Goal: Transaction & Acquisition: Purchase product/service

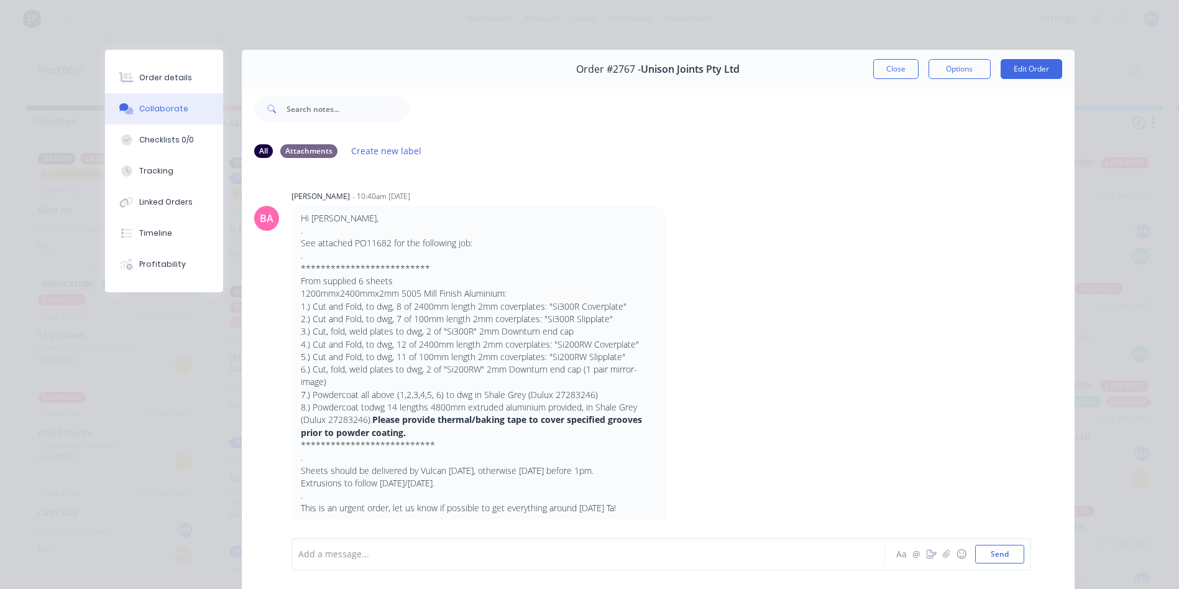
scroll to position [933, 0]
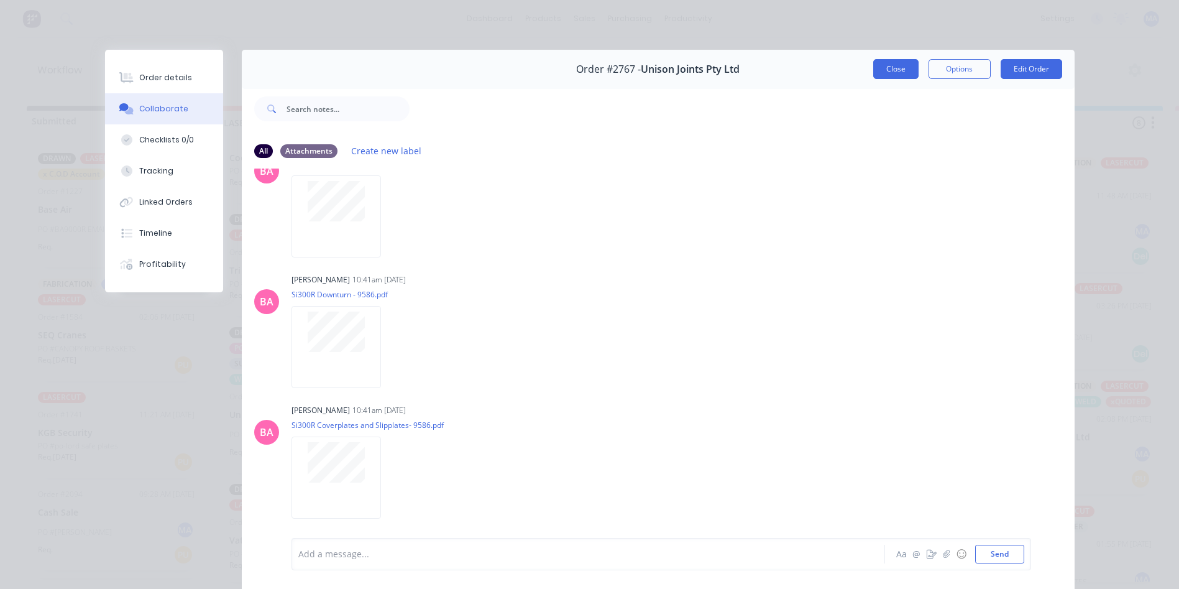
click at [893, 64] on button "Close" at bounding box center [896, 69] width 45 height 20
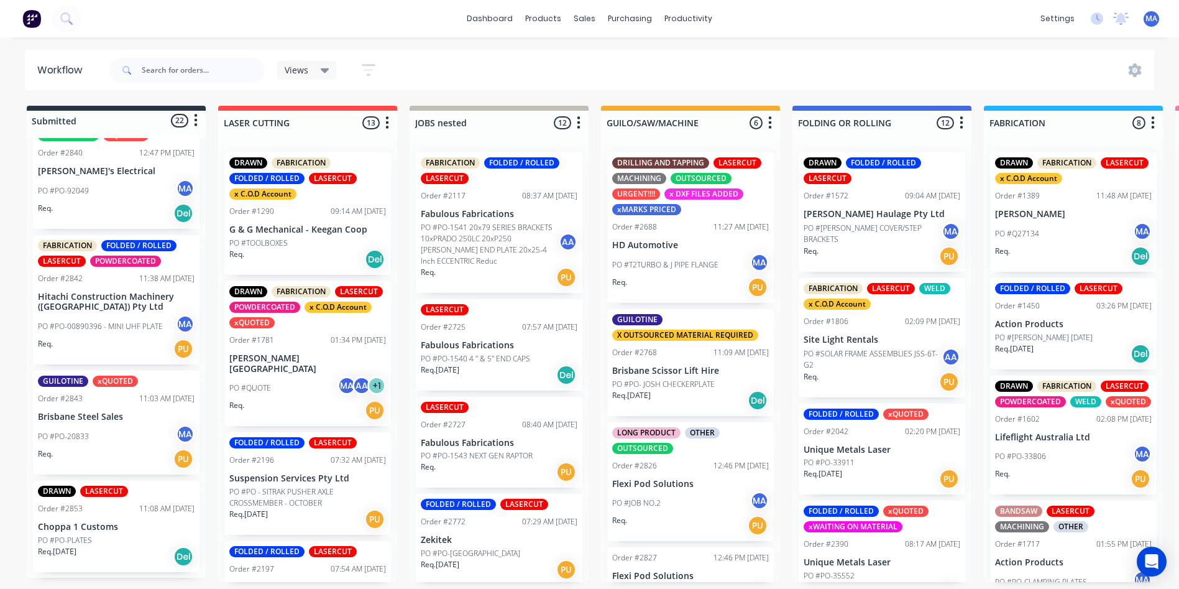
scroll to position [2, 0]
click at [131, 551] on div "Req. 05/09/25 Del" at bounding box center [116, 556] width 157 height 21
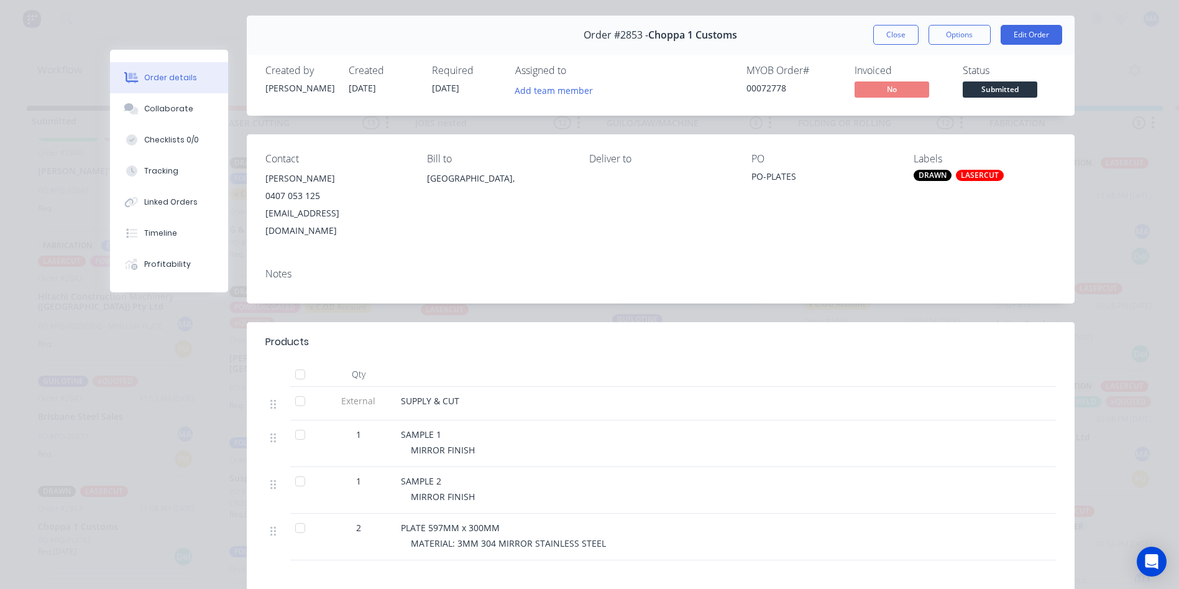
scroll to position [62, 0]
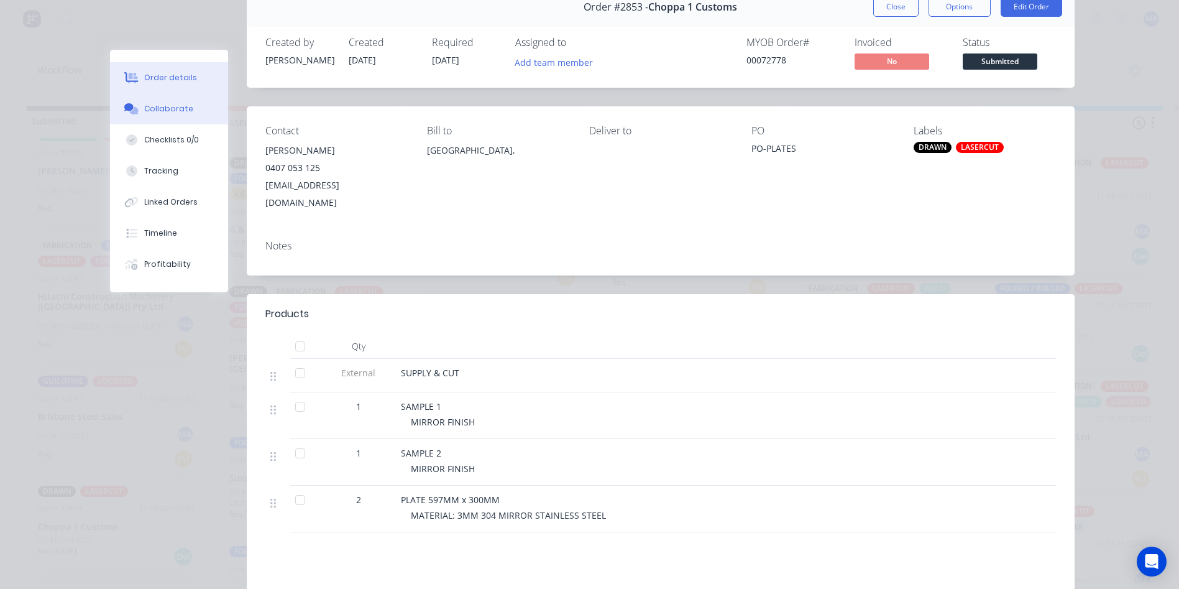
click at [146, 99] on button "Collaborate" at bounding box center [169, 108] width 118 height 31
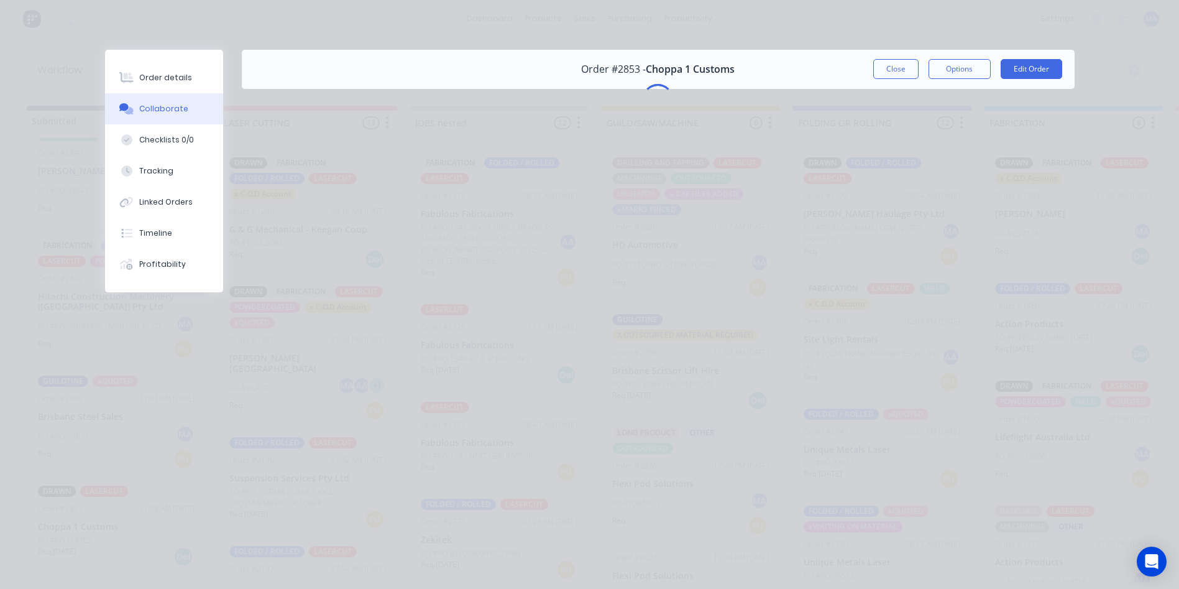
scroll to position [0, 0]
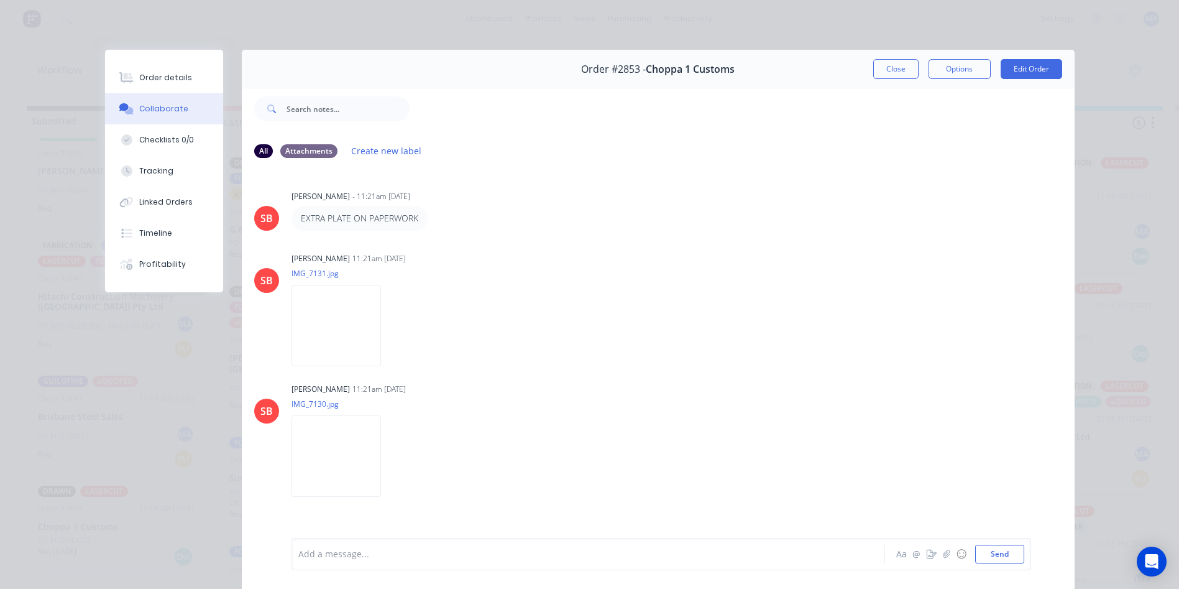
click at [875, 67] on button "Close" at bounding box center [896, 69] width 45 height 20
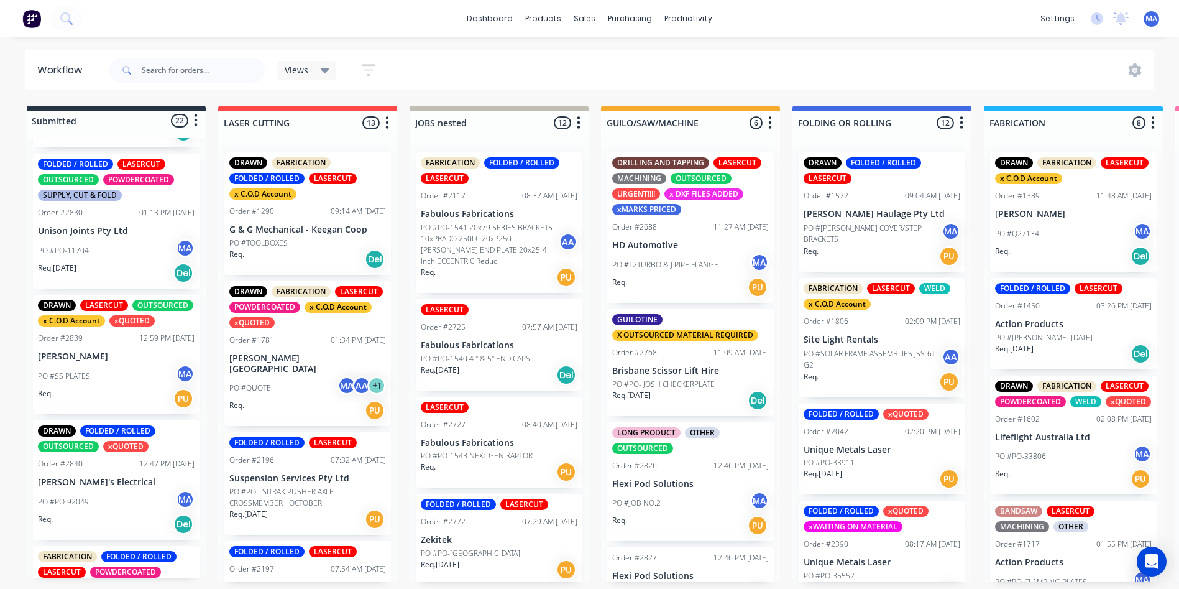
scroll to position [2159, 0]
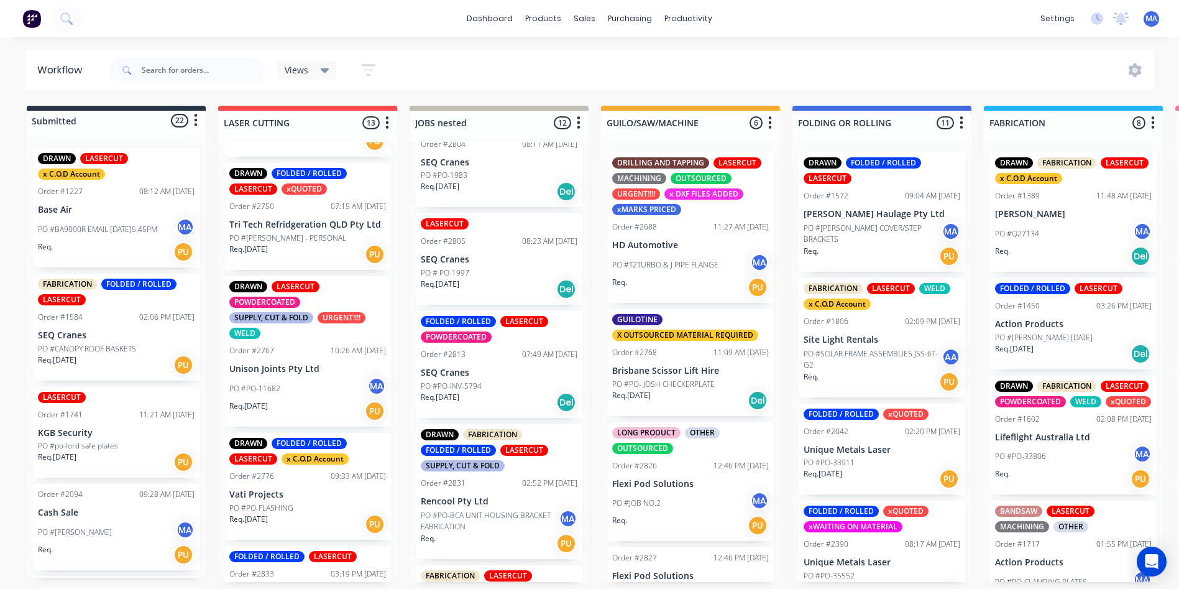
scroll to position [772, 0]
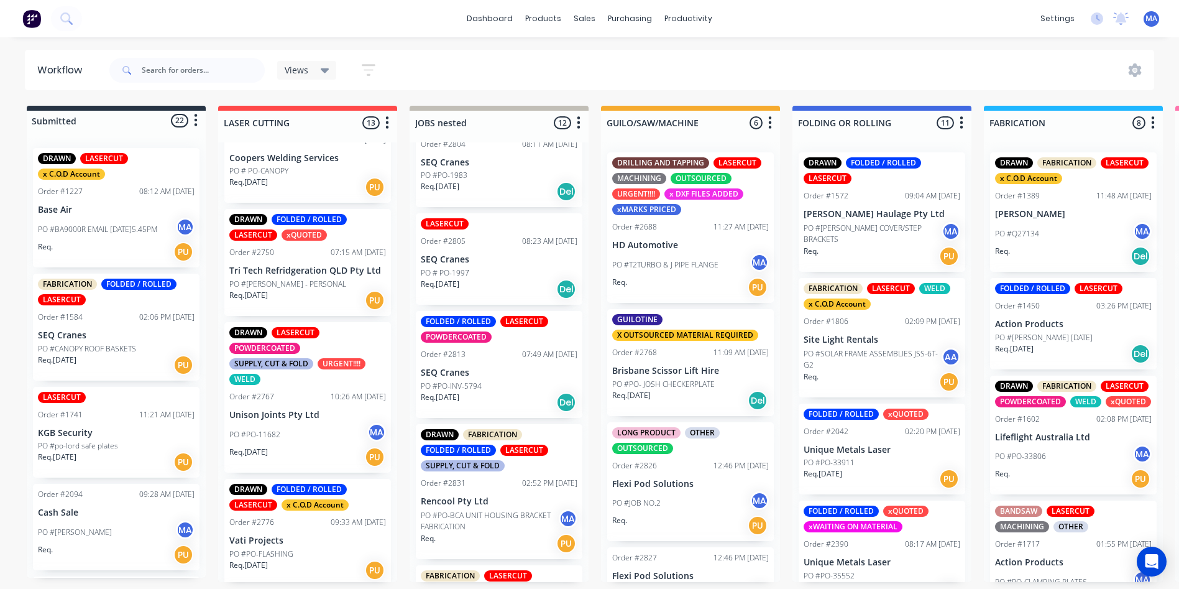
click at [506, 374] on p "SEQ Cranes" at bounding box center [499, 372] width 157 height 11
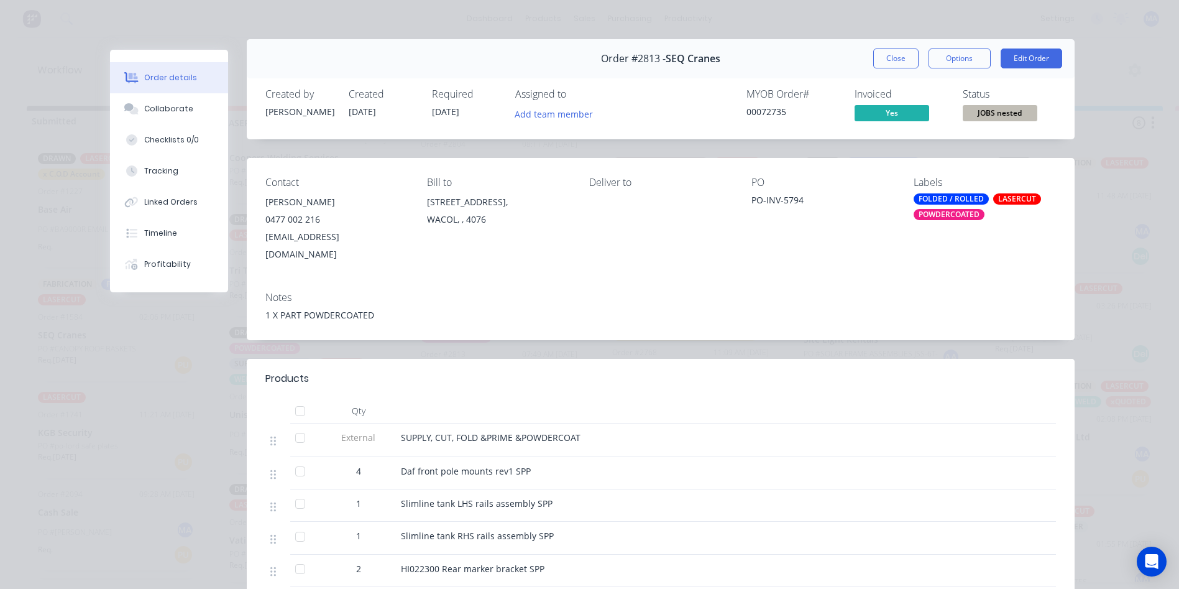
scroll to position [0, 0]
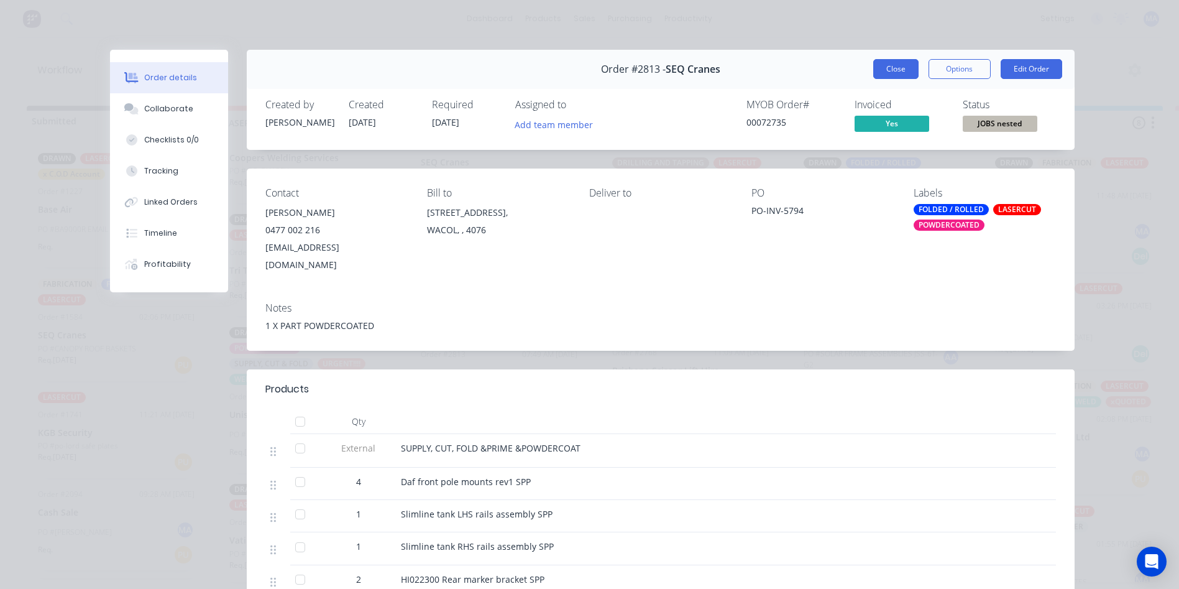
click at [897, 72] on button "Close" at bounding box center [896, 69] width 45 height 20
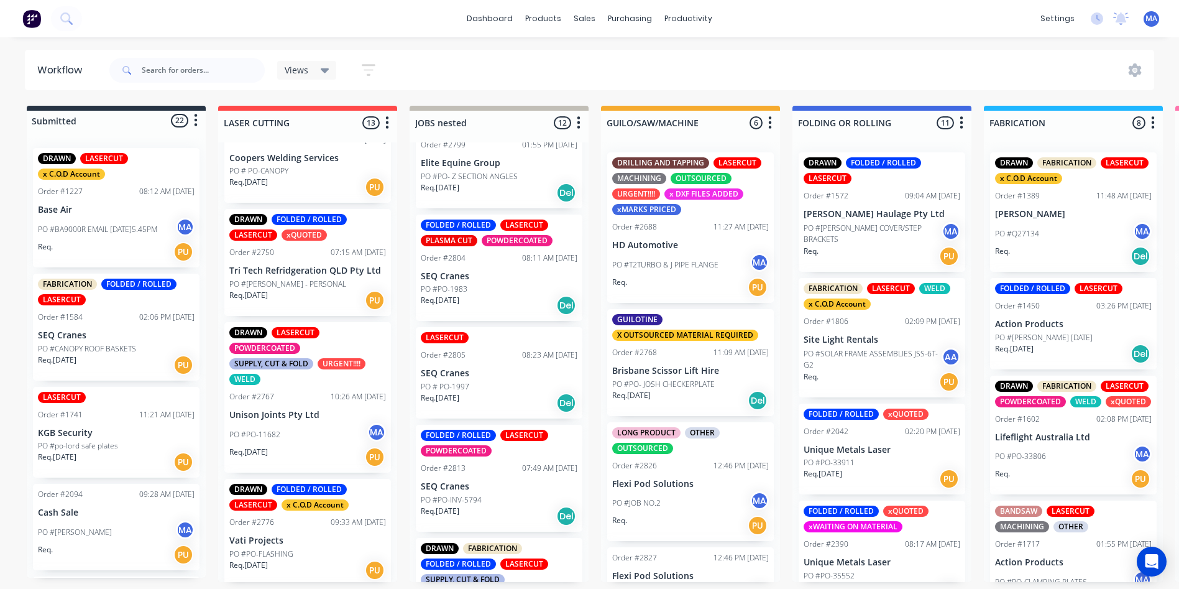
scroll to position [684, 0]
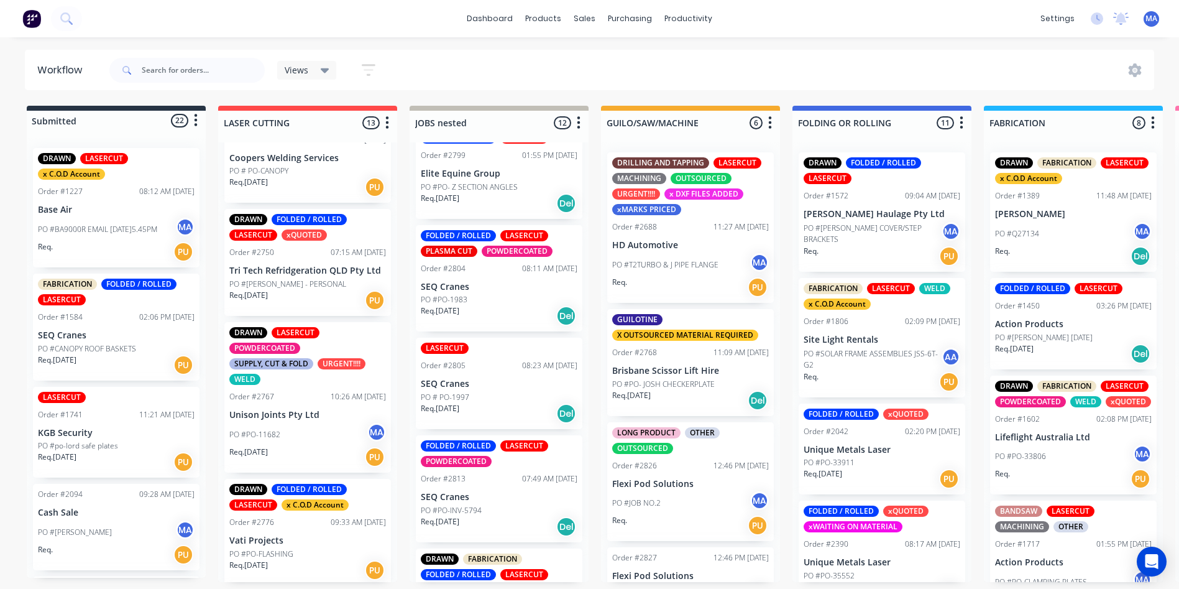
click at [494, 343] on div "LASERCUT" at bounding box center [499, 348] width 157 height 11
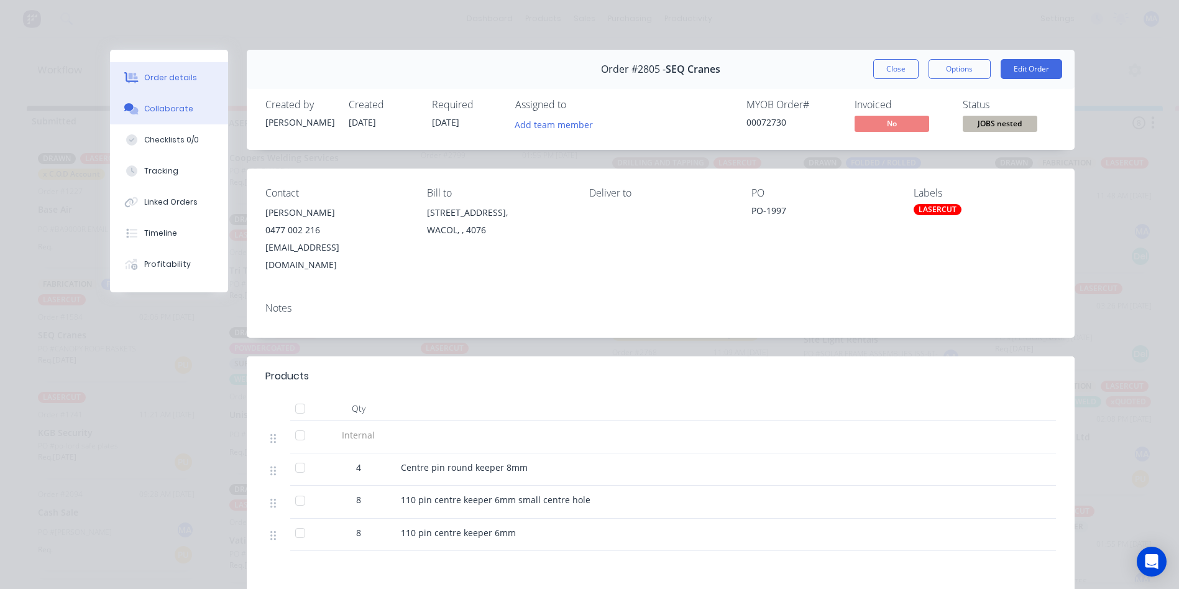
click at [150, 101] on button "Collaborate" at bounding box center [169, 108] width 118 height 31
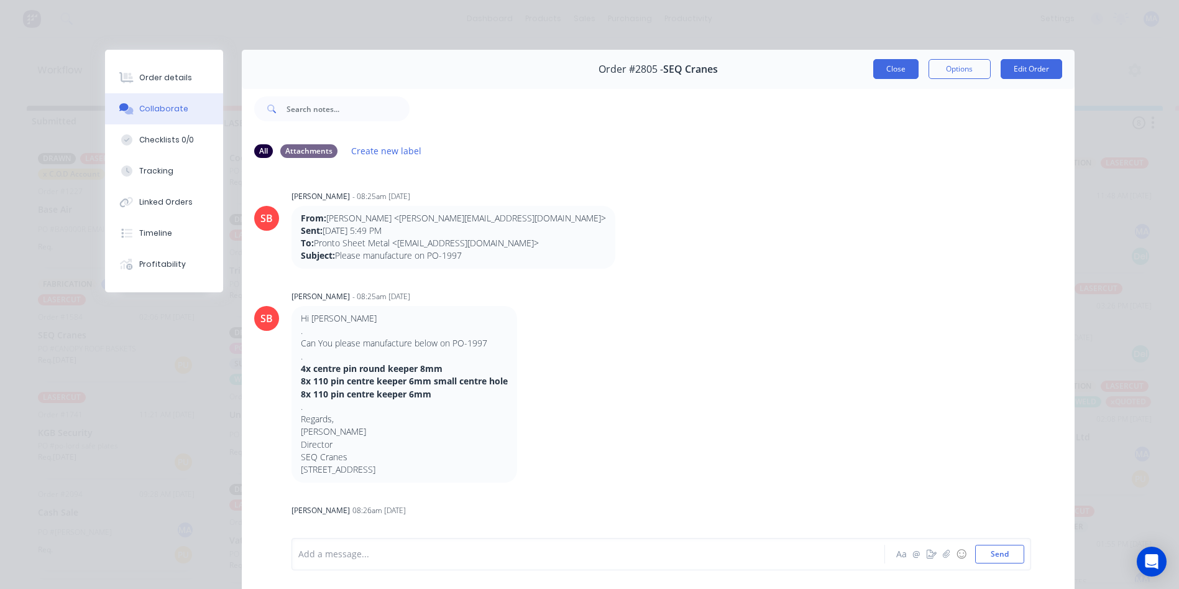
click at [891, 70] on button "Close" at bounding box center [896, 69] width 45 height 20
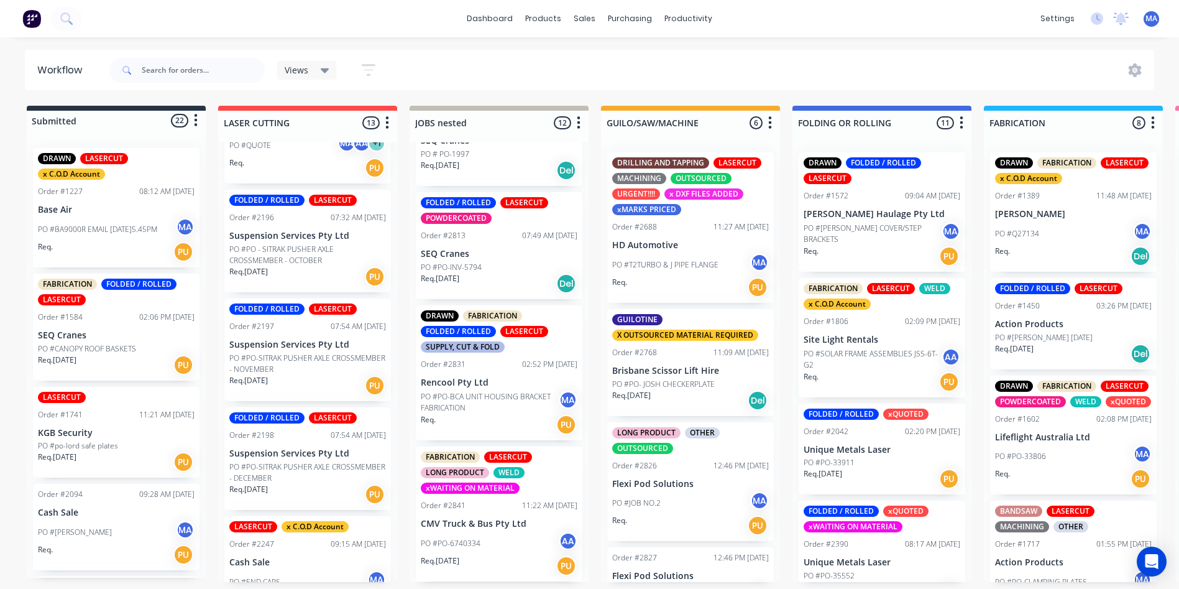
scroll to position [249, 0]
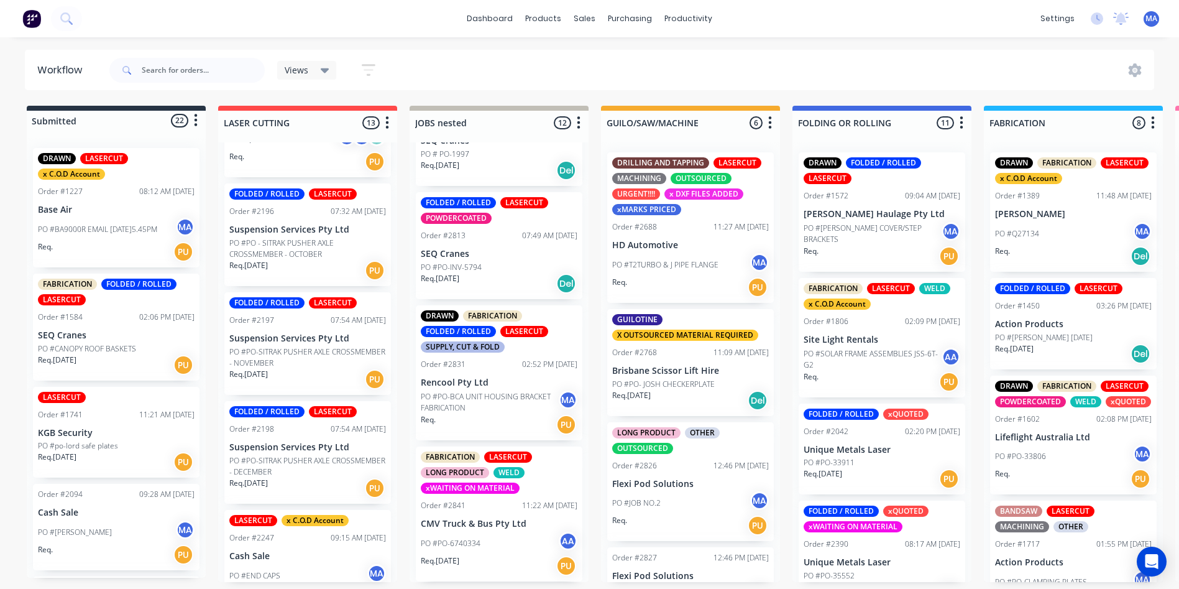
click at [304, 260] on div "Req. 01/10/25 PU" at bounding box center [307, 270] width 157 height 21
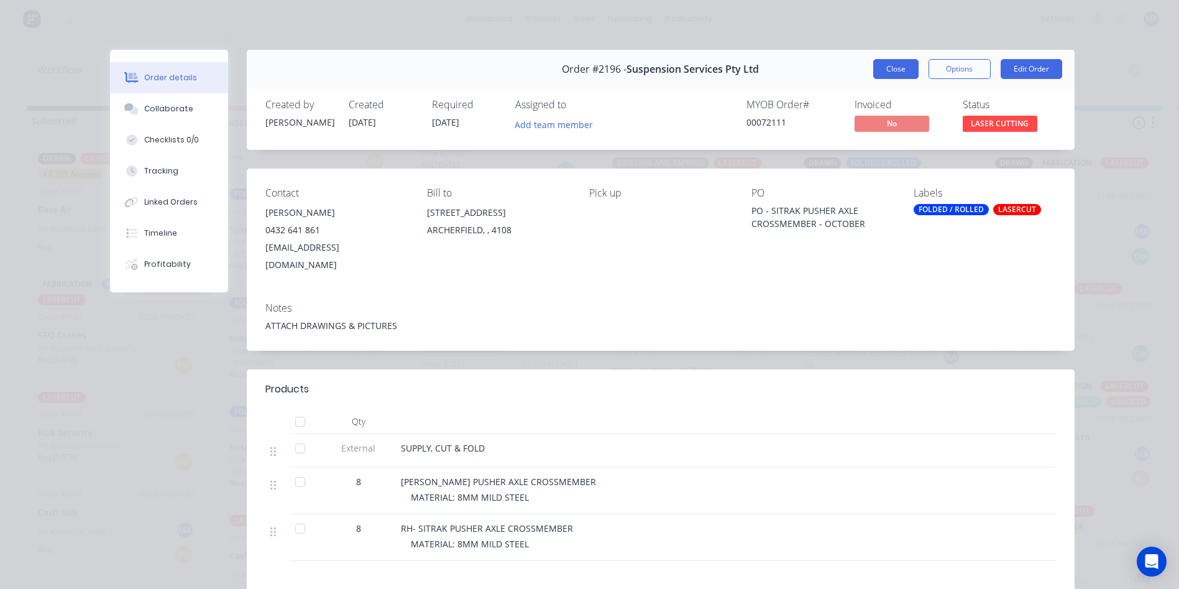
click at [887, 73] on button "Close" at bounding box center [896, 69] width 45 height 20
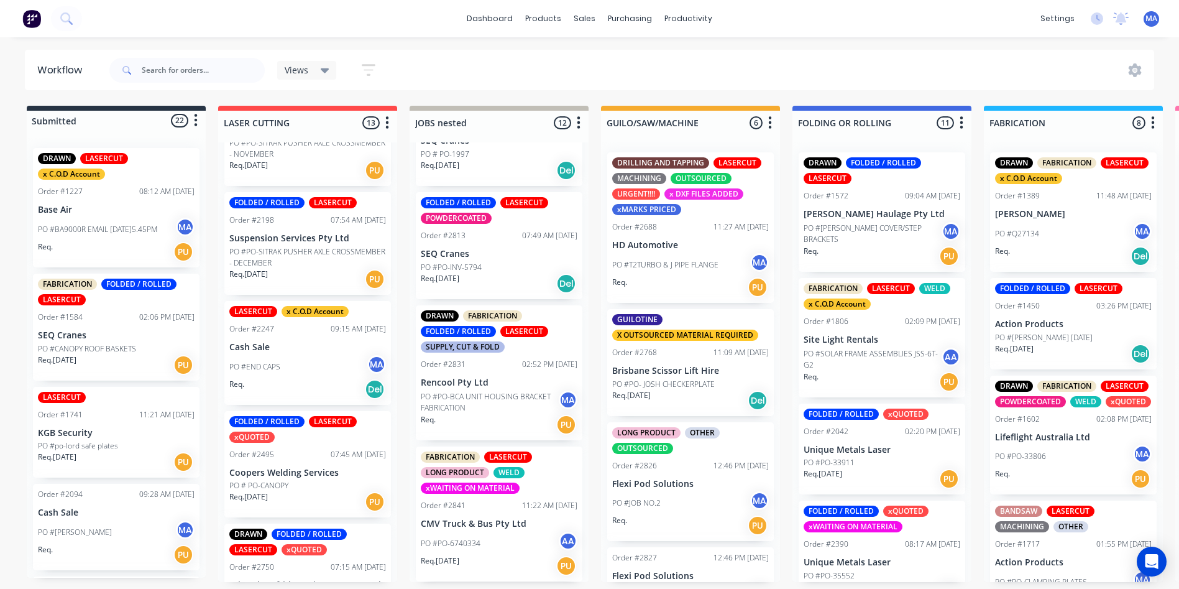
scroll to position [622, 0]
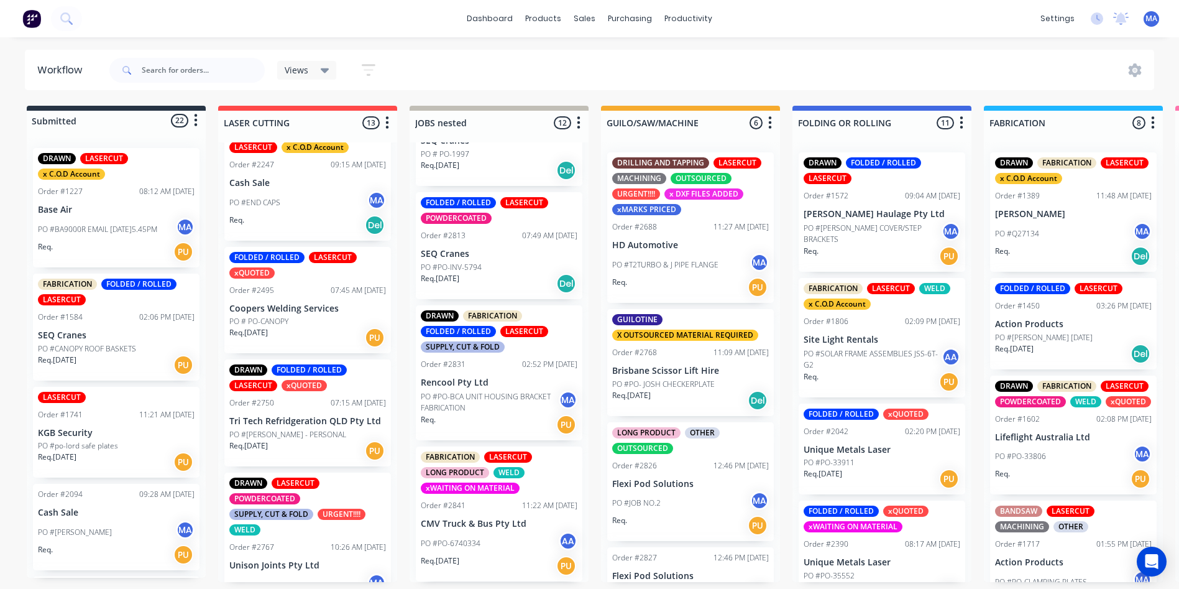
click at [298, 451] on div "DRAWN FOLDED / ROLLED LASERCUT xQUOTED Order #2750 07:15 AM 01/09/25 Tri Tech R…" at bounding box center [307, 412] width 167 height 107
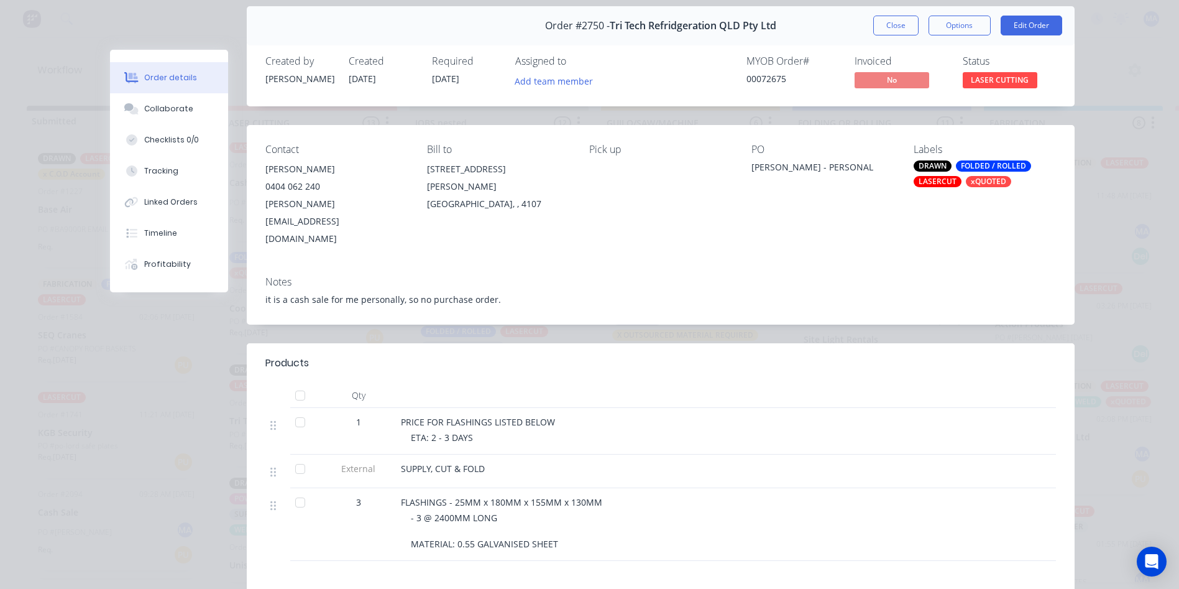
scroll to position [124, 0]
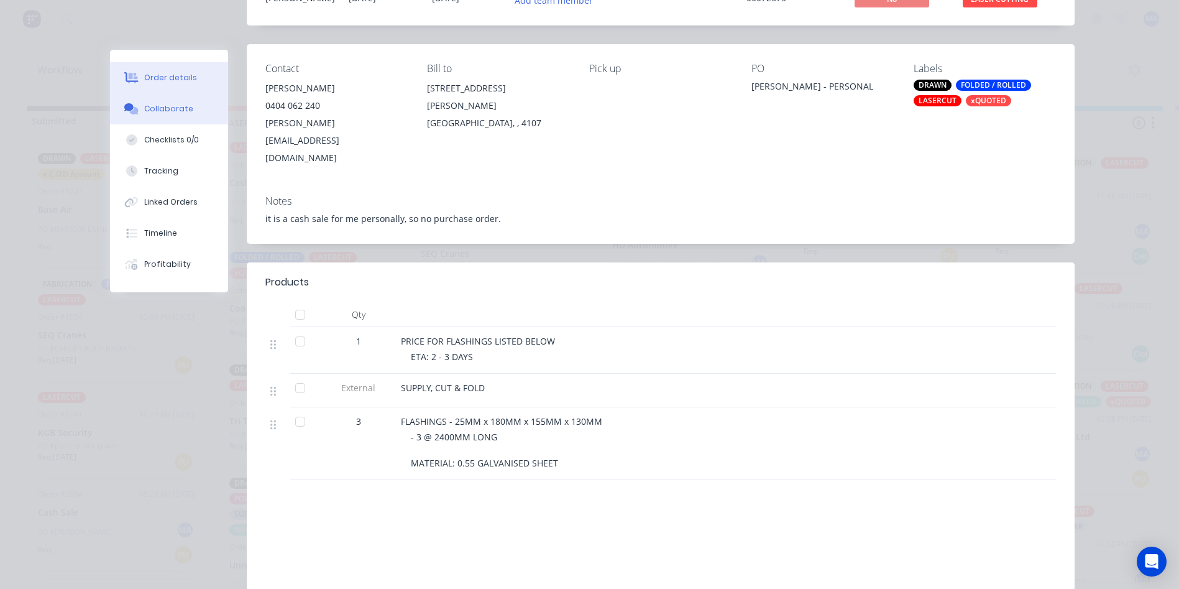
click at [170, 103] on button "Collaborate" at bounding box center [169, 108] width 118 height 31
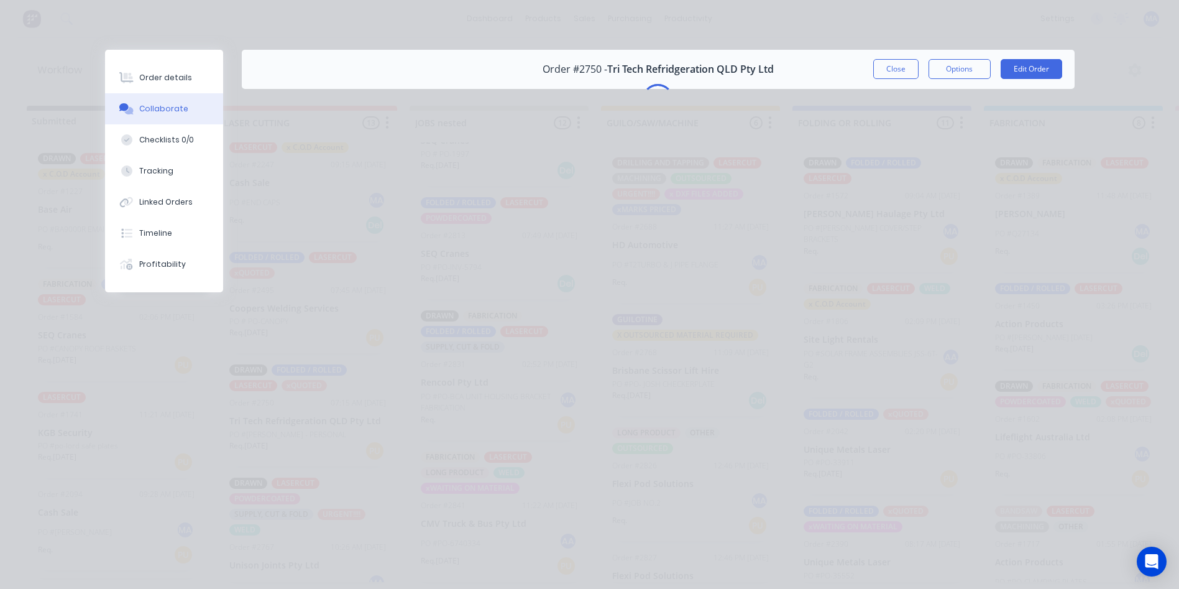
scroll to position [0, 0]
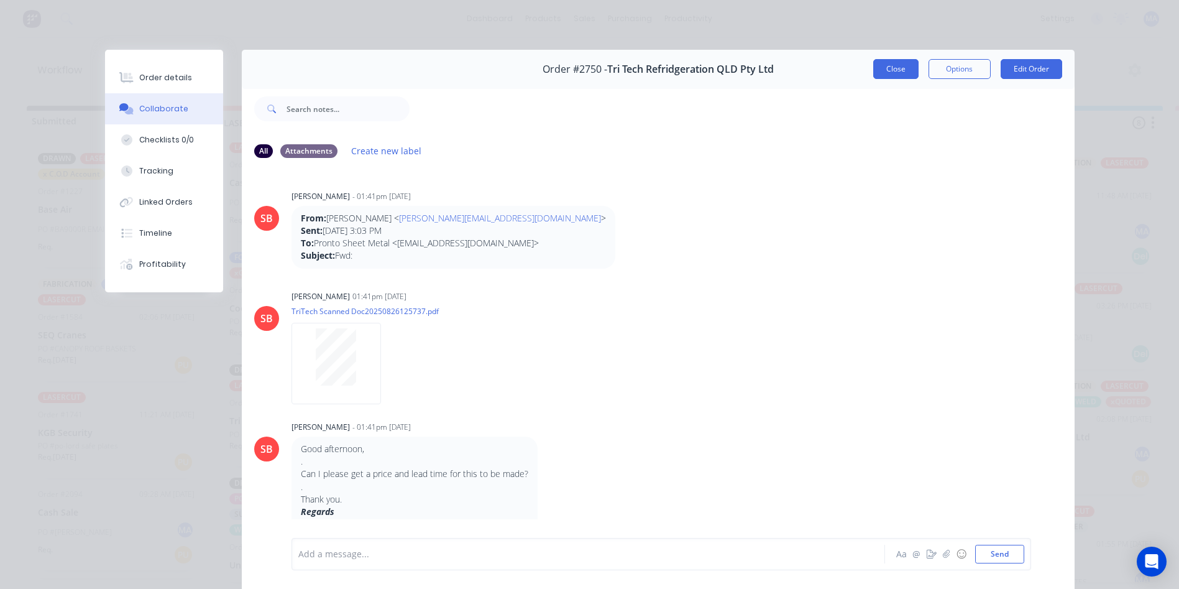
click at [906, 71] on button "Close" at bounding box center [896, 69] width 45 height 20
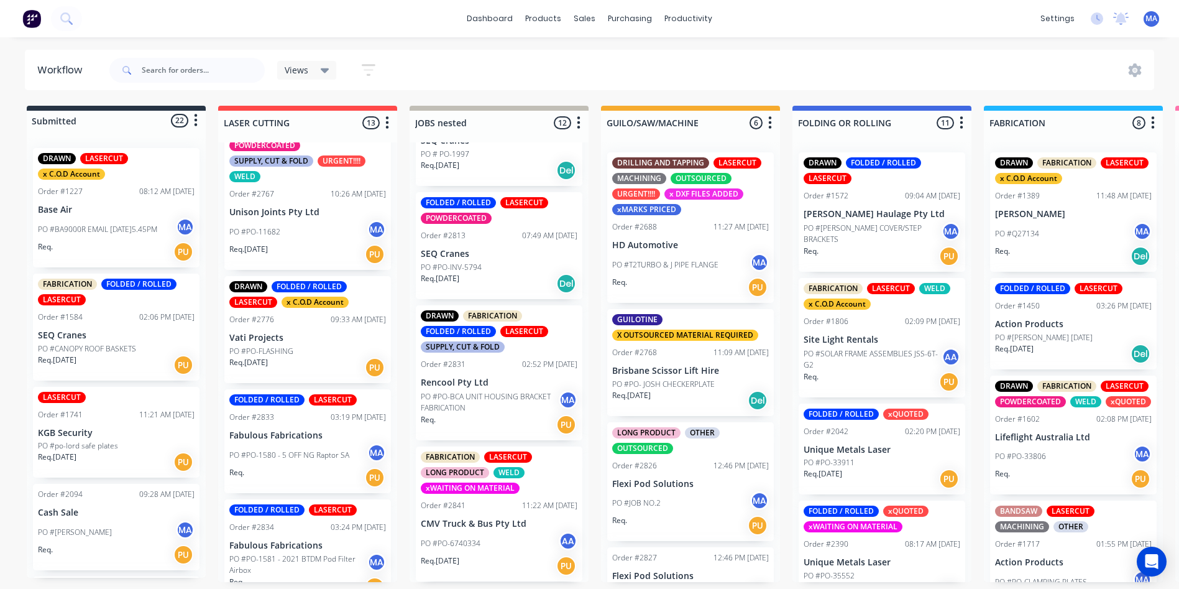
scroll to position [995, 0]
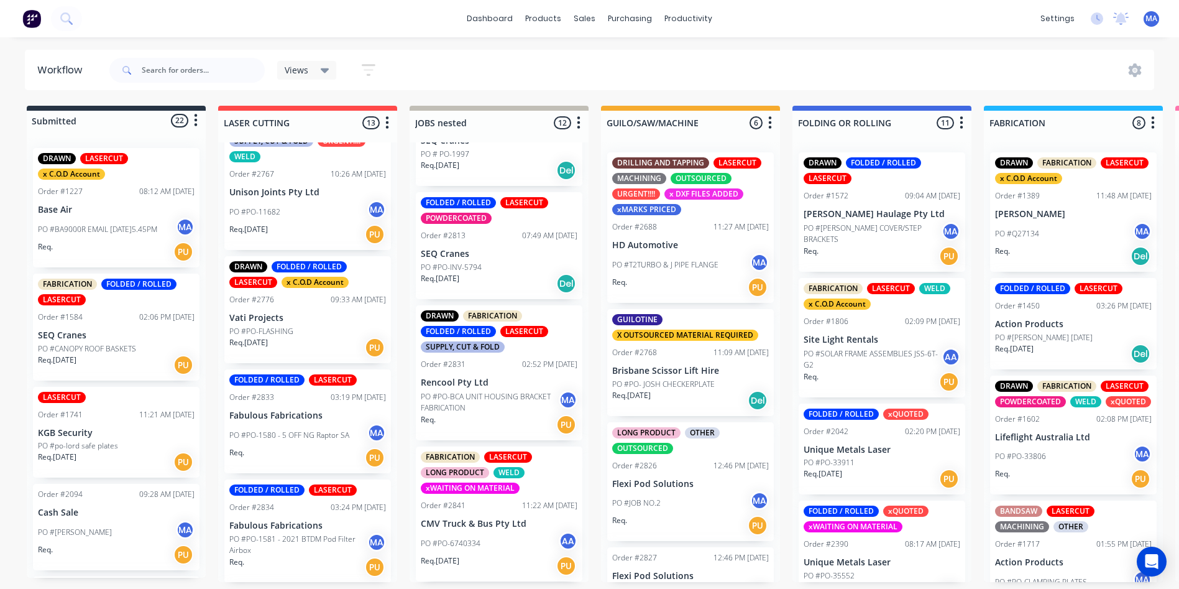
click at [322, 326] on div "PO #PO-FLASHING" at bounding box center [307, 331] width 157 height 11
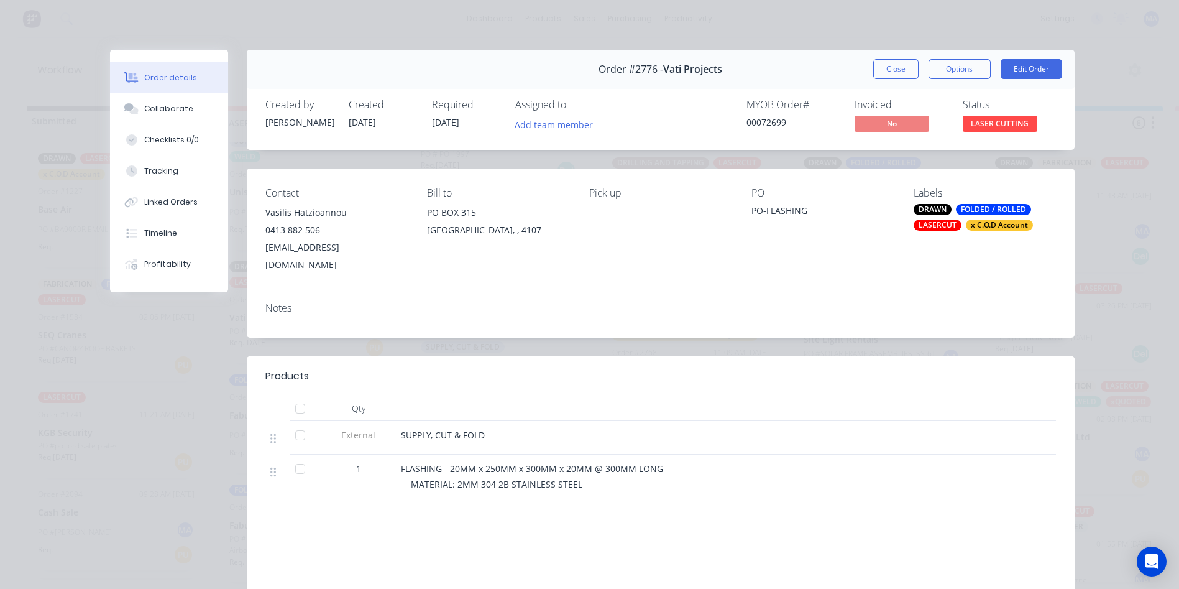
click at [167, 91] on button "Order details" at bounding box center [169, 77] width 118 height 31
click at [177, 106] on div "Collaborate" at bounding box center [168, 108] width 49 height 11
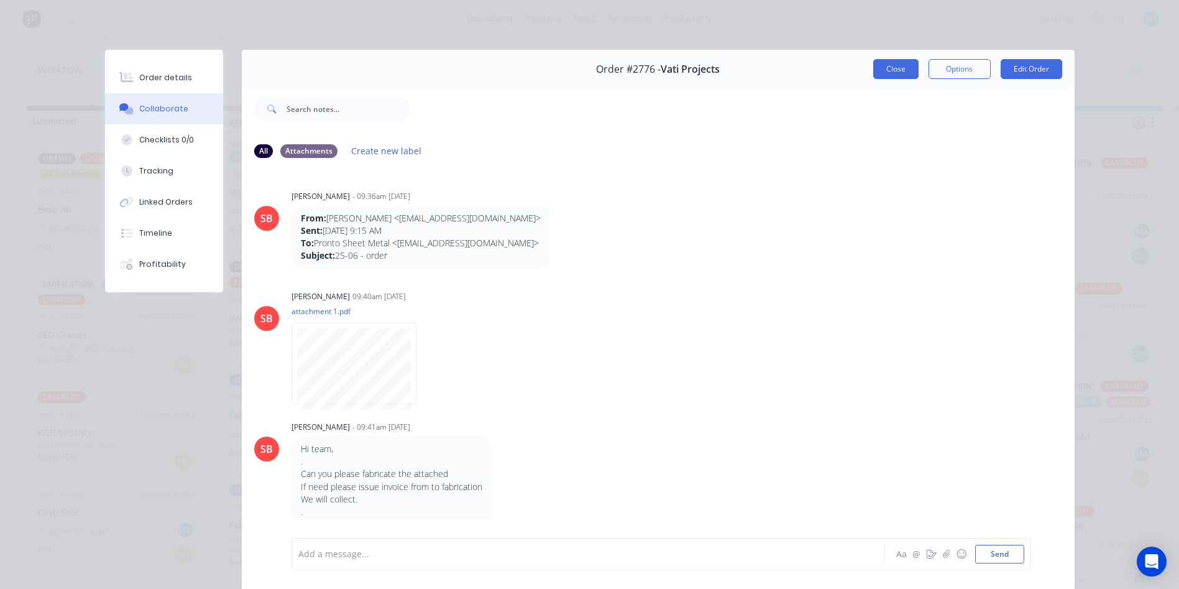
click at [883, 68] on button "Close" at bounding box center [896, 69] width 45 height 20
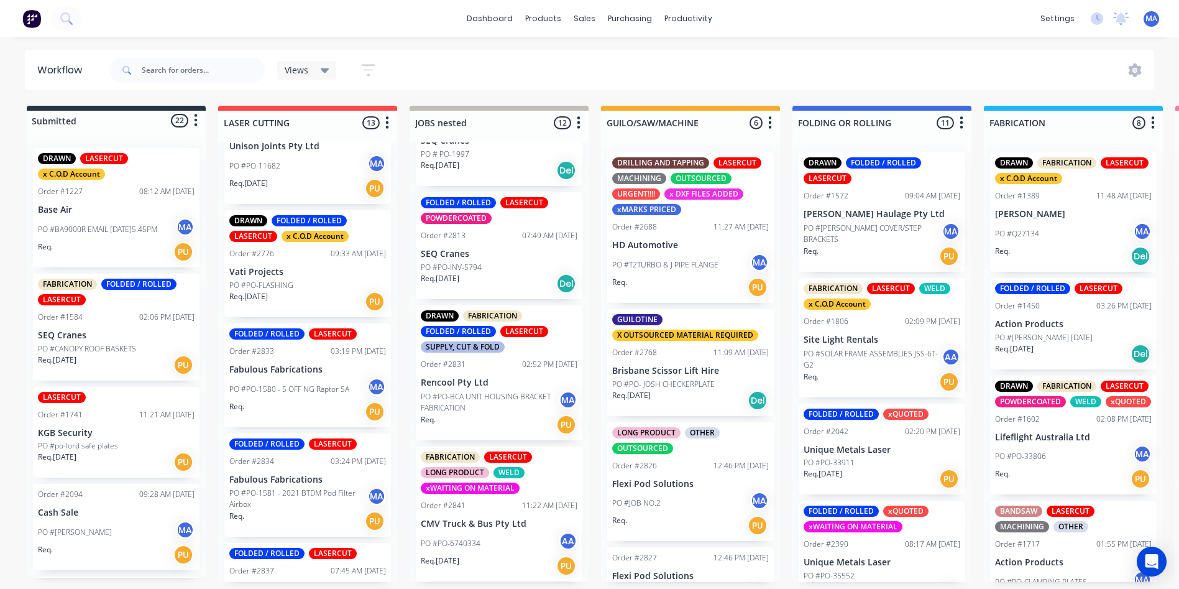
scroll to position [1083, 0]
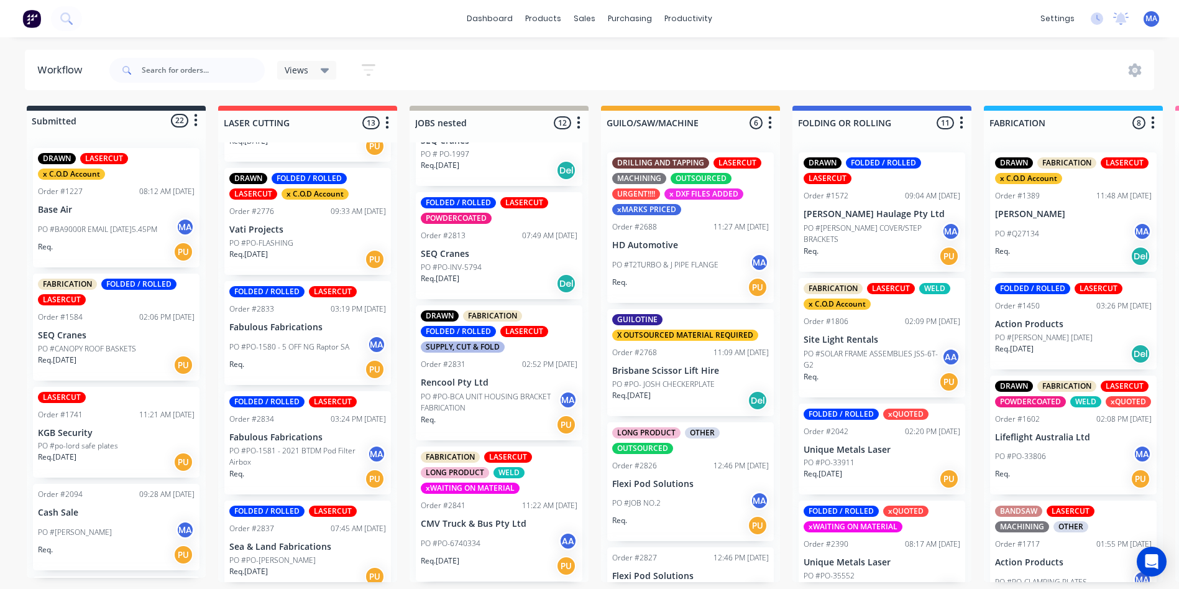
click at [318, 555] on div "PO #PO-[PERSON_NAME]" at bounding box center [307, 560] width 157 height 11
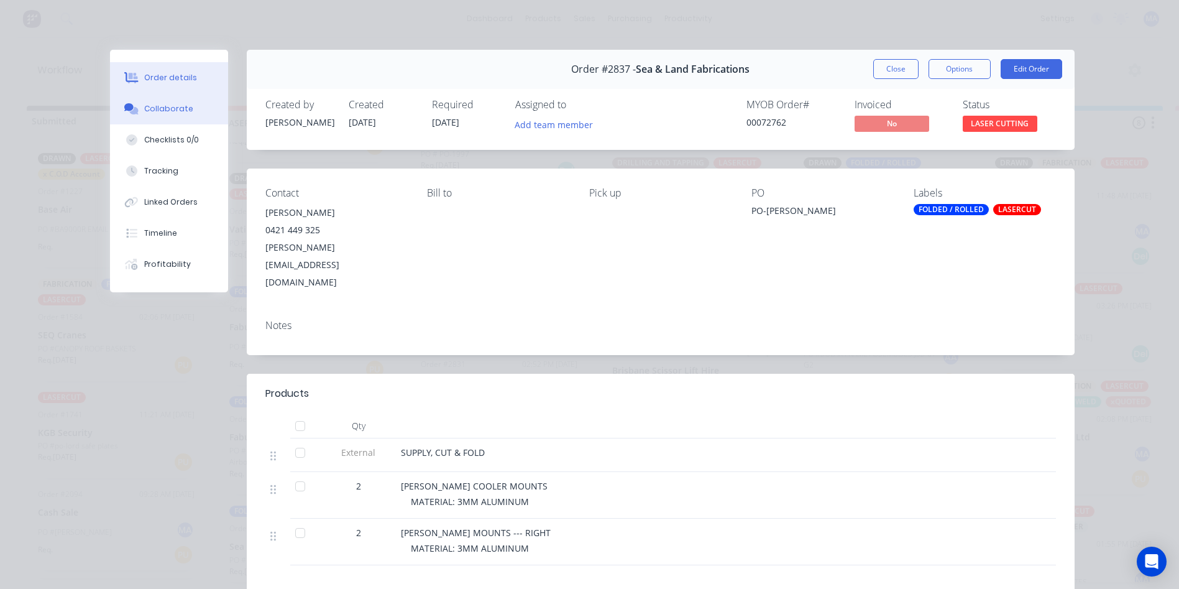
click at [199, 105] on button "Collaborate" at bounding box center [169, 108] width 118 height 31
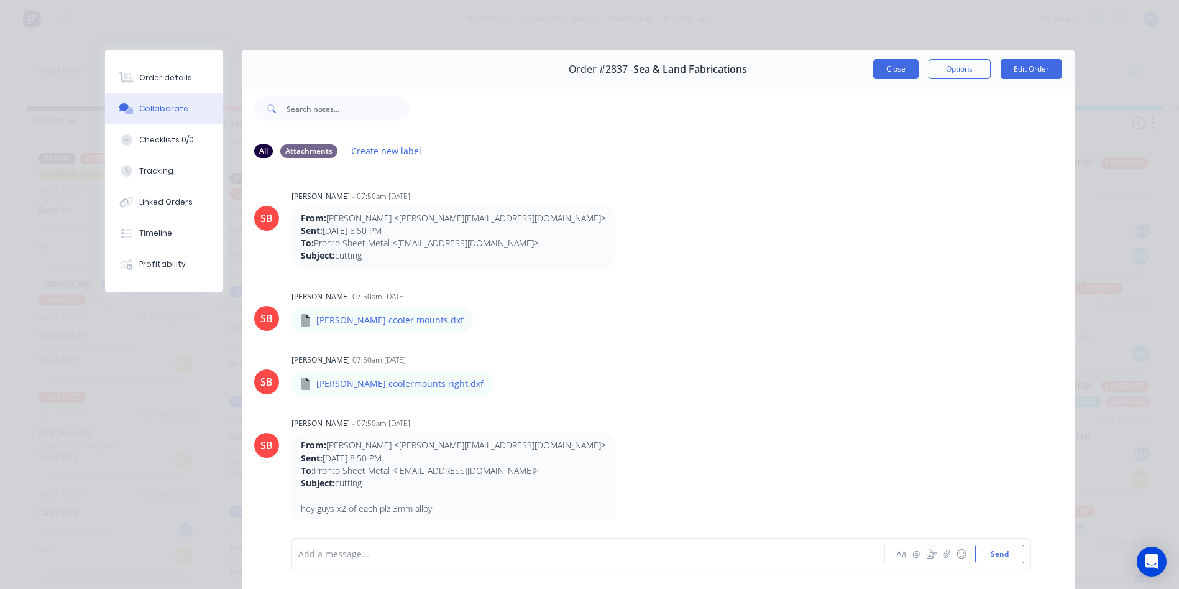
click at [879, 65] on button "Close" at bounding box center [896, 69] width 45 height 20
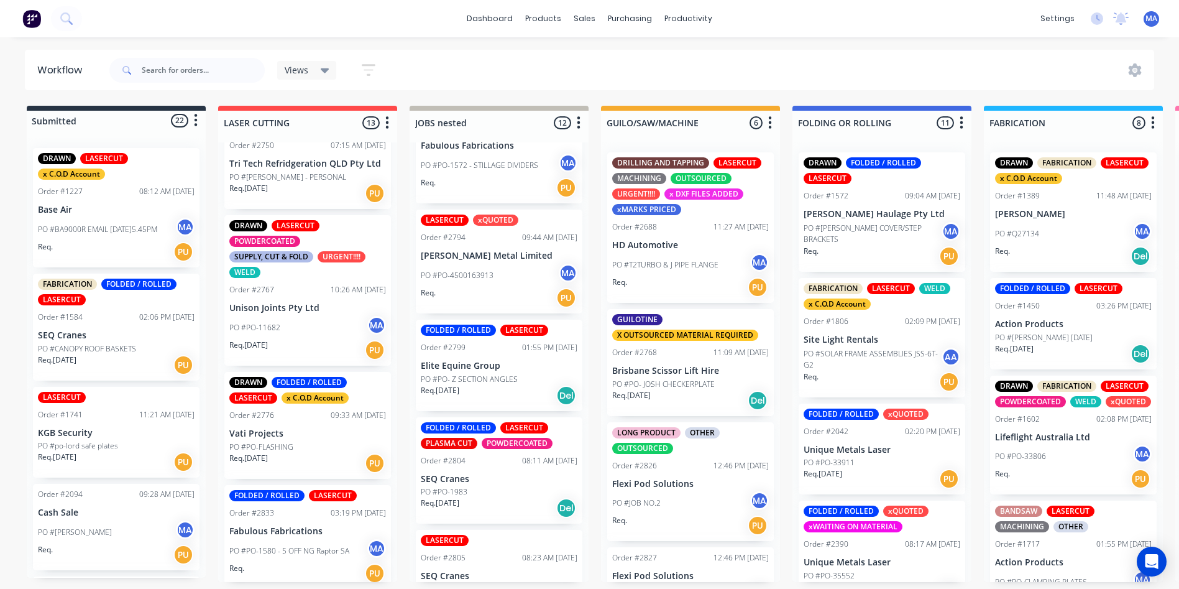
scroll to position [810, 0]
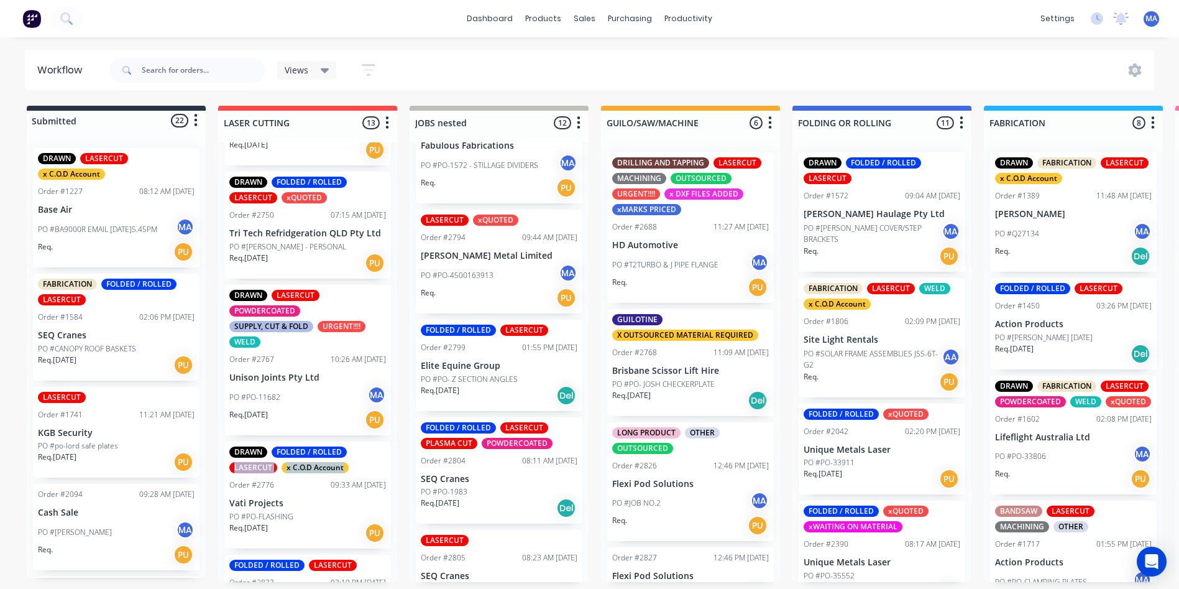
drag, startPoint x: 392, startPoint y: 425, endPoint x: 394, endPoint y: 448, distance: 23.1
click at [394, 448] on div "DRAWN FABRICATION FOLDED / ROLLED LASERCUT x C.O.D Account Order #1290 09:14 AM…" at bounding box center [307, 362] width 179 height 440
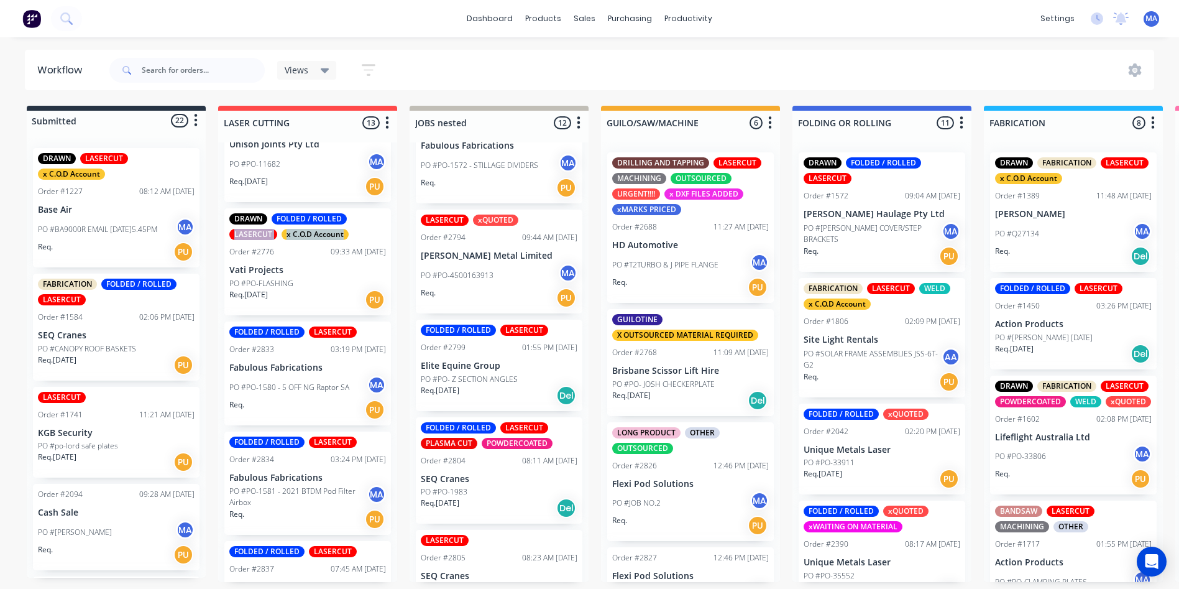
scroll to position [1083, 0]
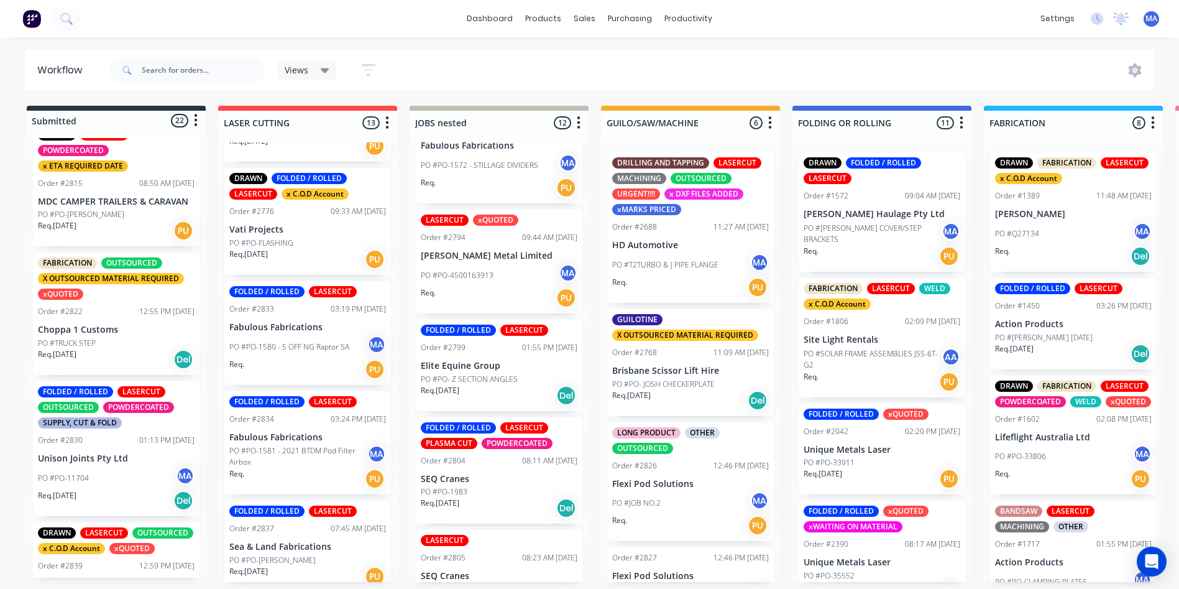
scroll to position [2159, 0]
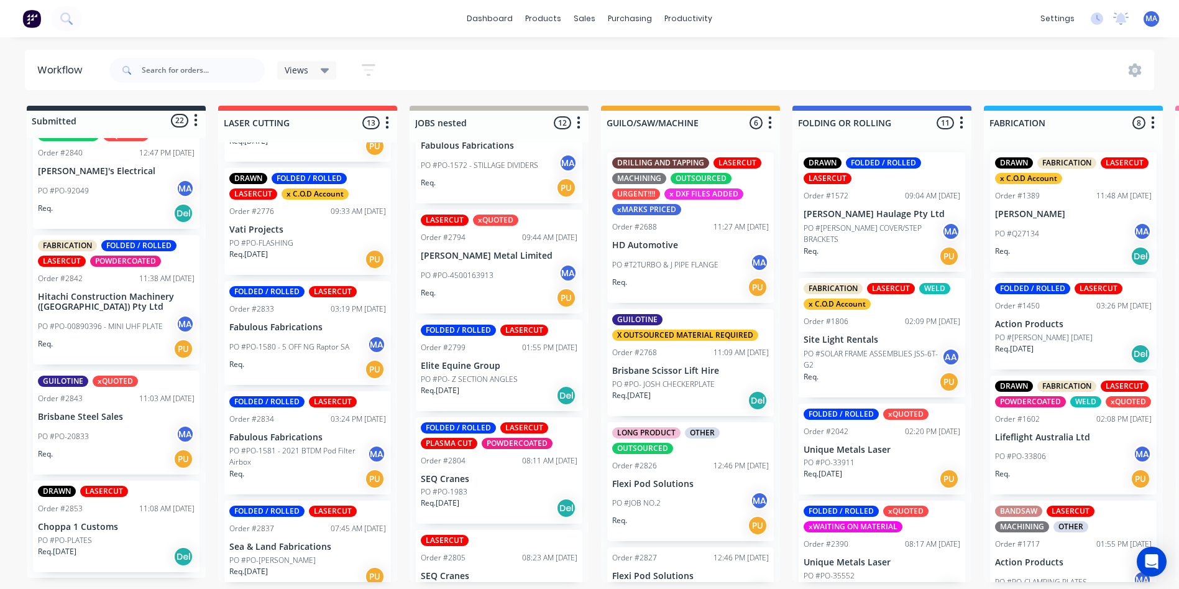
click at [98, 203] on div "PO #PO-92049 MA" at bounding box center [116, 191] width 157 height 24
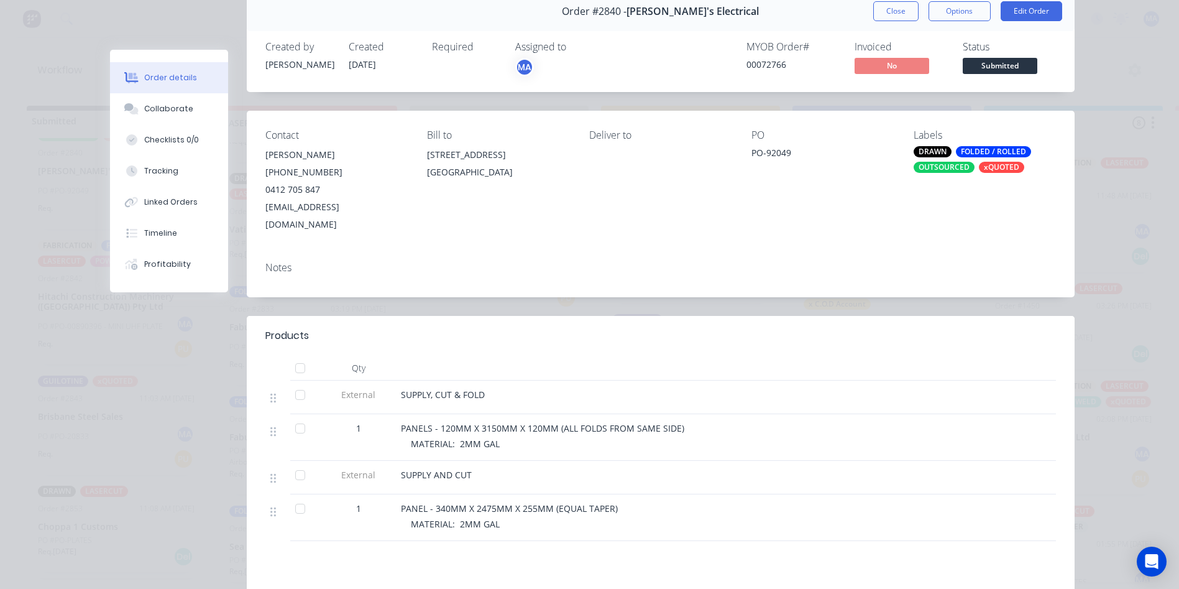
scroll to position [124, 0]
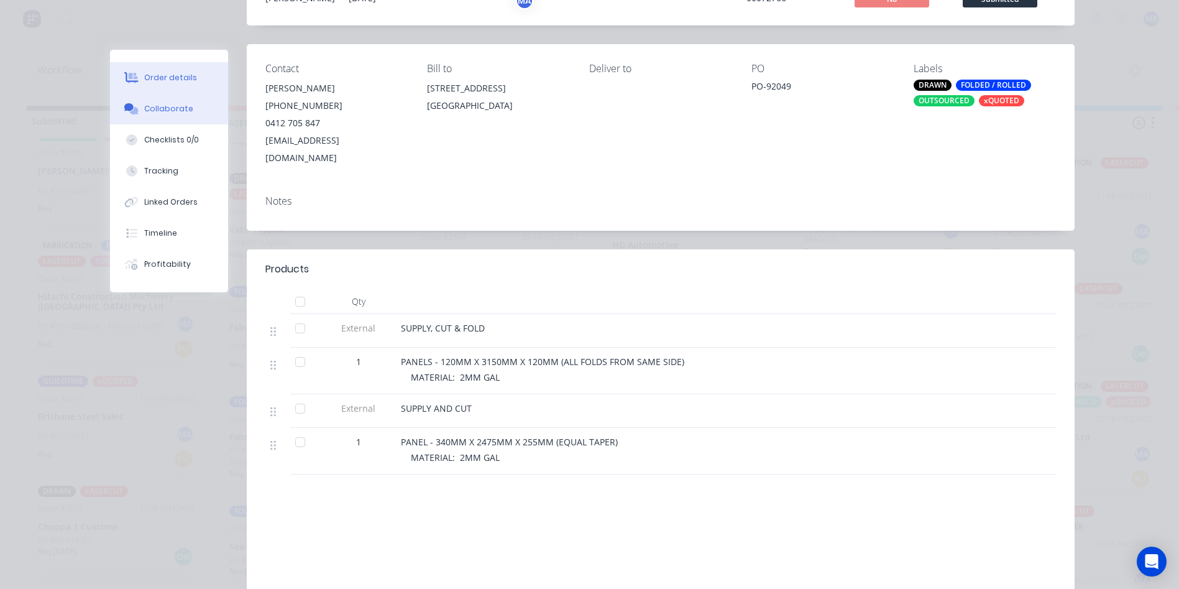
click at [195, 112] on button "Collaborate" at bounding box center [169, 108] width 118 height 31
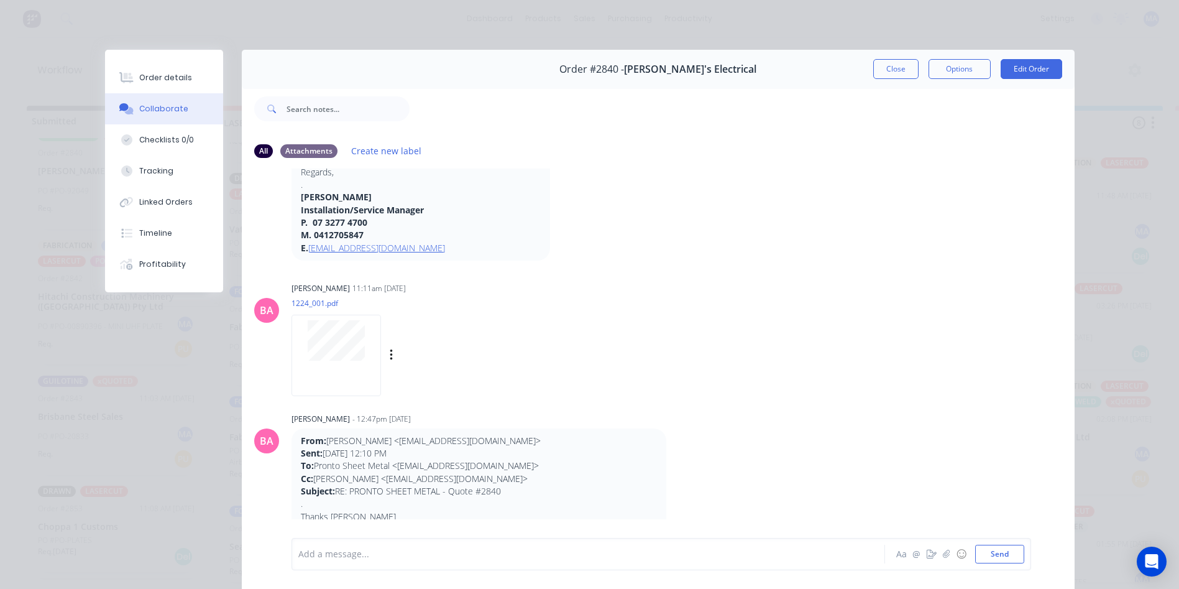
scroll to position [373, 0]
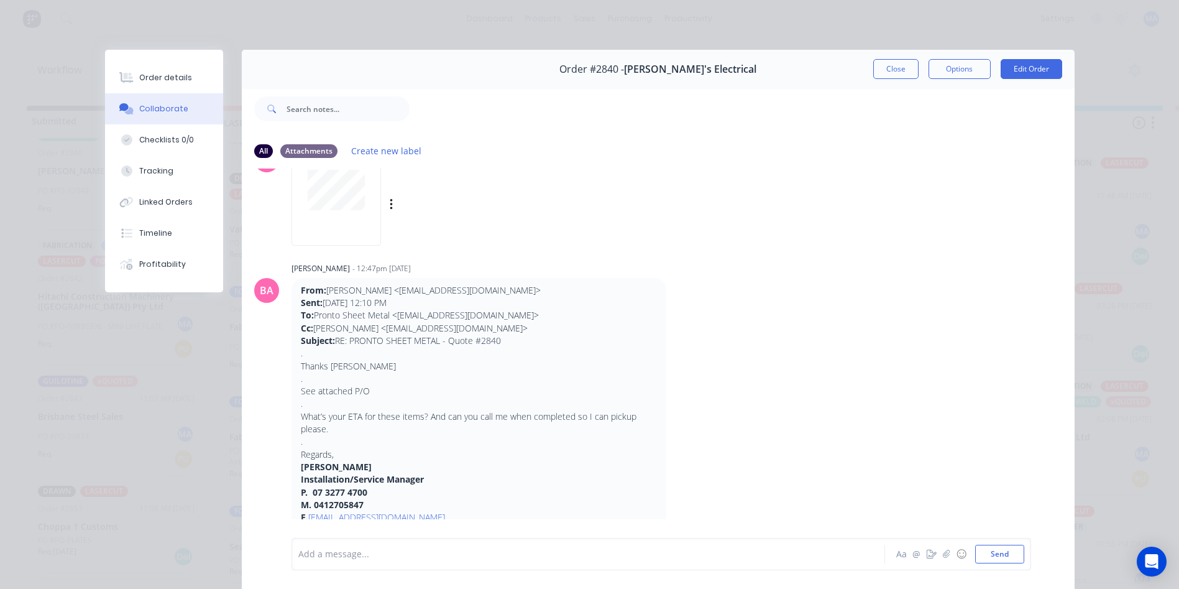
click at [275, 188] on div "BA Brenda Abrahams 11:11am 04/09/25 1224_001.pdf Labels Download Delete" at bounding box center [658, 185] width 833 height 112
click at [196, 85] on button "Order details" at bounding box center [164, 77] width 118 height 31
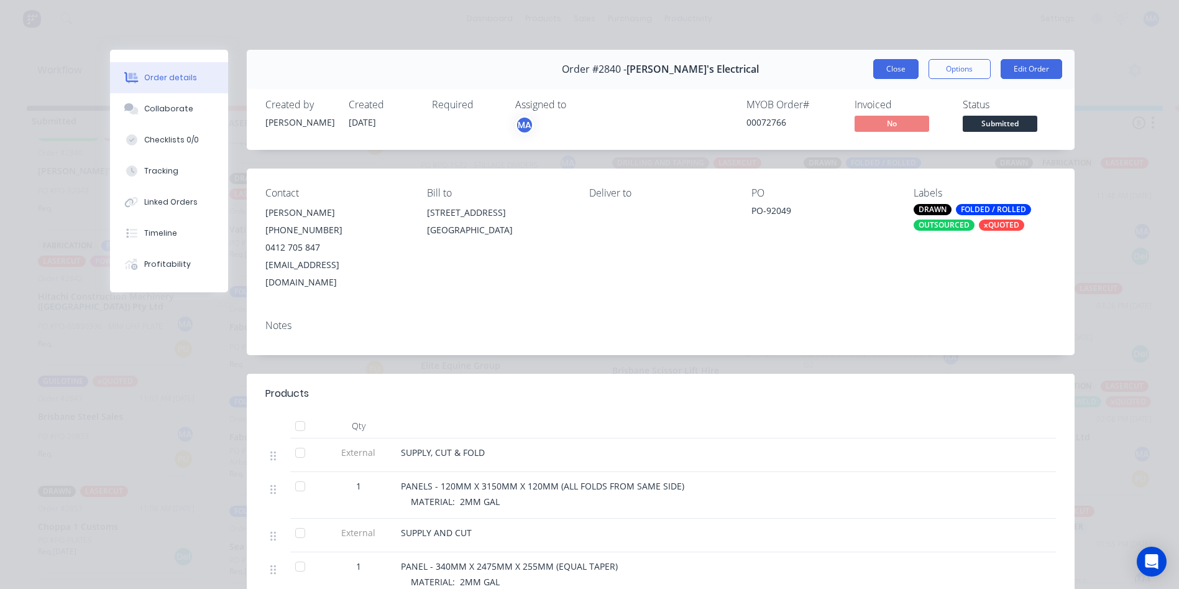
click at [898, 70] on button "Close" at bounding box center [896, 69] width 45 height 20
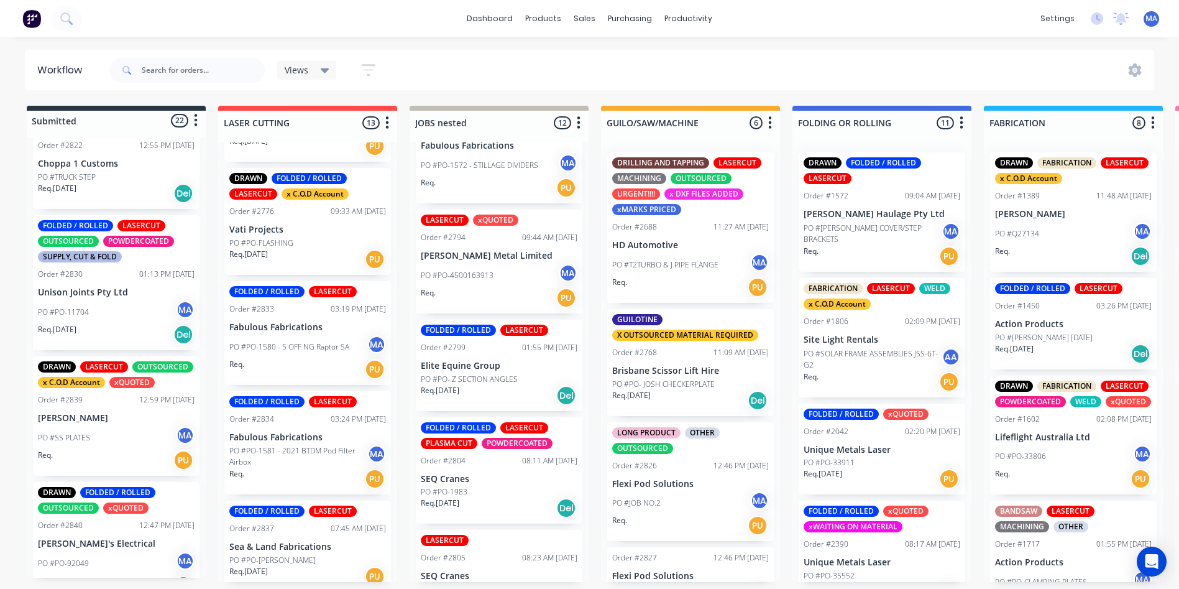
scroll to position [1786, 0]
click at [129, 440] on div "PO #SS PLATES MA" at bounding box center [116, 439] width 157 height 24
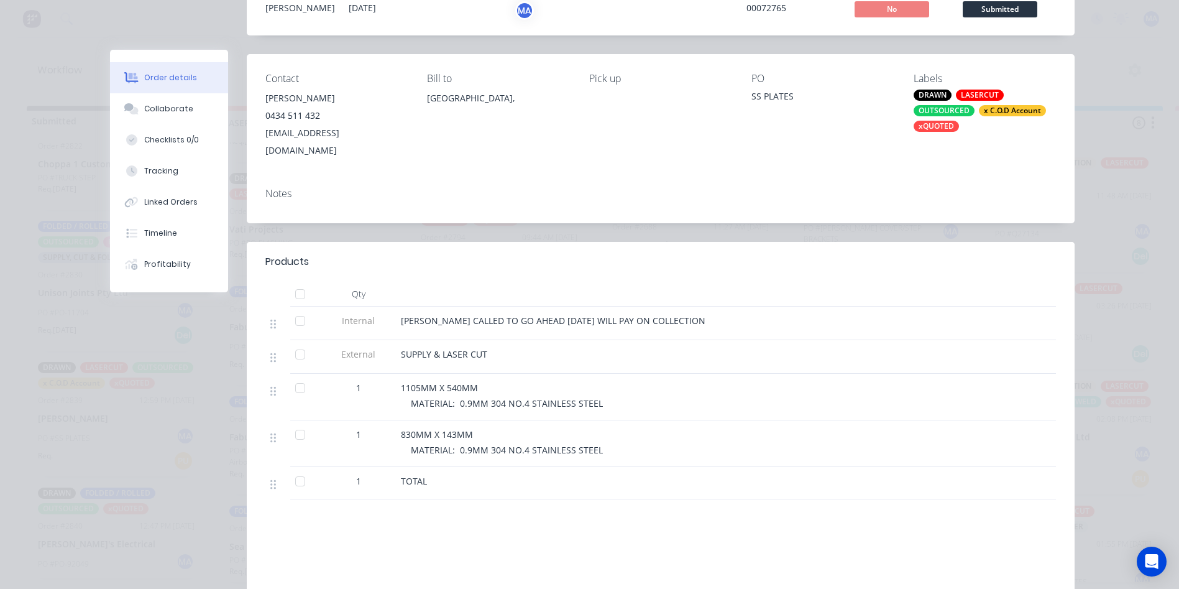
scroll to position [124, 0]
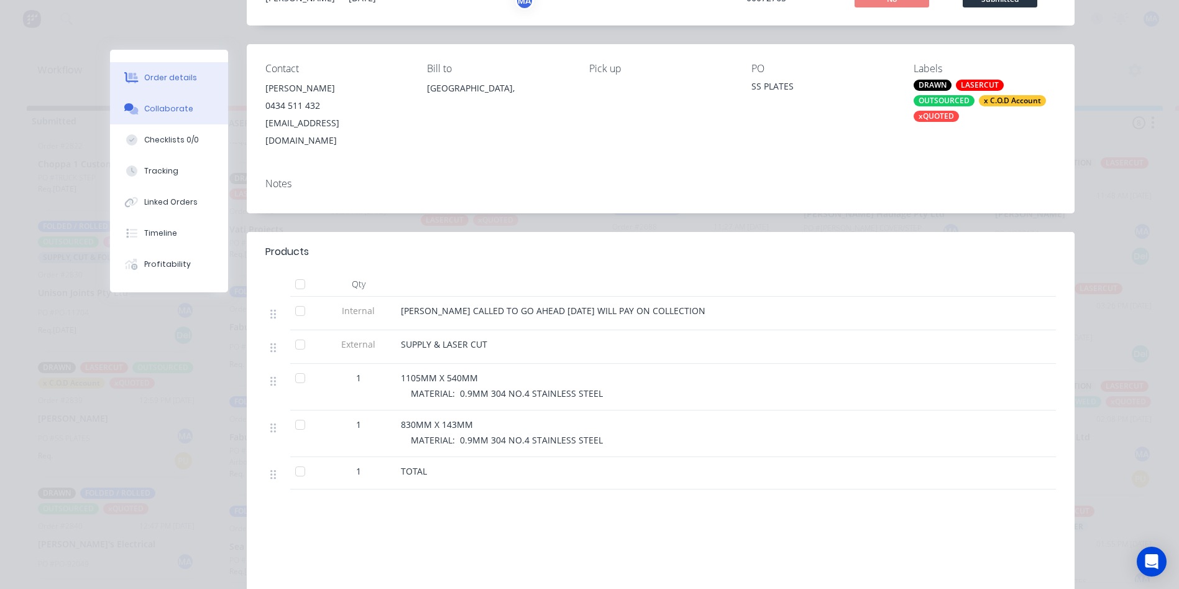
drag, startPoint x: 175, startPoint y: 98, endPoint x: 209, endPoint y: 114, distance: 37.0
click at [176, 98] on button "Collaborate" at bounding box center [169, 108] width 118 height 31
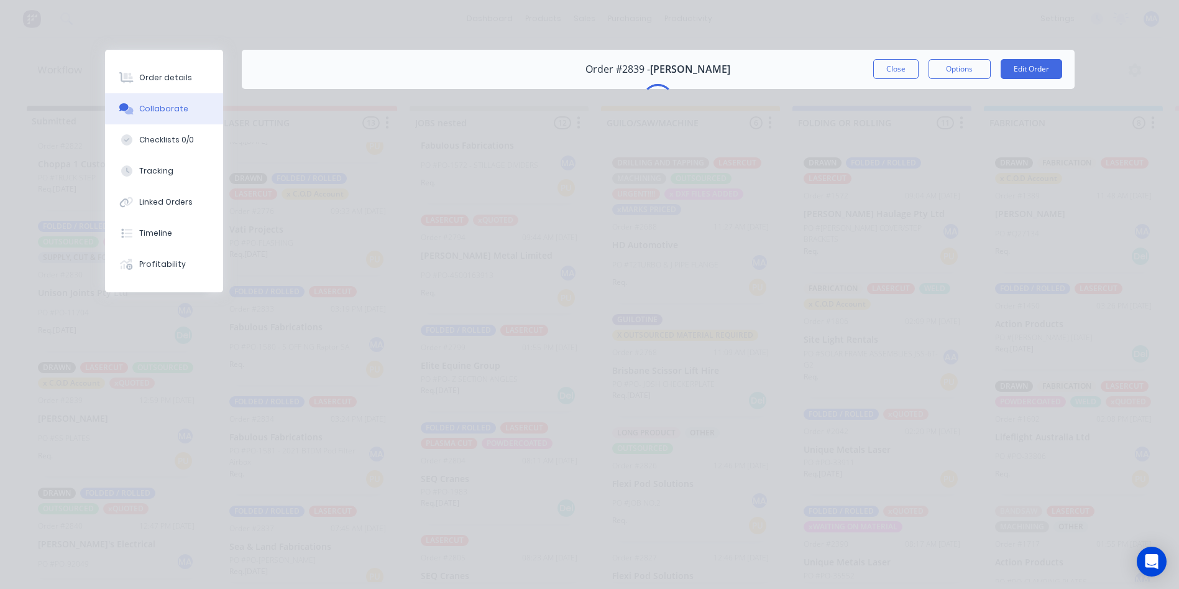
scroll to position [0, 0]
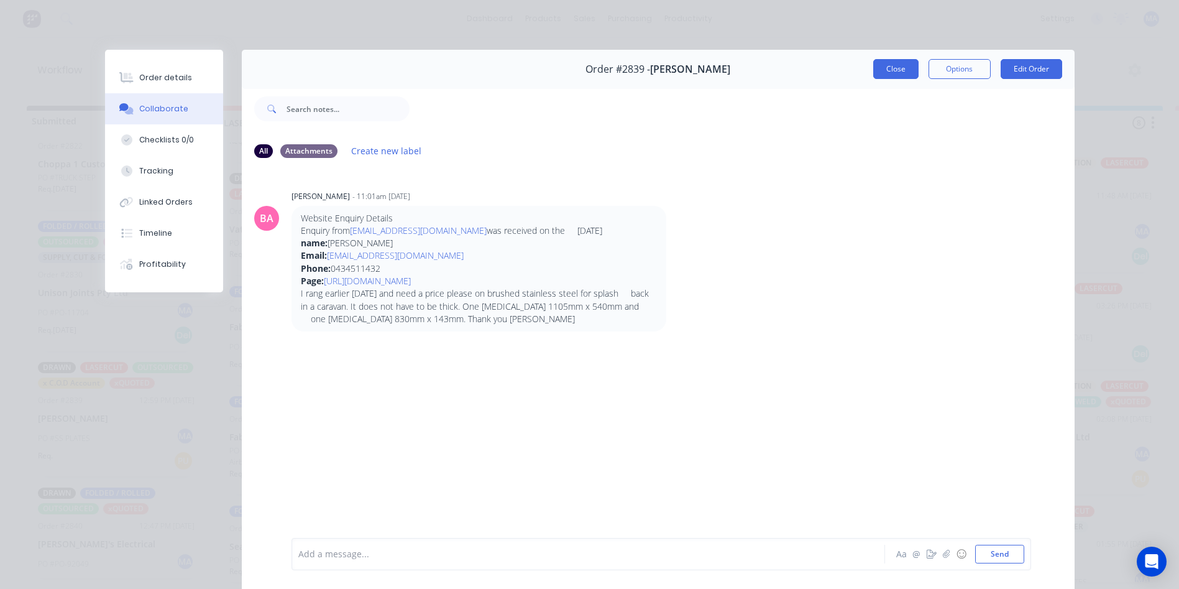
click at [898, 75] on button "Close" at bounding box center [896, 69] width 45 height 20
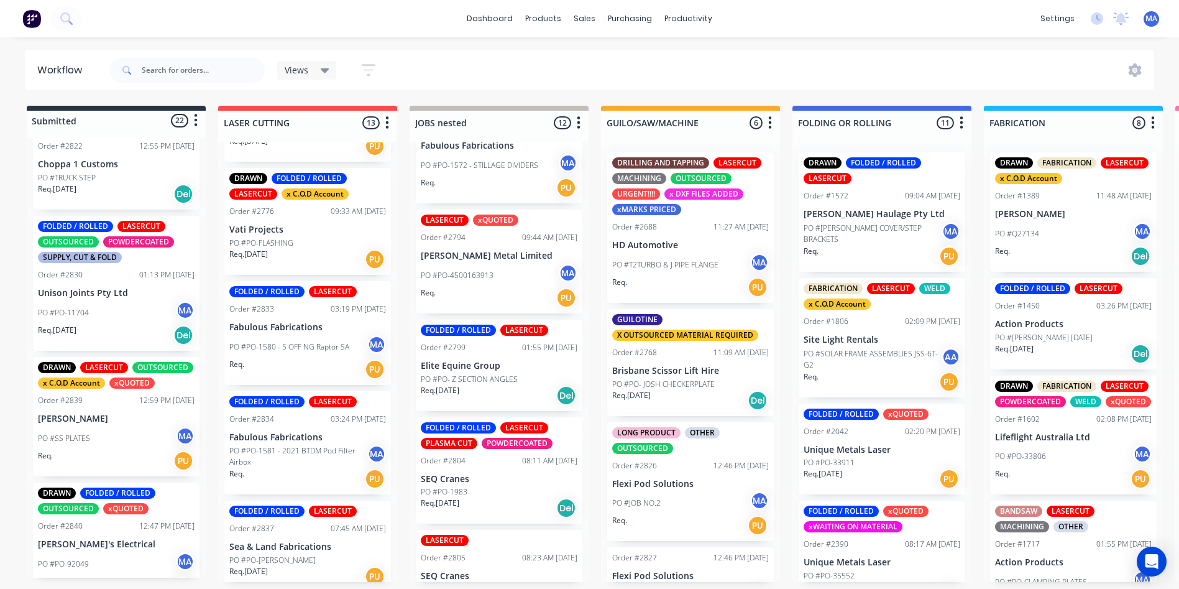
click at [106, 443] on div "PO #SS PLATES MA" at bounding box center [116, 439] width 157 height 24
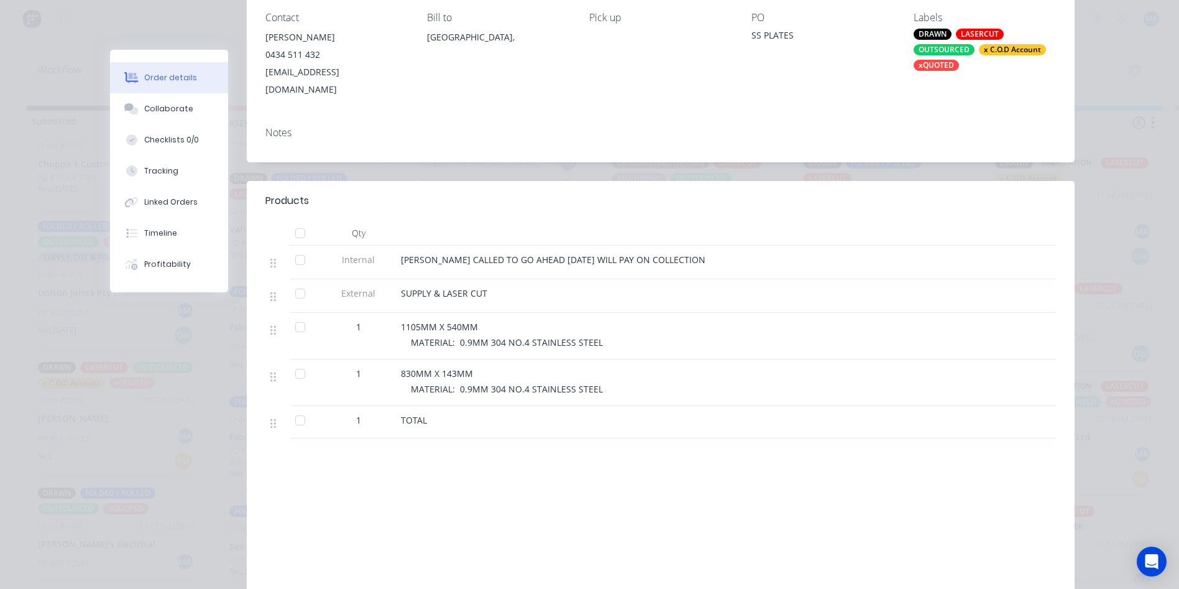
scroll to position [187, 0]
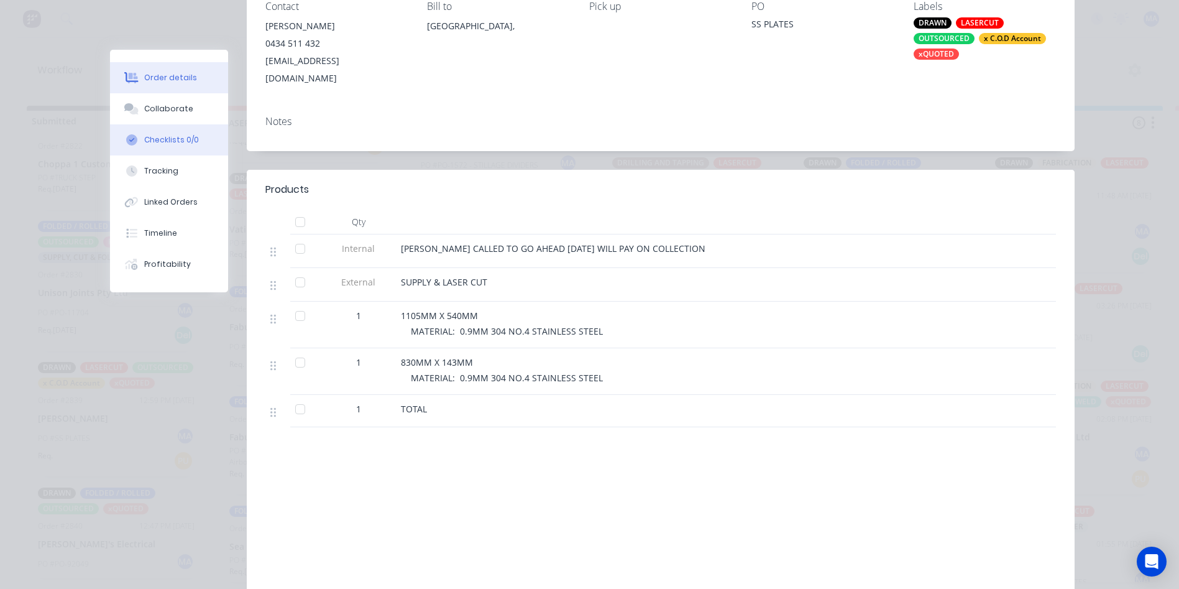
click at [186, 130] on button "Checklists 0/0" at bounding box center [169, 139] width 118 height 31
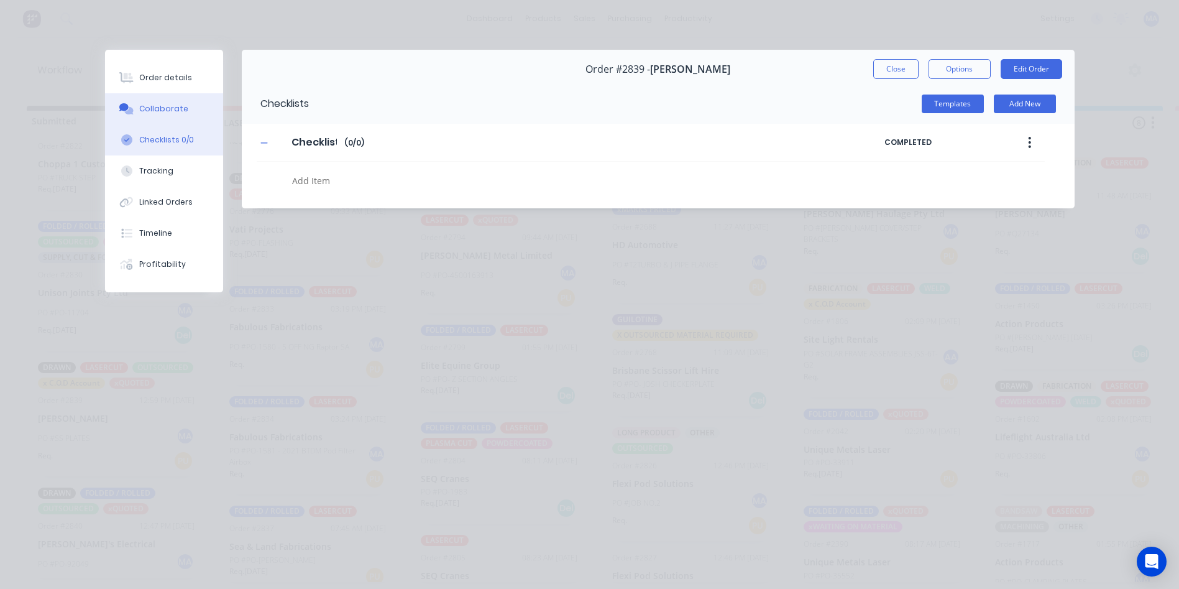
type textarea "x"
click at [195, 112] on button "Collaborate" at bounding box center [164, 108] width 118 height 31
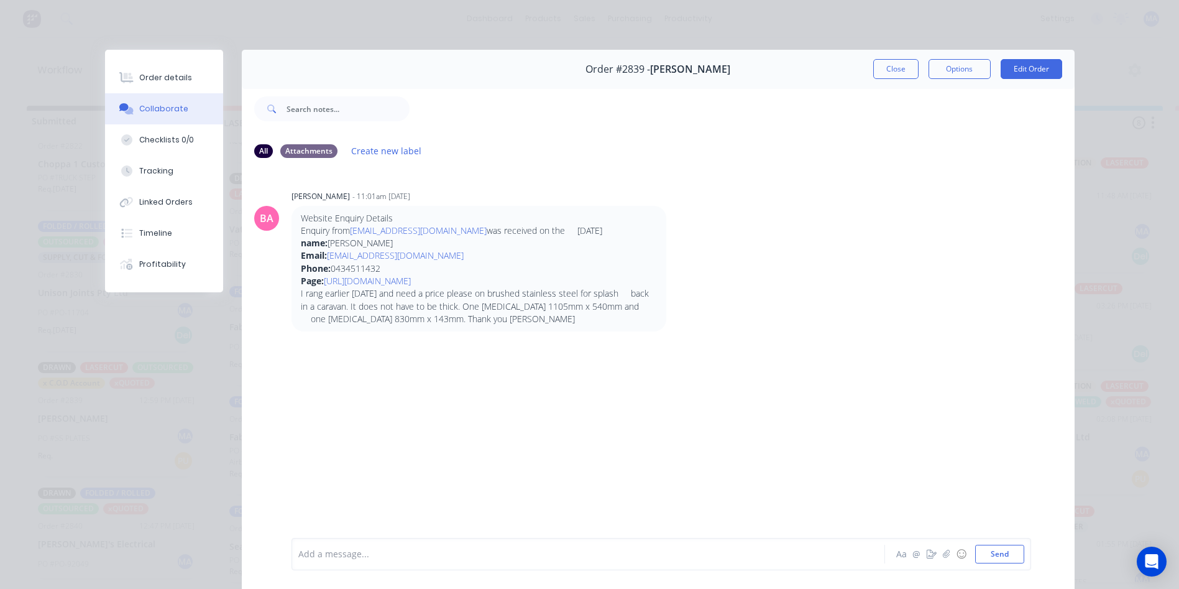
drag, startPoint x: 903, startPoint y: 69, endPoint x: 630, endPoint y: 319, distance: 370.6
click at [903, 69] on button "Close" at bounding box center [896, 69] width 45 height 20
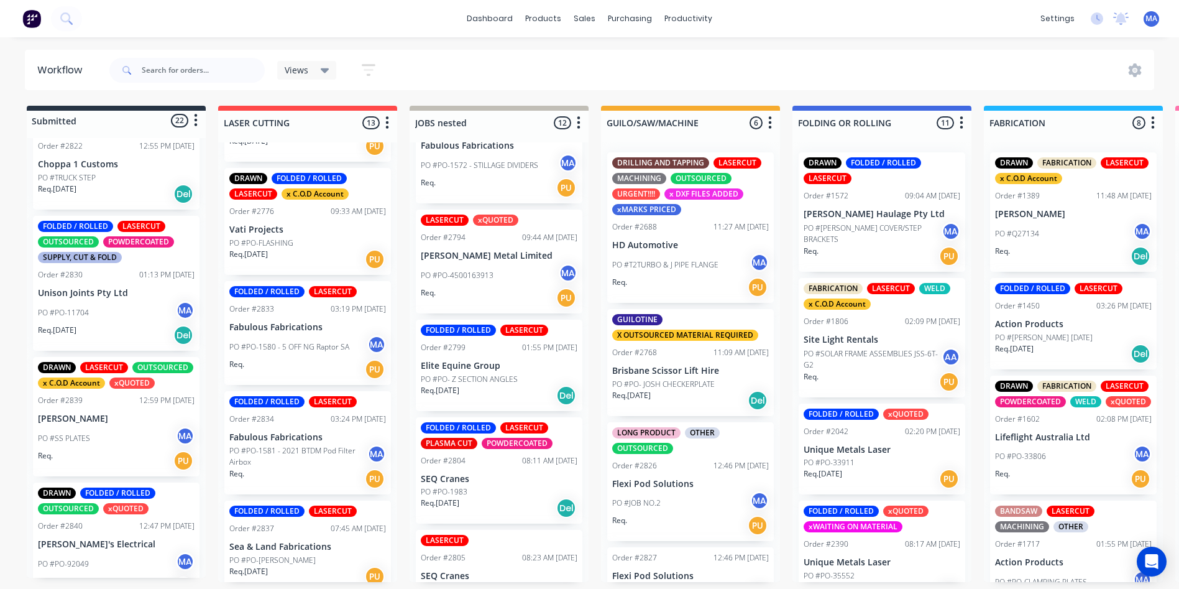
click at [150, 325] on div "Req. 10/09/25 Del" at bounding box center [116, 335] width 157 height 21
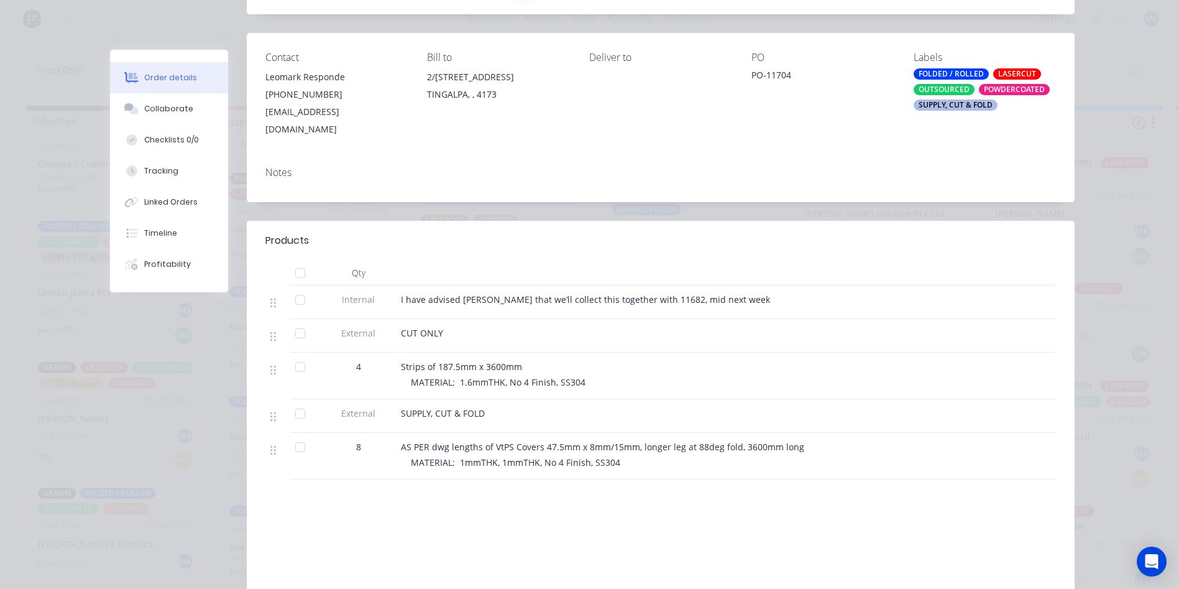
scroll to position [187, 0]
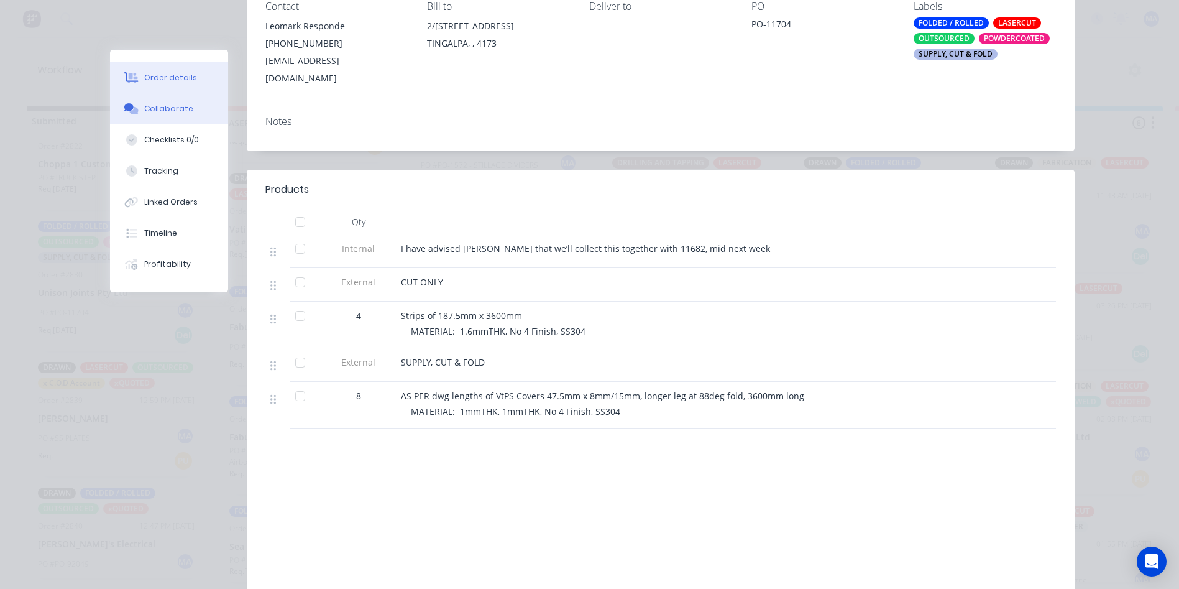
click at [195, 110] on button "Collaborate" at bounding box center [169, 108] width 118 height 31
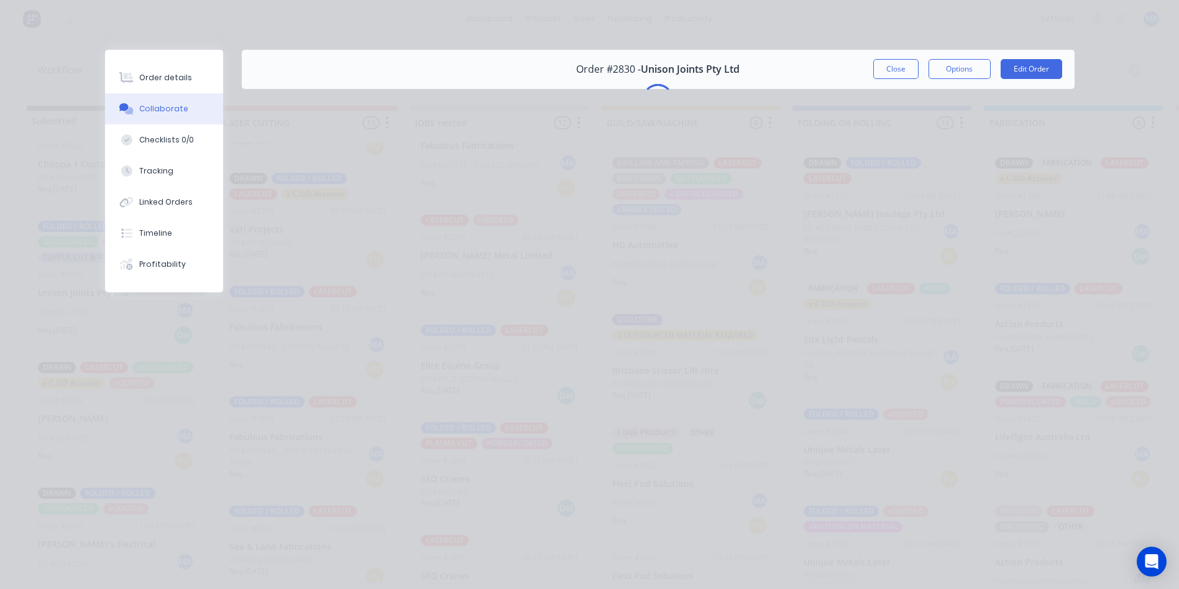
scroll to position [0, 0]
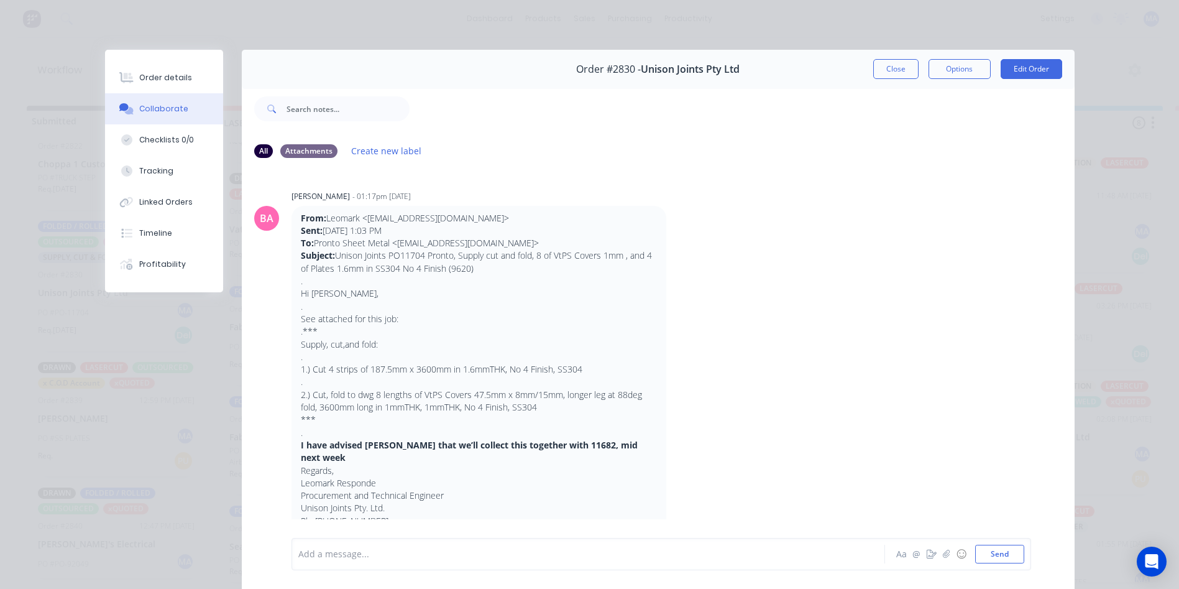
click at [908, 79] on div "Order #2830 - Unison Joints Pty Ltd Close Options Edit Order" at bounding box center [658, 69] width 833 height 39
click at [905, 78] on button "Close" at bounding box center [896, 69] width 45 height 20
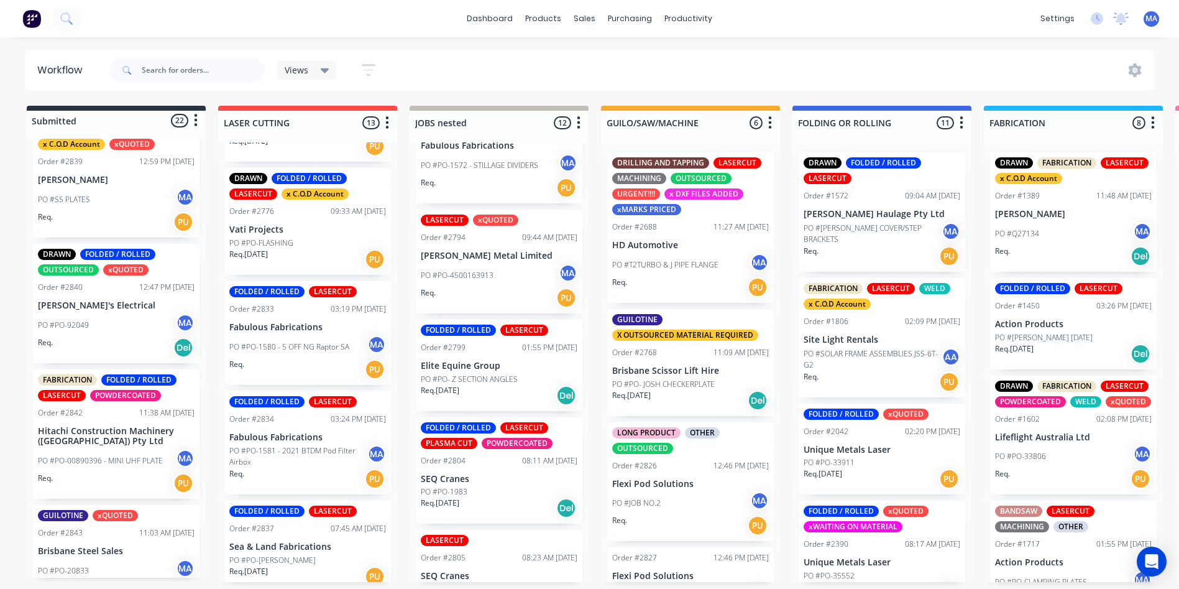
scroll to position [2097, 0]
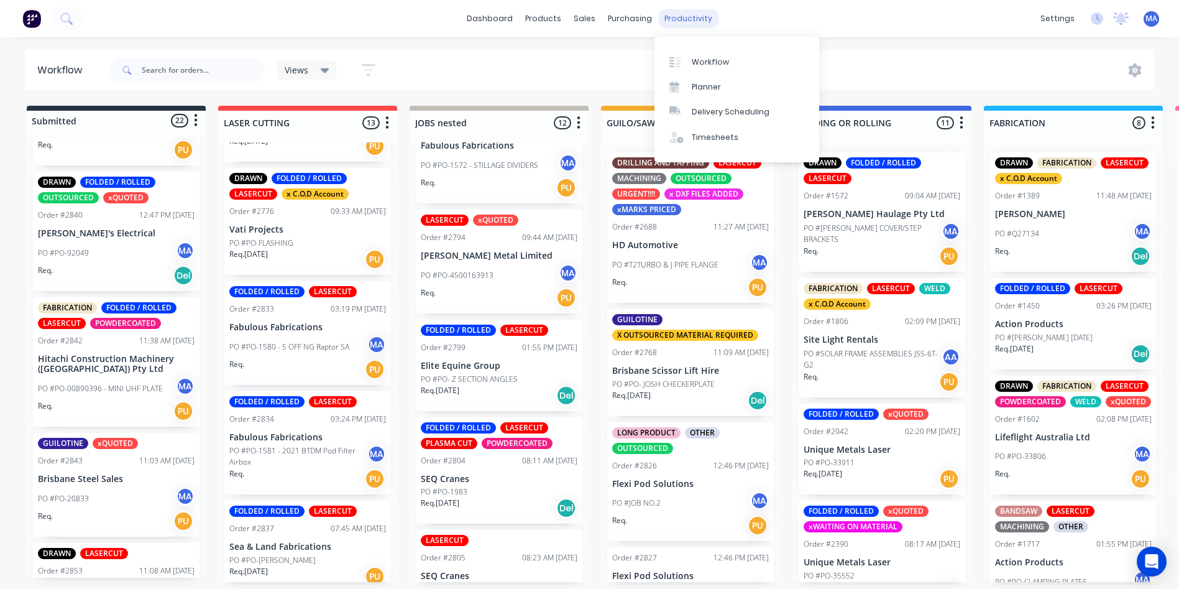
click at [698, 19] on div "productivity" at bounding box center [688, 18] width 60 height 19
drag, startPoint x: 584, startPoint y: 19, endPoint x: 581, endPoint y: 25, distance: 6.4
click at [584, 19] on div "sales" at bounding box center [585, 18] width 34 height 19
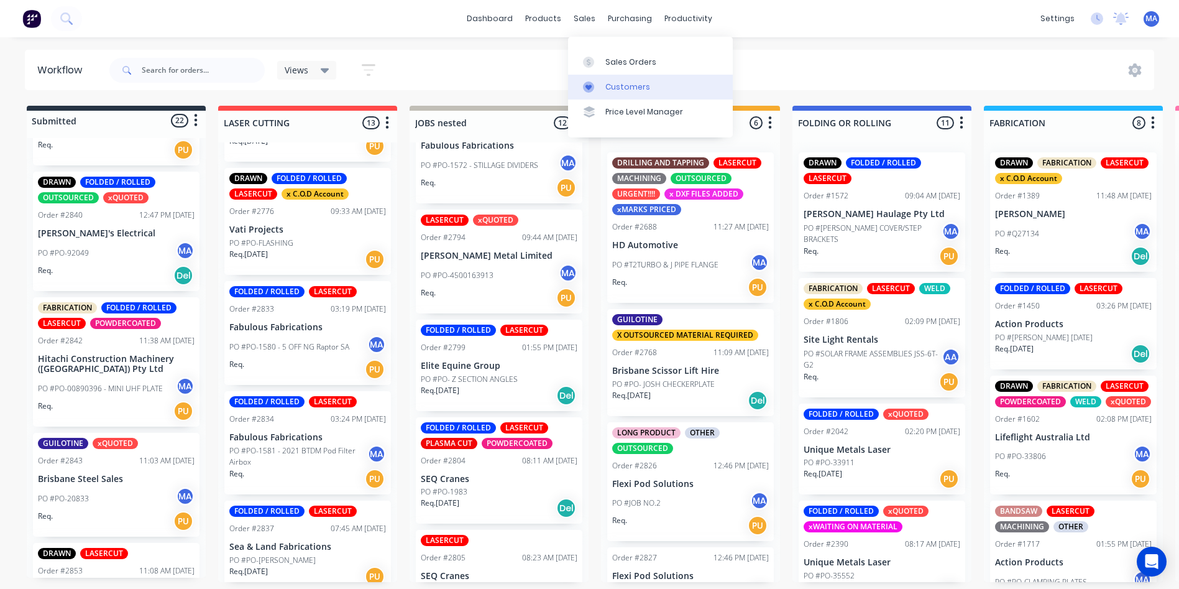
click at [629, 81] on div "Customers" at bounding box center [628, 86] width 45 height 11
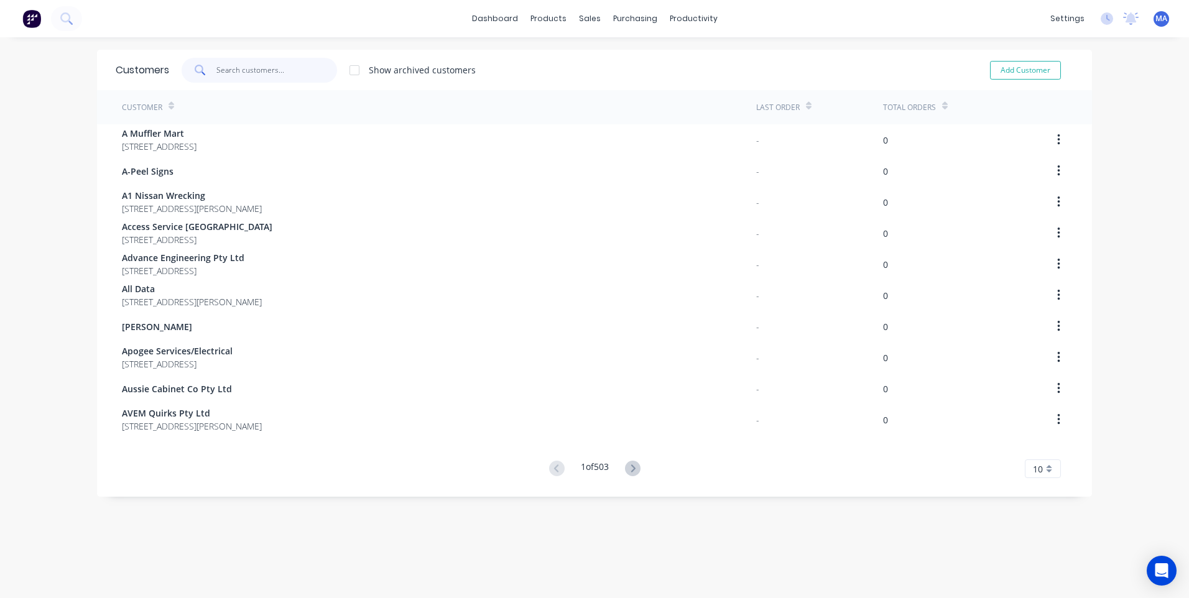
click at [257, 70] on input "text" at bounding box center [276, 70] width 121 height 25
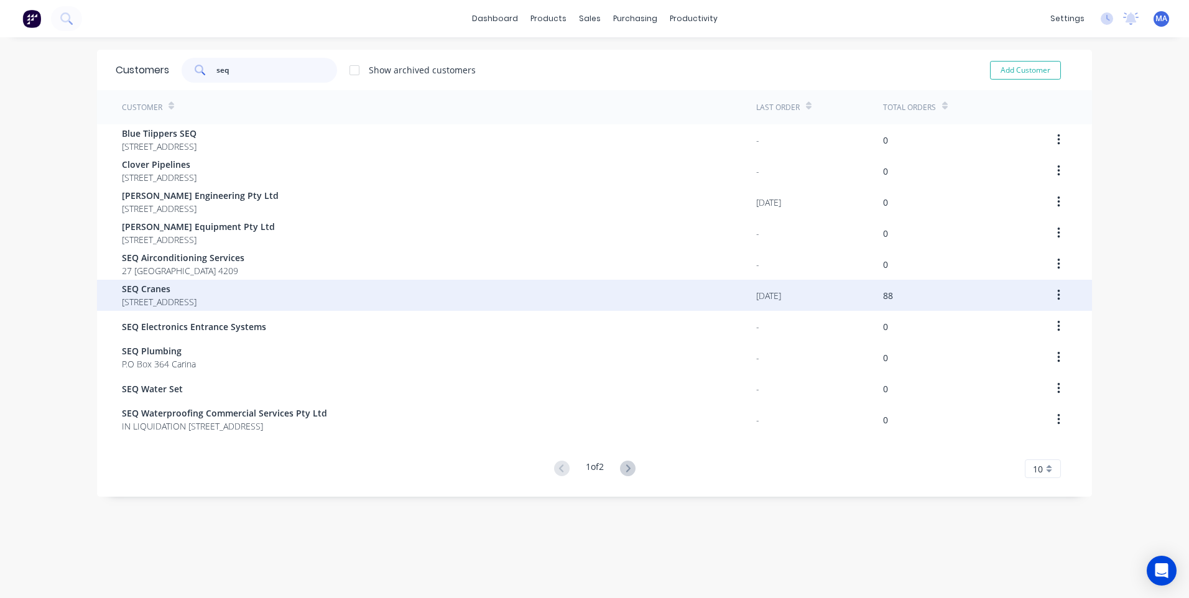
type input "seq"
click at [196, 291] on span "SEQ Cranes" at bounding box center [159, 288] width 75 height 13
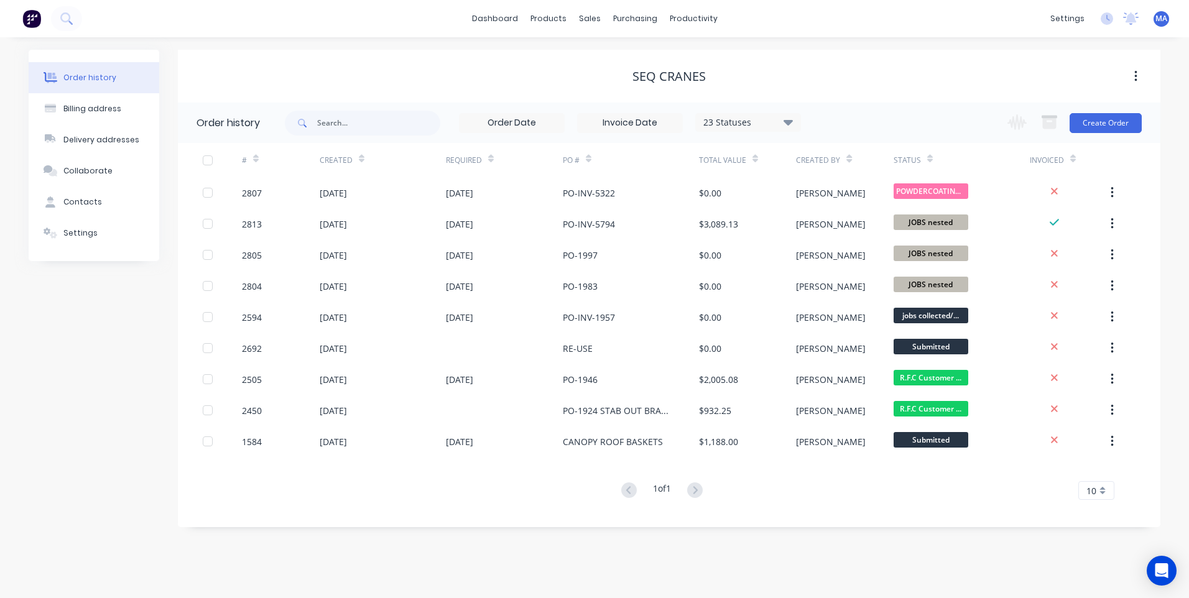
click at [785, 124] on icon at bounding box center [787, 121] width 9 height 15
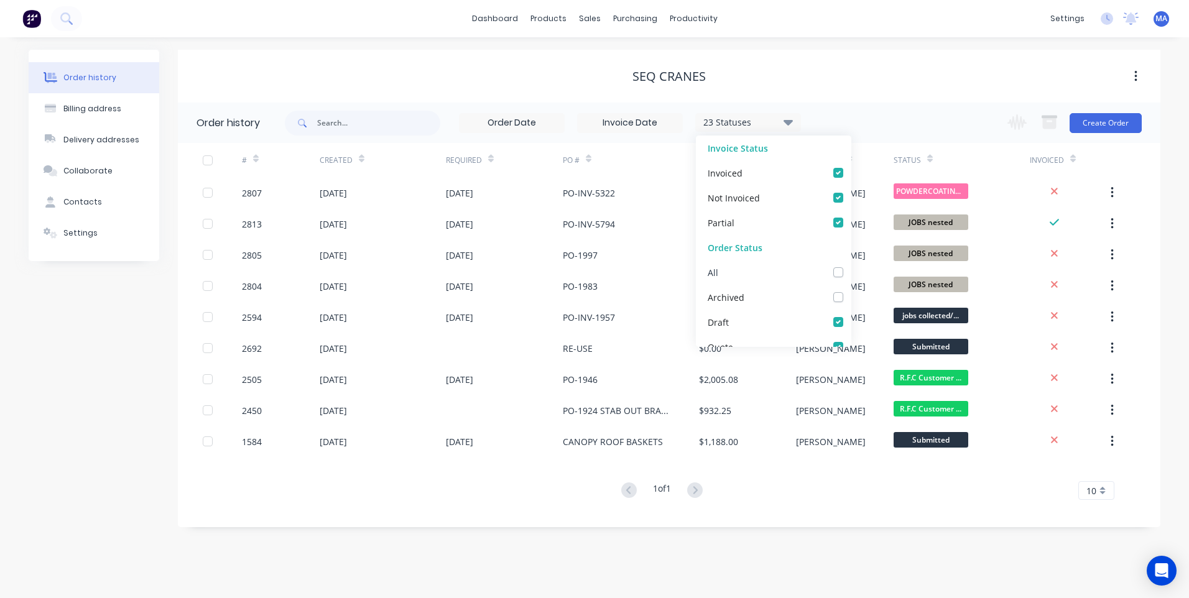
click at [851, 265] on label at bounding box center [851, 265] width 0 height 0
click at [851, 272] on input "checkbox" at bounding box center [856, 271] width 10 height 12
checkbox input "true"
click at [805, 566] on div "Order history Billing address Delivery addresses Collaborate Contacts Settings …" at bounding box center [594, 317] width 1189 height 561
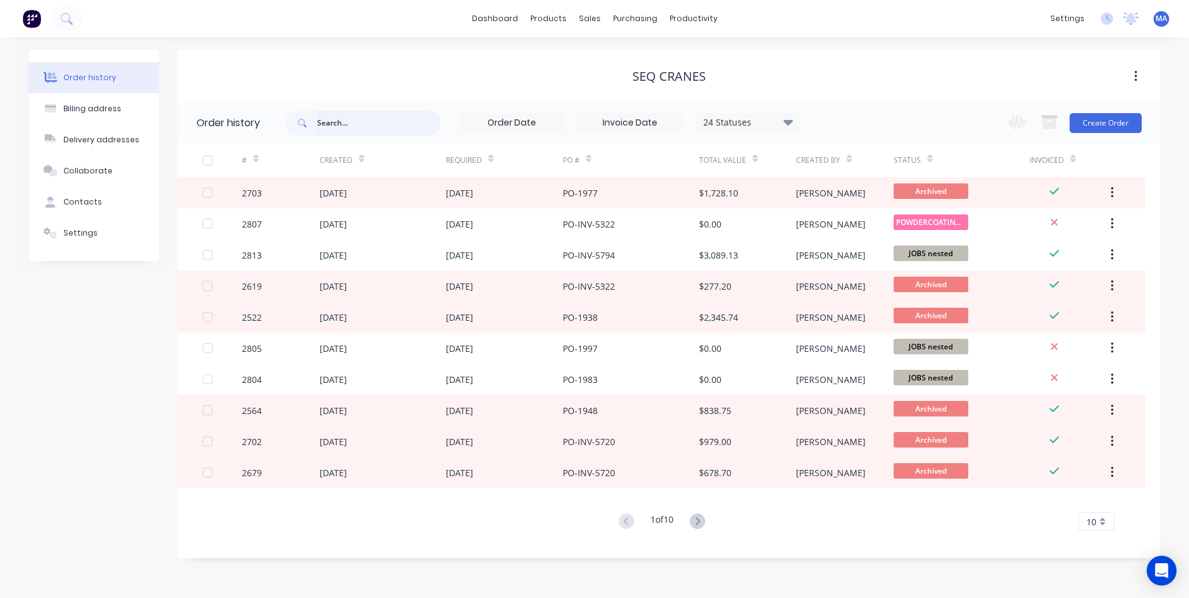
click at [382, 121] on input "text" at bounding box center [378, 123] width 123 height 25
type input "caSSIS"
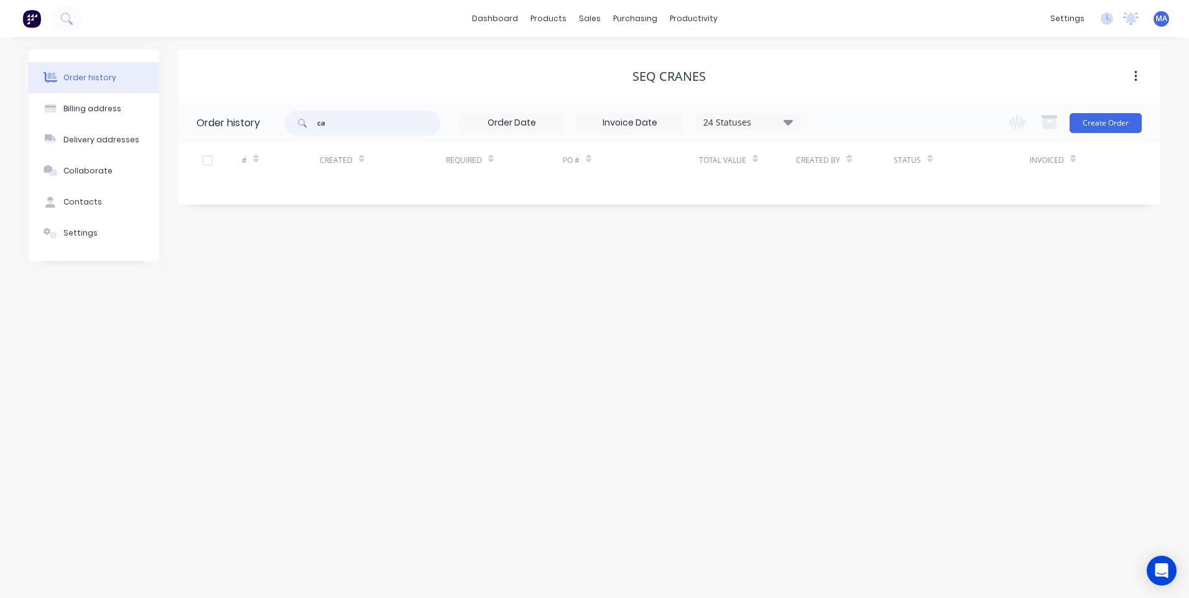
type input "c"
type input "CHASSI"
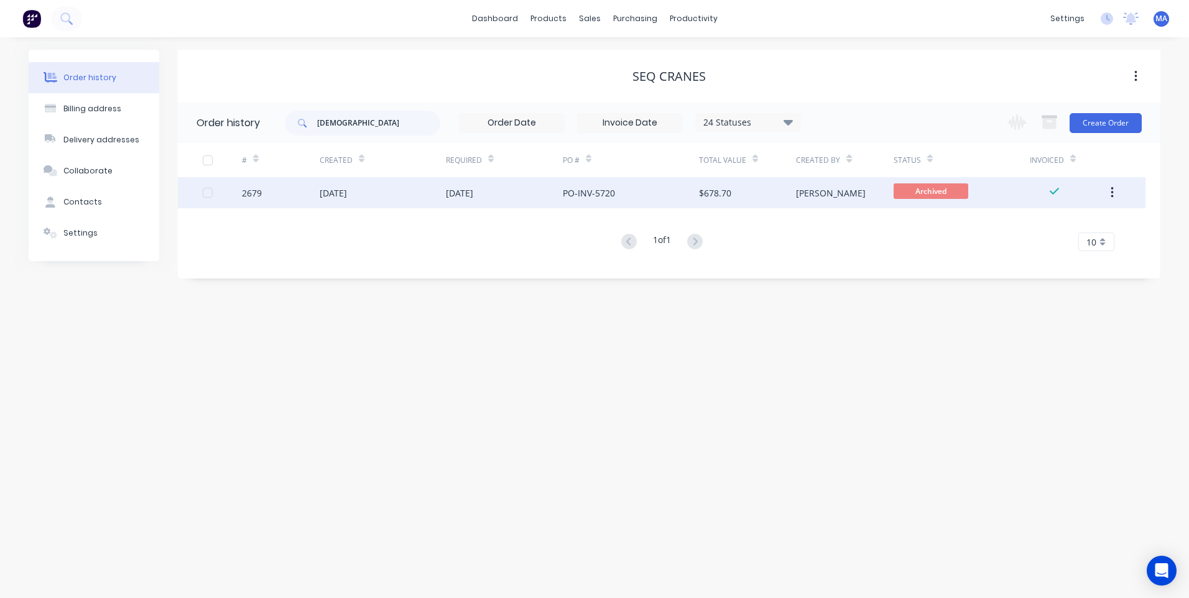
click at [529, 204] on div "19 Aug 2025" at bounding box center [504, 192] width 117 height 31
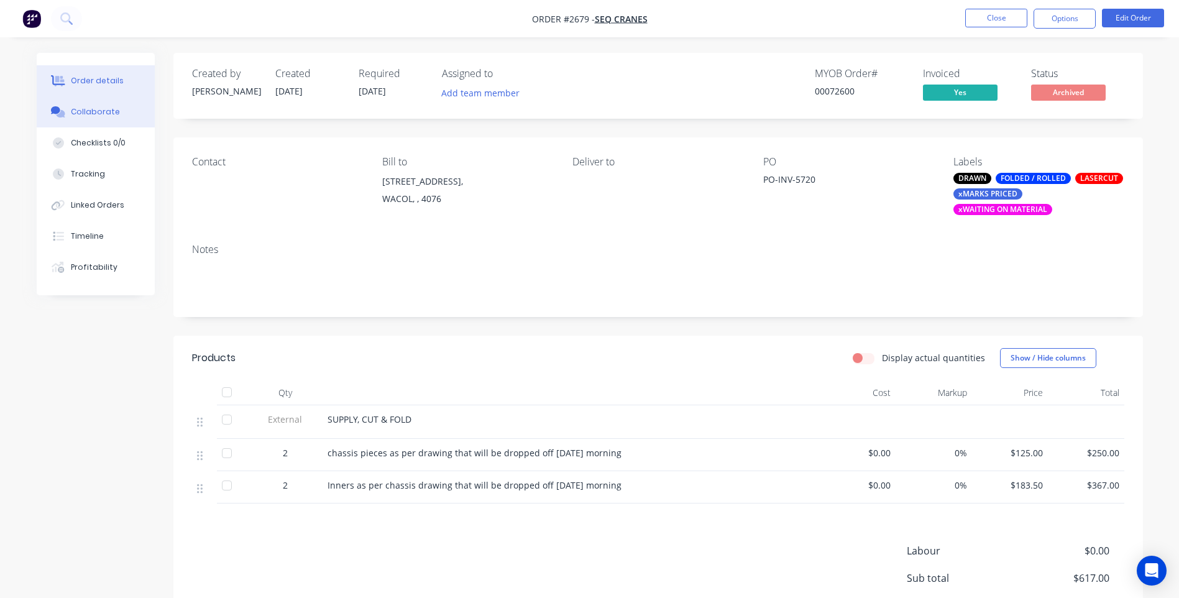
click at [103, 98] on button "Collaborate" at bounding box center [96, 111] width 118 height 31
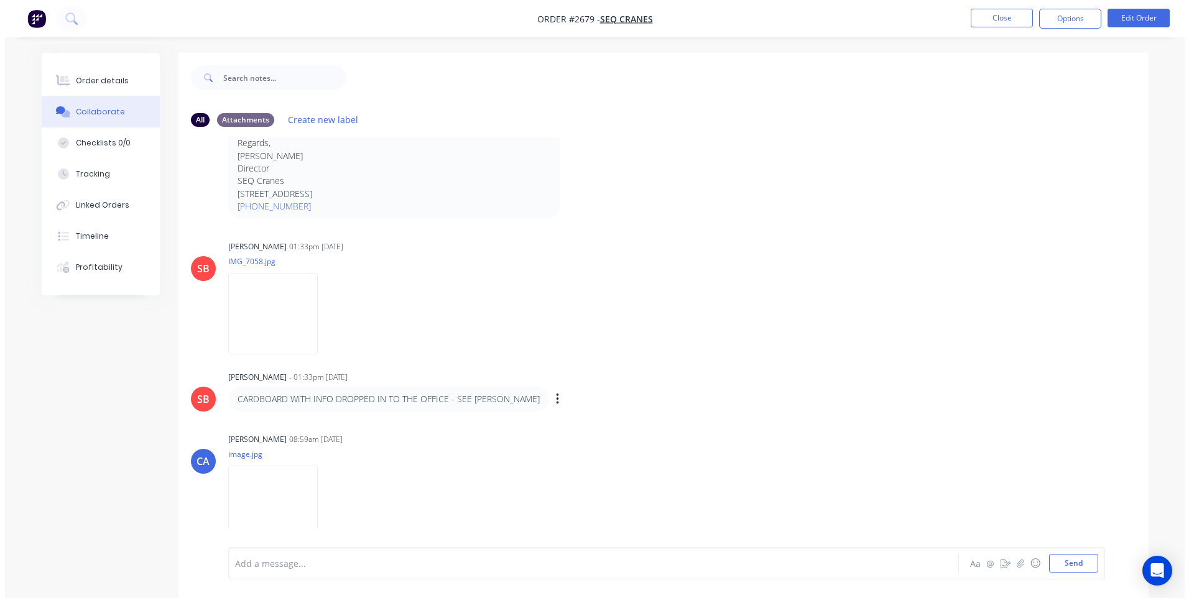
scroll to position [226, 0]
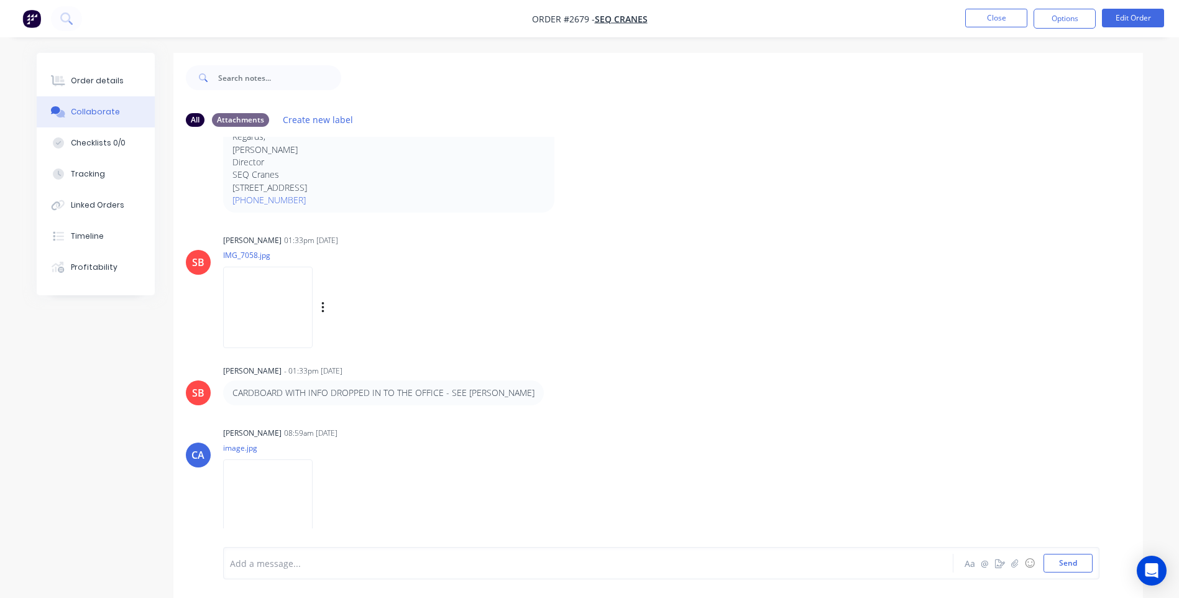
click at [282, 316] on img at bounding box center [268, 307] width 90 height 81
click at [990, 11] on button "Close" at bounding box center [997, 18] width 62 height 19
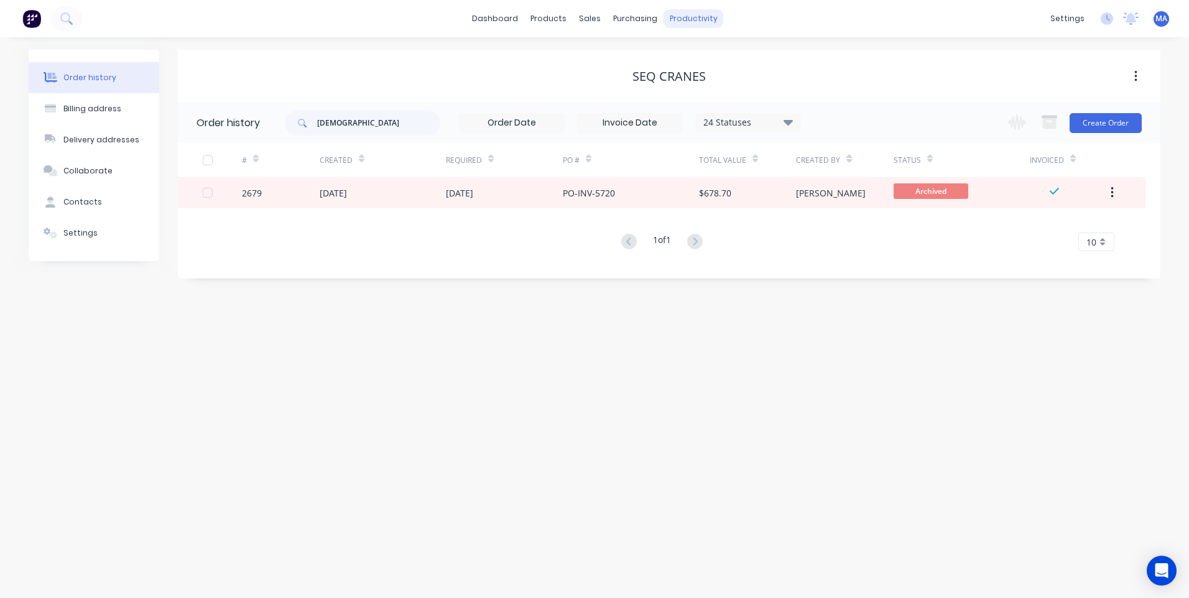
click at [675, 19] on div "productivity" at bounding box center [693, 18] width 60 height 19
drag, startPoint x: 685, startPoint y: 22, endPoint x: 751, endPoint y: 133, distance: 129.7
click at [685, 22] on div "productivity" at bounding box center [693, 18] width 60 height 19
click at [744, 72] on link "Planner" at bounding box center [741, 84] width 165 height 25
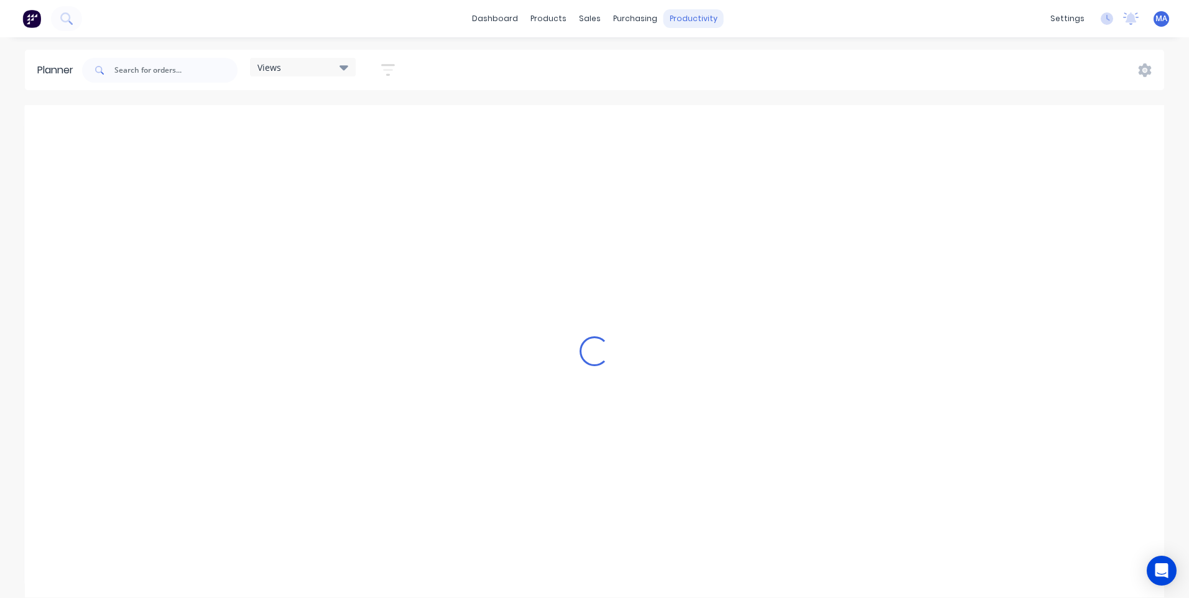
click at [690, 16] on div "productivity" at bounding box center [693, 18] width 60 height 19
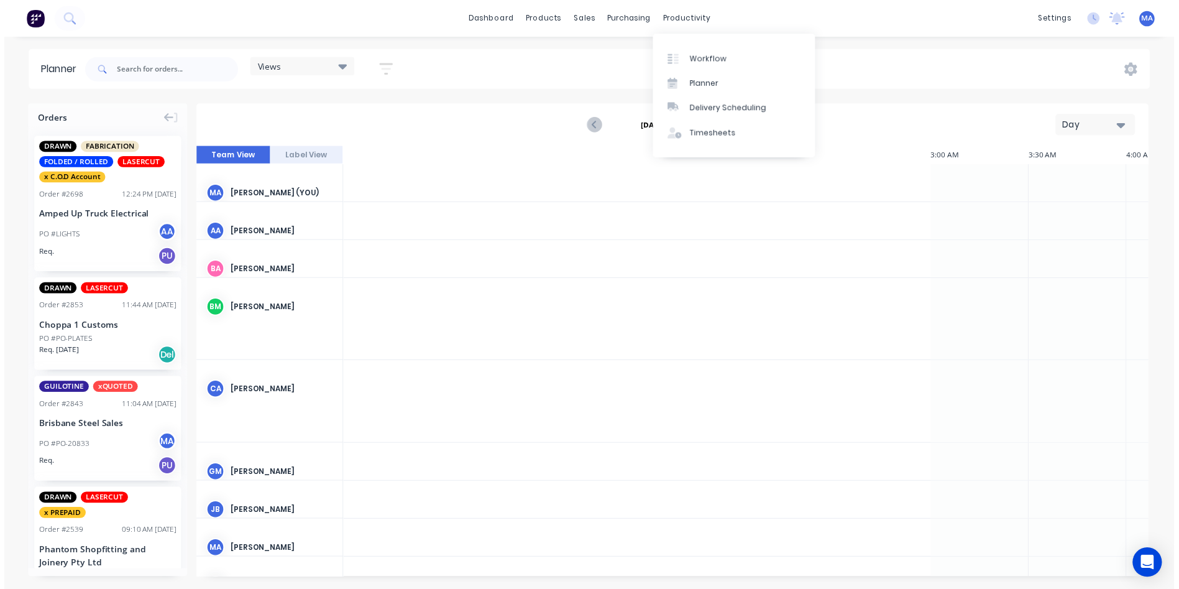
scroll to position [0, 1393]
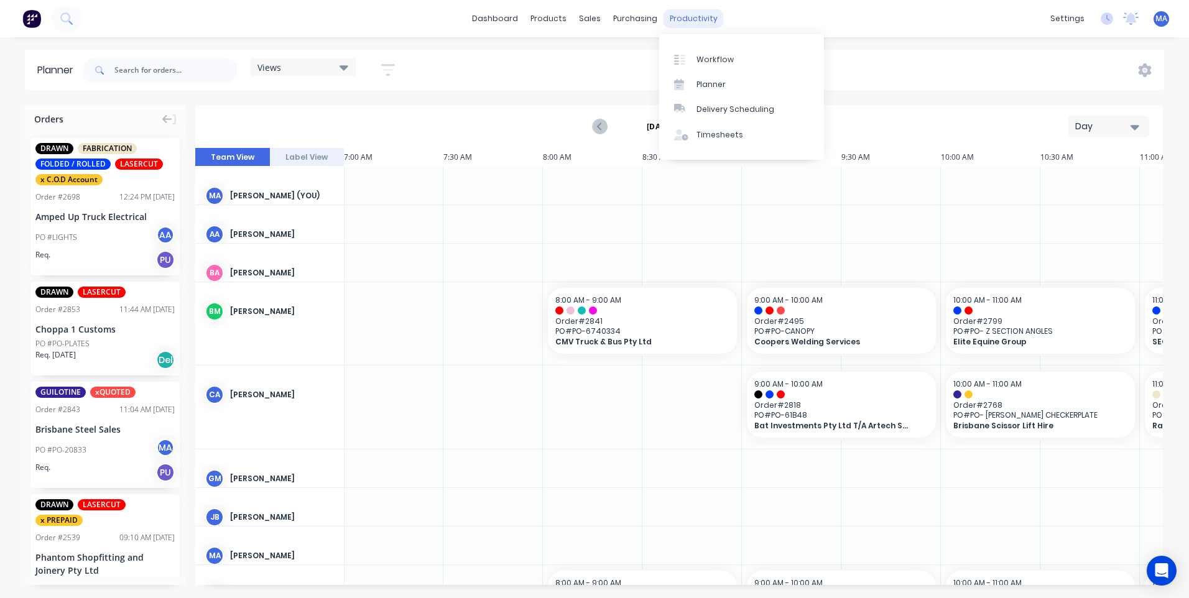
click at [701, 21] on div "productivity" at bounding box center [693, 18] width 60 height 19
click at [714, 58] on div "Workflow" at bounding box center [714, 59] width 37 height 11
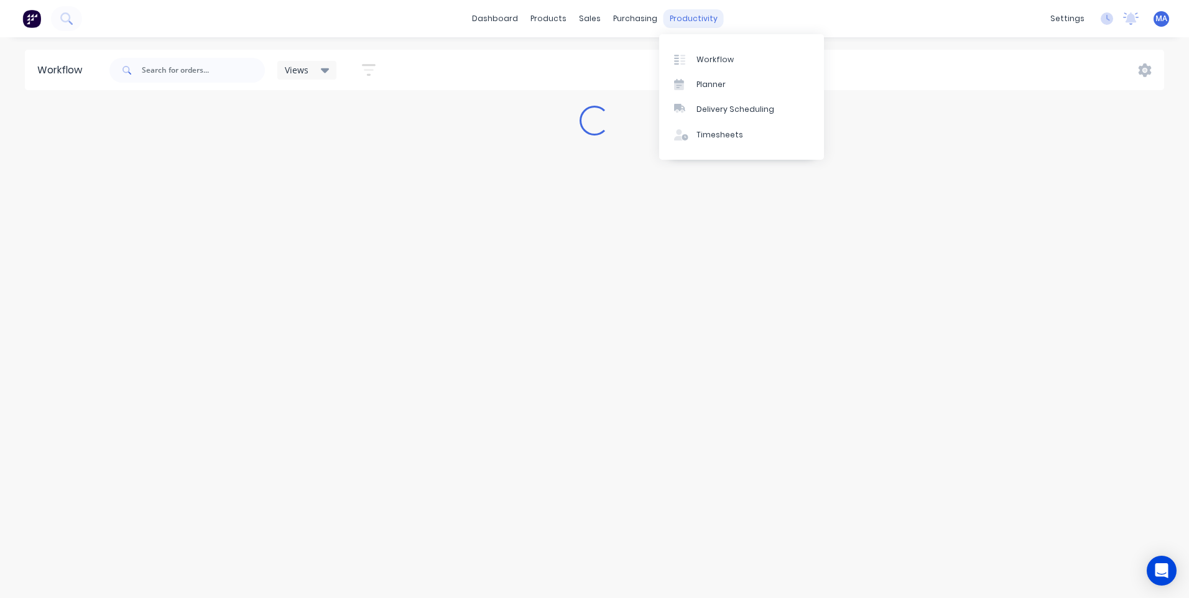
click at [690, 14] on div "productivity" at bounding box center [693, 18] width 60 height 19
click at [724, 58] on div "Workflow" at bounding box center [714, 59] width 37 height 11
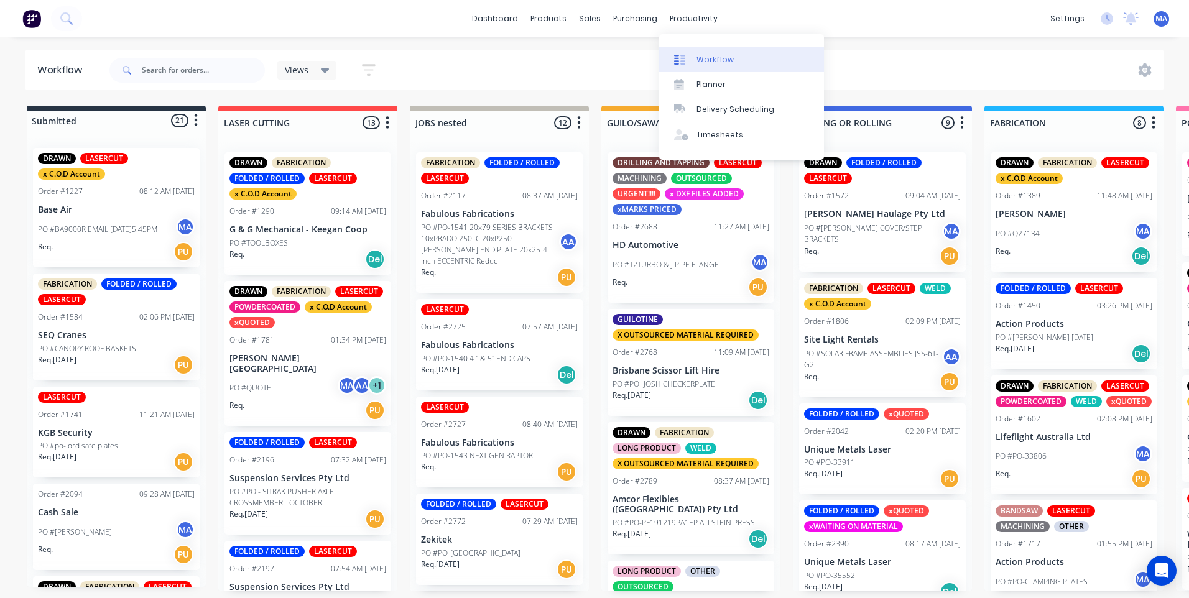
click at [425, 342] on p "Fabulous Fabrications" at bounding box center [499, 345] width 157 height 11
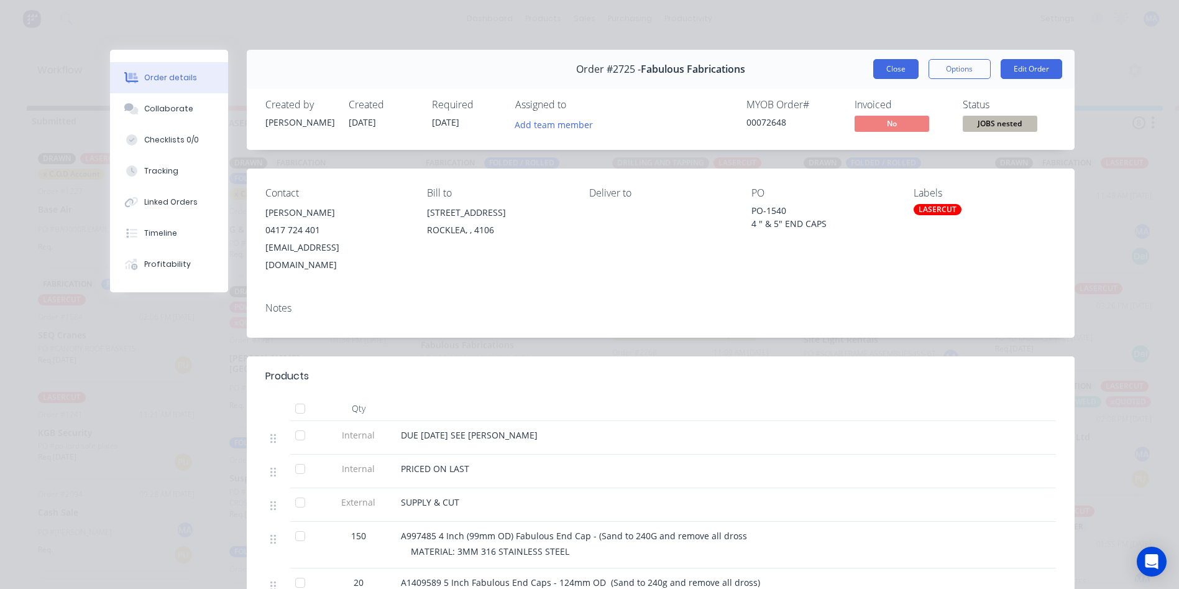
click at [884, 72] on button "Close" at bounding box center [896, 69] width 45 height 20
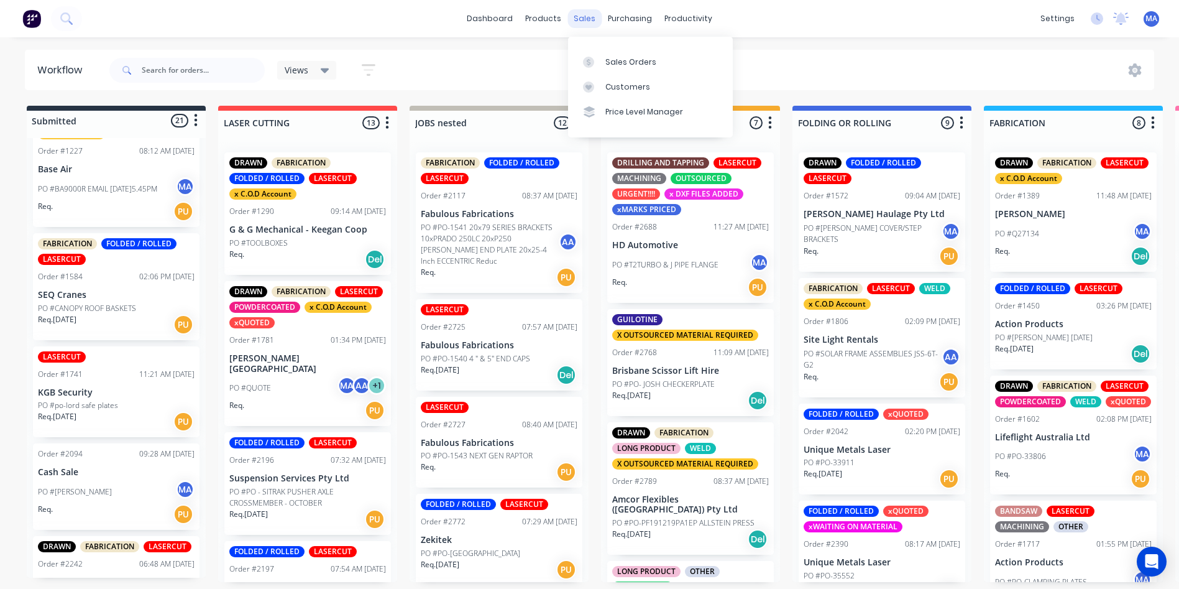
click at [593, 22] on div "sales" at bounding box center [585, 18] width 34 height 19
click at [616, 57] on div "Sales Orders" at bounding box center [631, 62] width 51 height 11
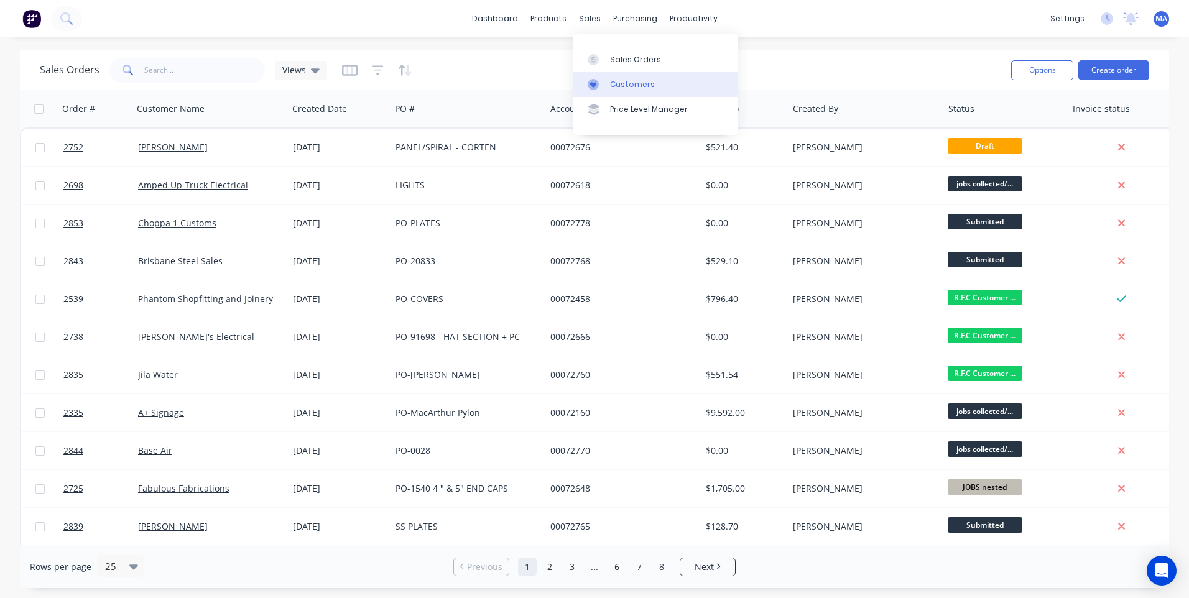
click at [619, 83] on div "Customers" at bounding box center [632, 84] width 45 height 11
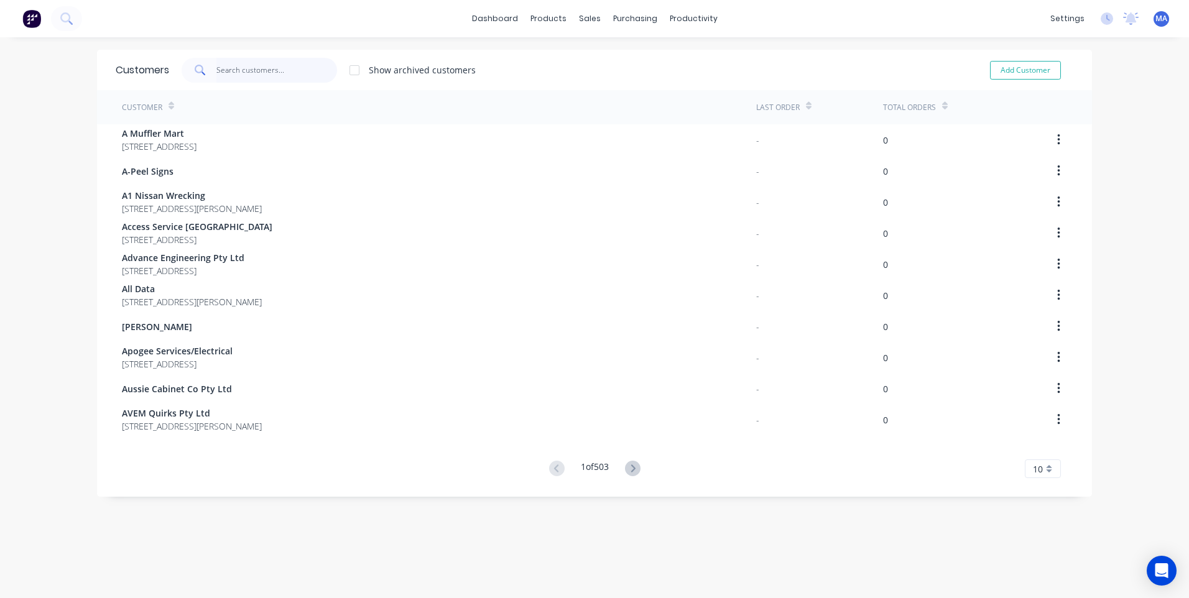
click at [269, 80] on input "text" at bounding box center [276, 70] width 121 height 25
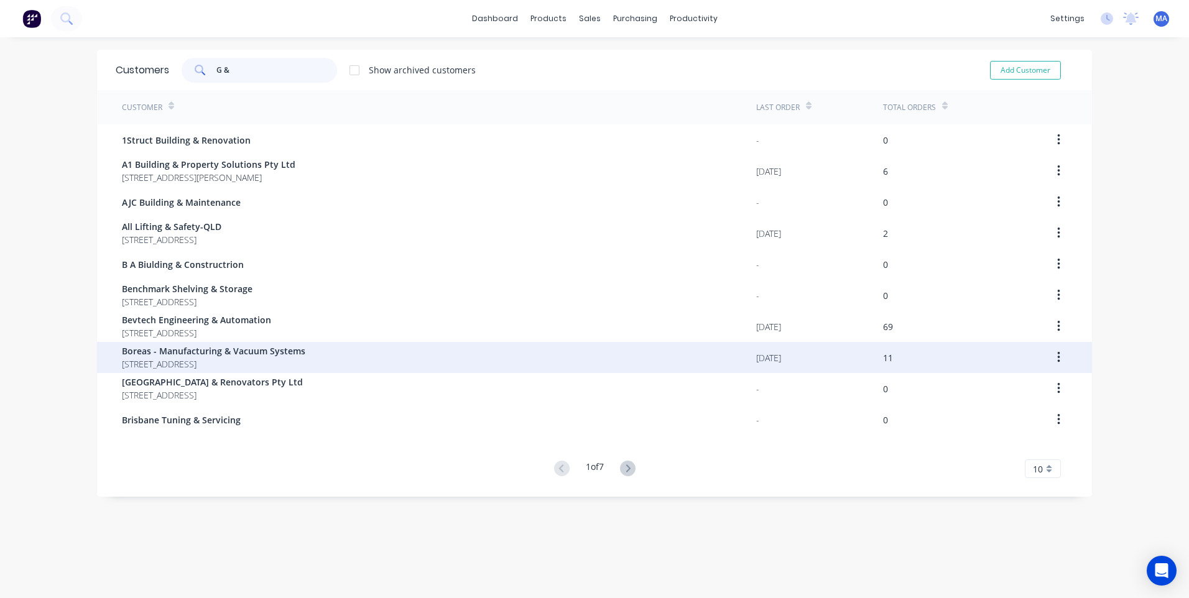
type input "G & g"
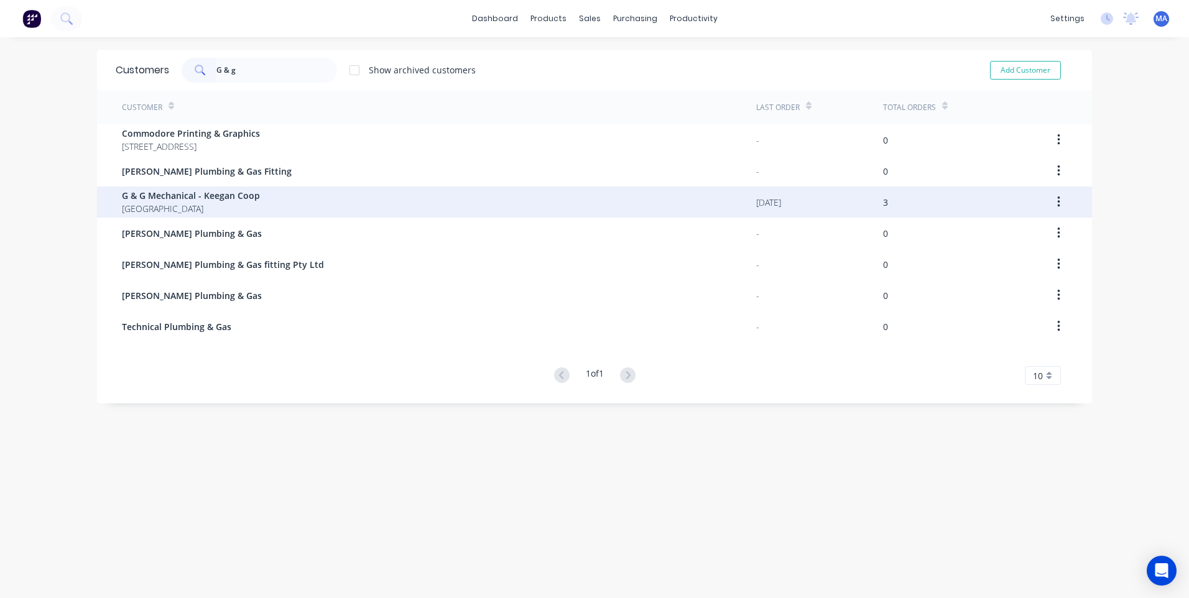
click at [212, 195] on span "G & G Mechanical - Keegan Coop" at bounding box center [191, 195] width 138 height 13
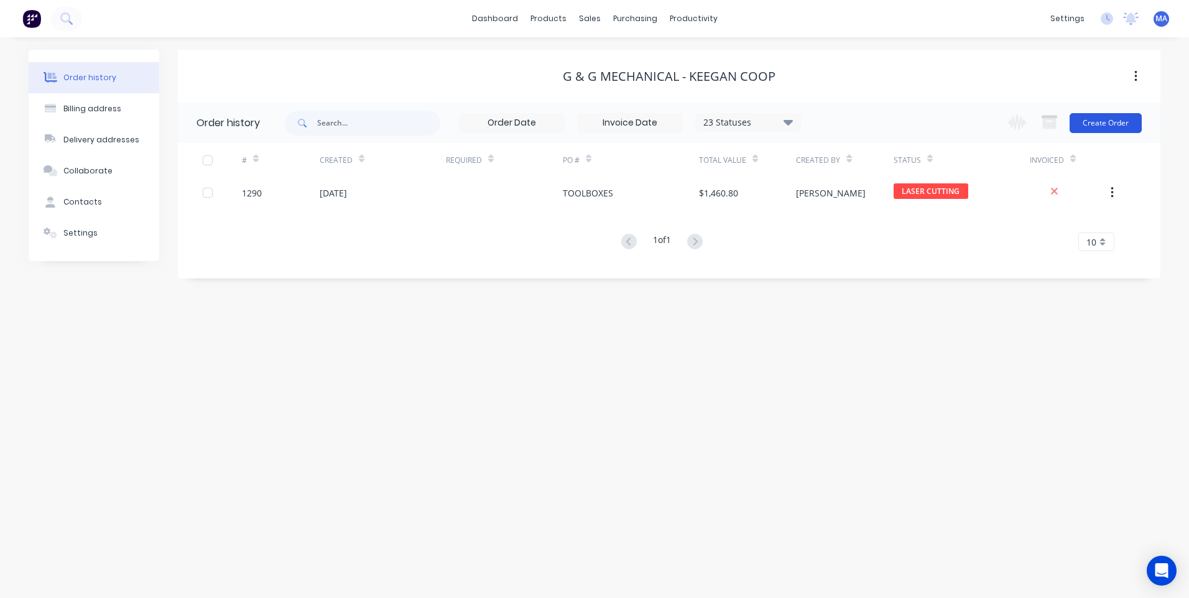
click at [1102, 124] on button "Create Order" at bounding box center [1105, 123] width 72 height 20
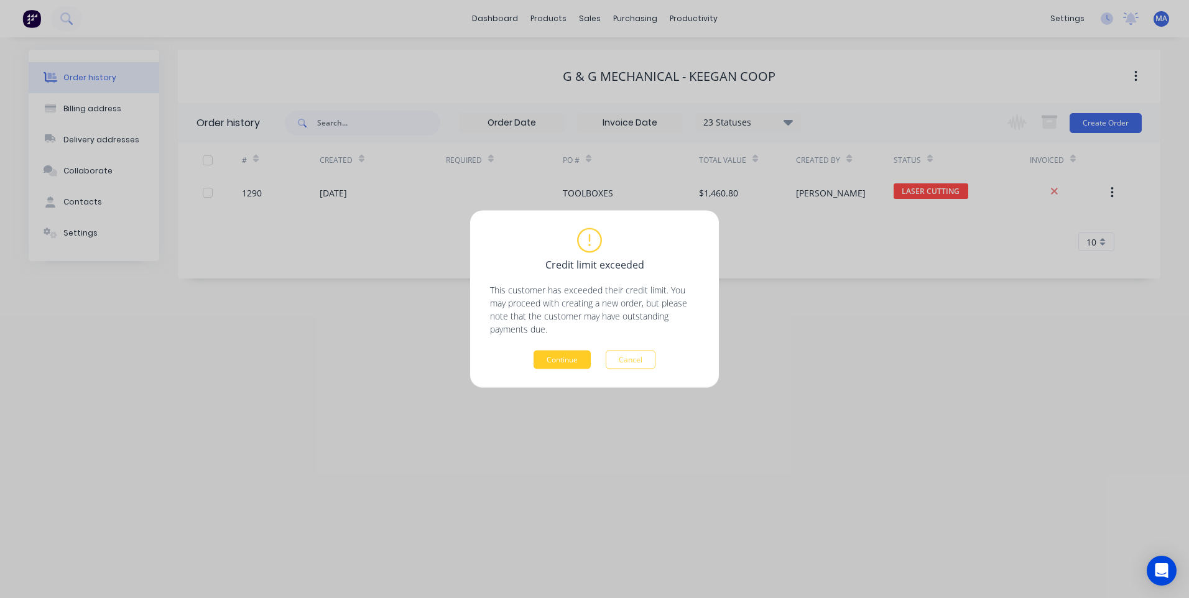
click at [576, 354] on button "Continue" at bounding box center [561, 360] width 57 height 19
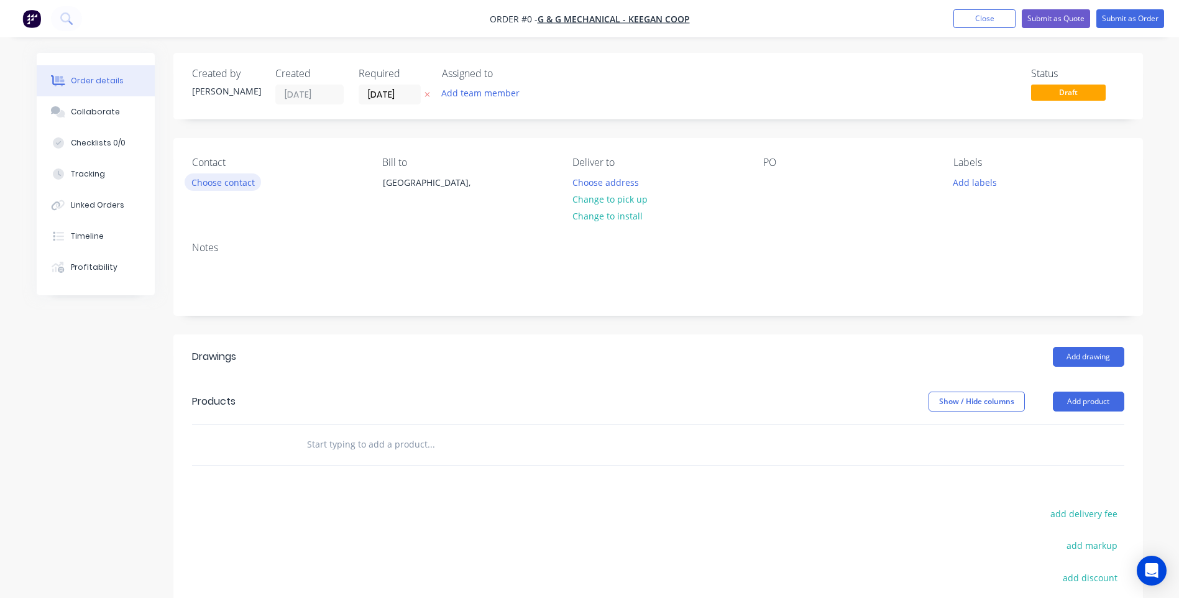
click at [237, 184] on button "Choose contact" at bounding box center [223, 181] width 76 height 17
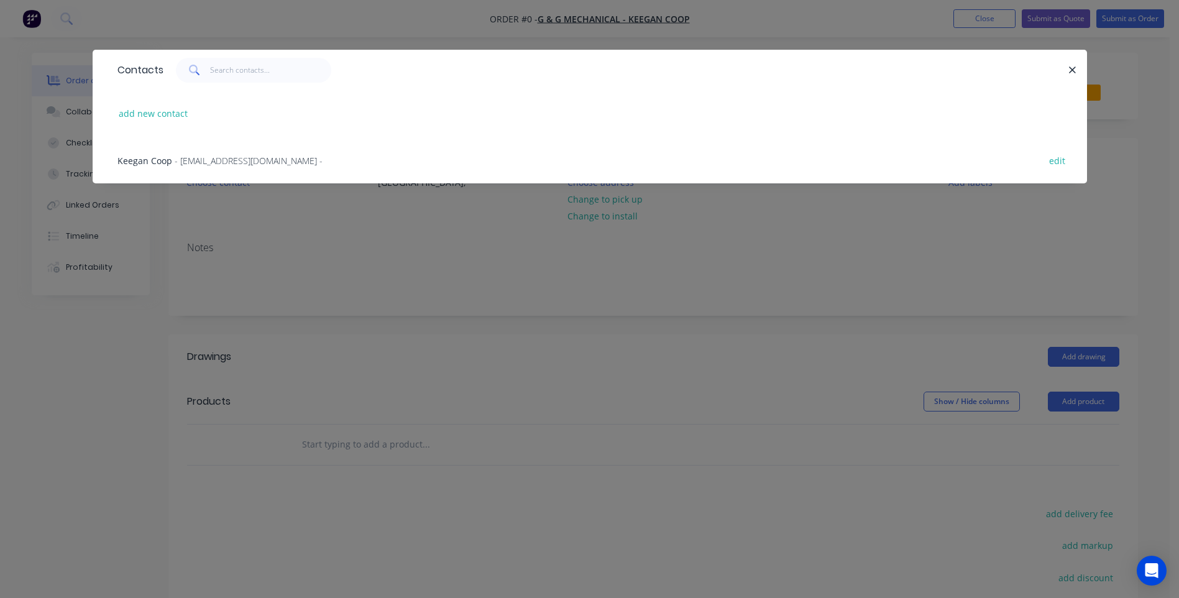
click at [212, 162] on span "- coopkeegan@gmail.com -" at bounding box center [249, 161] width 148 height 12
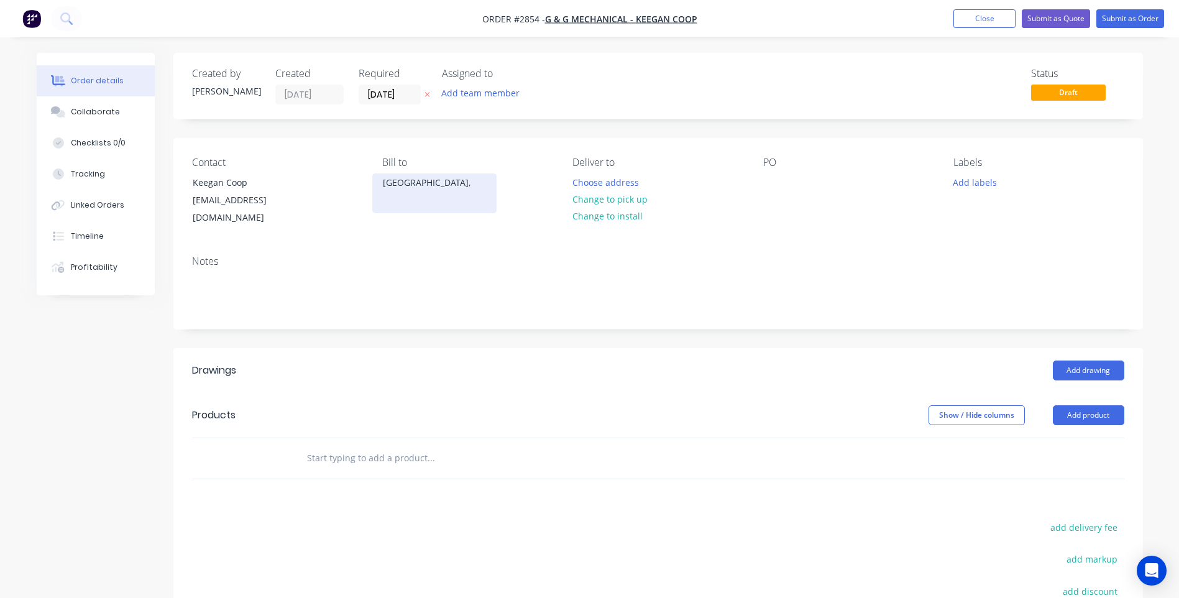
click at [444, 200] on div "Australia," at bounding box center [434, 193] width 124 height 40
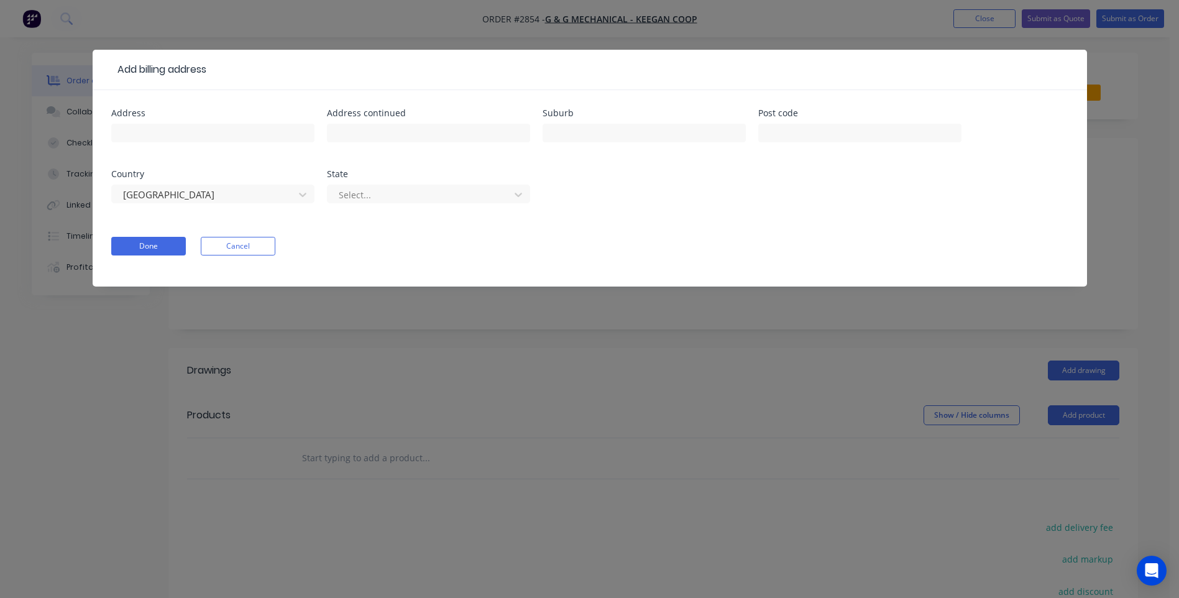
click at [349, 268] on form "Address Address continued Suburb Post code Country Australia State Select... Do…" at bounding box center [589, 198] width 957 height 178
click at [288, 253] on div "Done Cancel" at bounding box center [589, 246] width 957 height 19
click at [270, 253] on button "Cancel" at bounding box center [238, 246] width 75 height 19
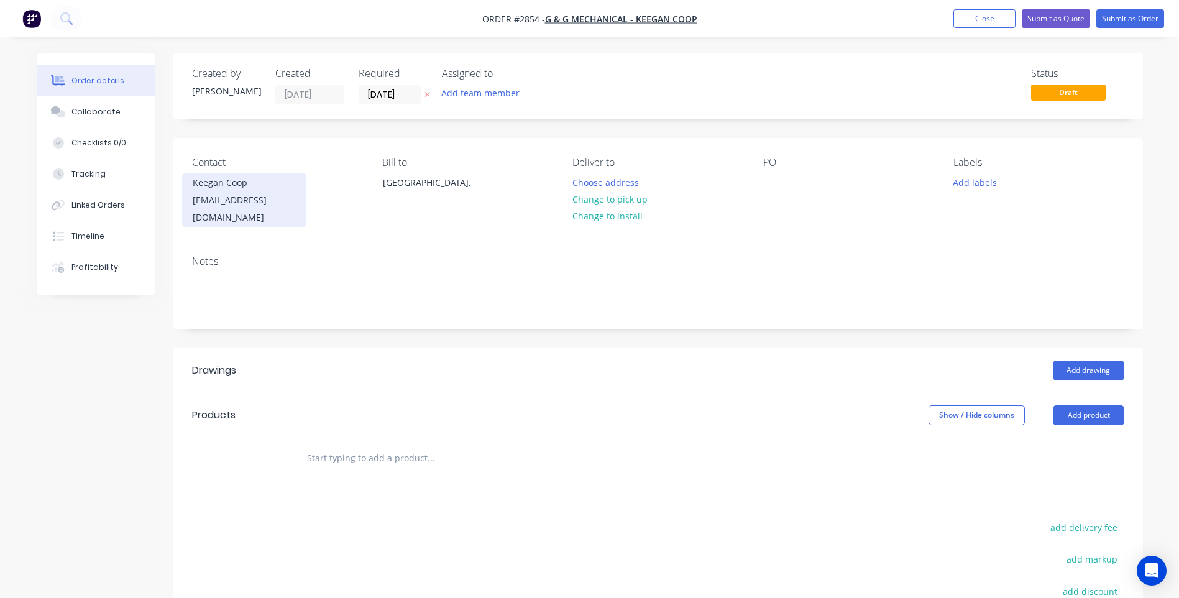
click at [262, 211] on div "Keegan Coop coopkeegan@gmail.com" at bounding box center [244, 199] width 124 height 53
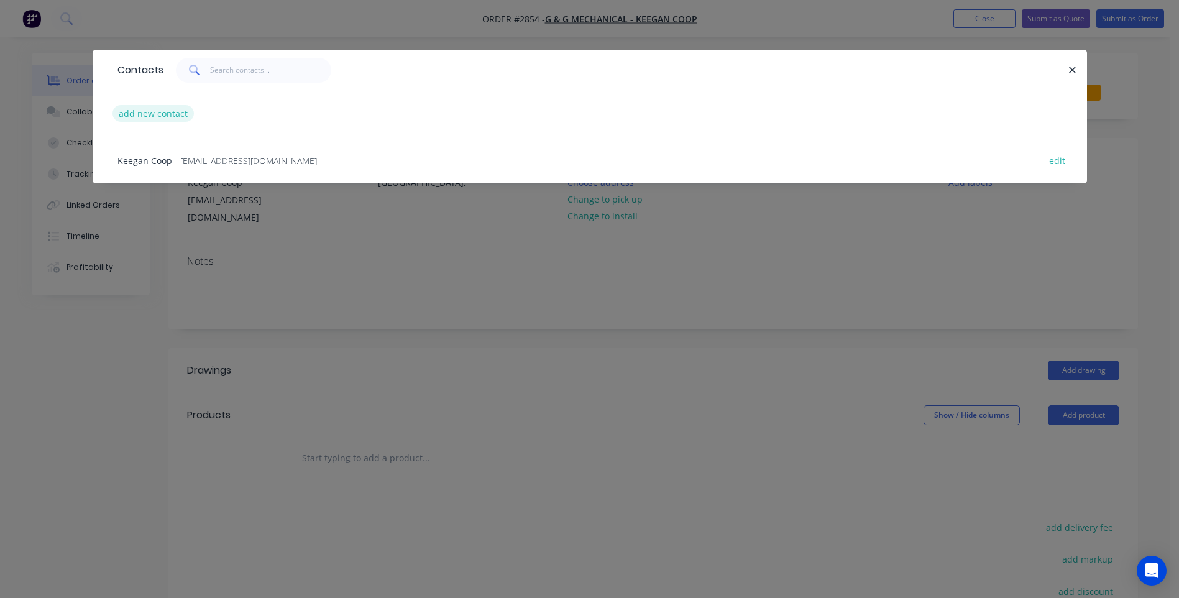
click at [170, 116] on button "add new contact" at bounding box center [154, 113] width 82 height 17
select select "AU"
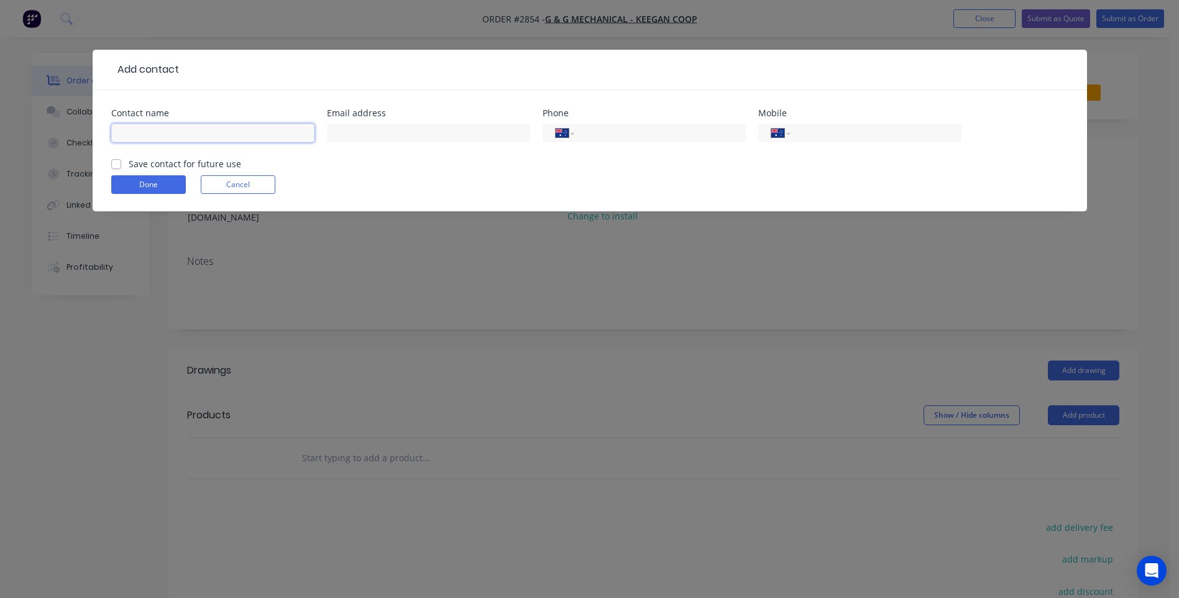
click at [203, 141] on input "text" at bounding box center [212, 133] width 203 height 19
type input "KEEGAN"
click at [423, 137] on input "text" at bounding box center [428, 133] width 203 height 19
type input "admin@gngmechanical.com.au"
click at [597, 128] on input "tel" at bounding box center [657, 133] width 149 height 14
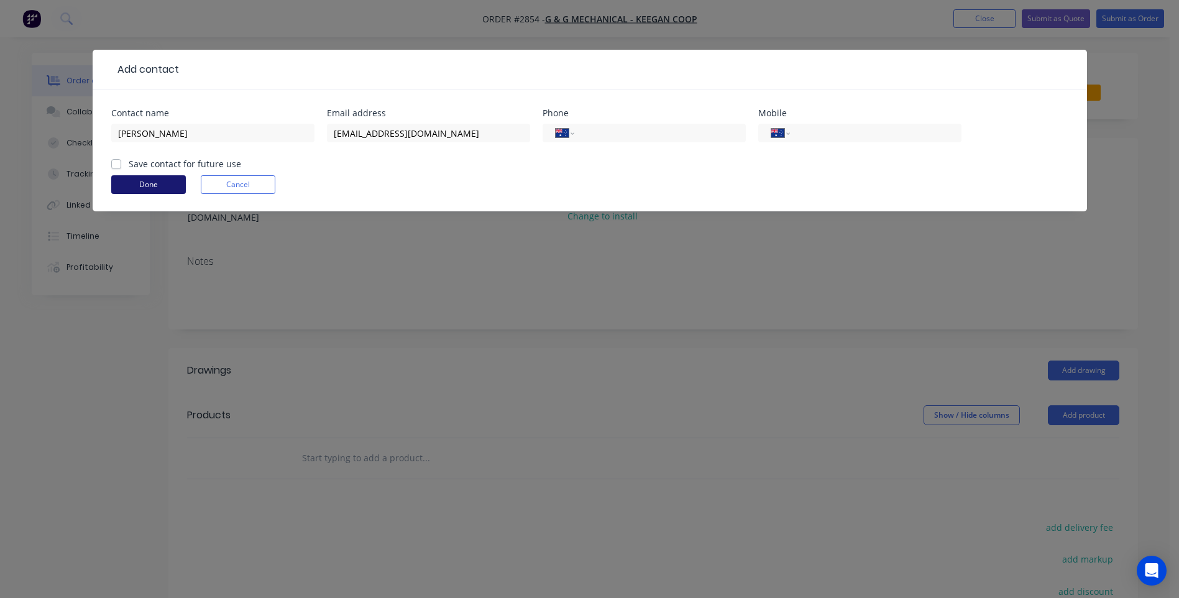
click at [157, 180] on button "Done" at bounding box center [148, 184] width 75 height 19
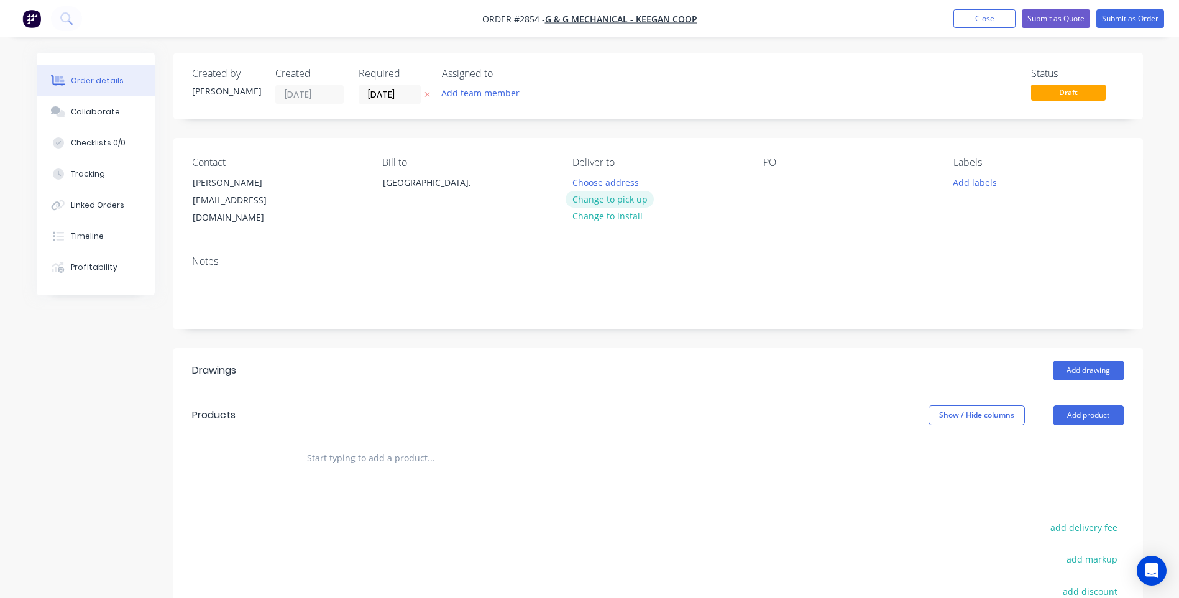
click at [634, 204] on button "Change to pick up" at bounding box center [610, 199] width 88 height 17
click at [767, 183] on div at bounding box center [774, 182] width 20 height 18
click at [328, 446] on input "text" at bounding box center [431, 458] width 249 height 25
type input "4"
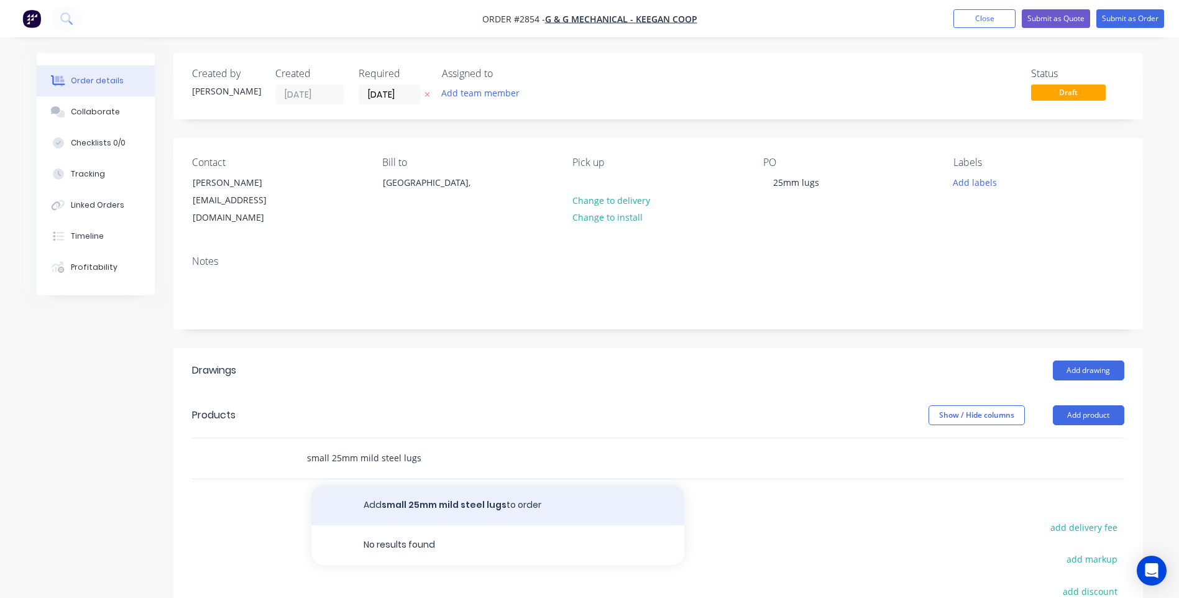
type input "small 25mm mild steel lugs"
click at [413, 486] on button "Add small 25mm mild steel lugs to order" at bounding box center [497, 506] width 373 height 40
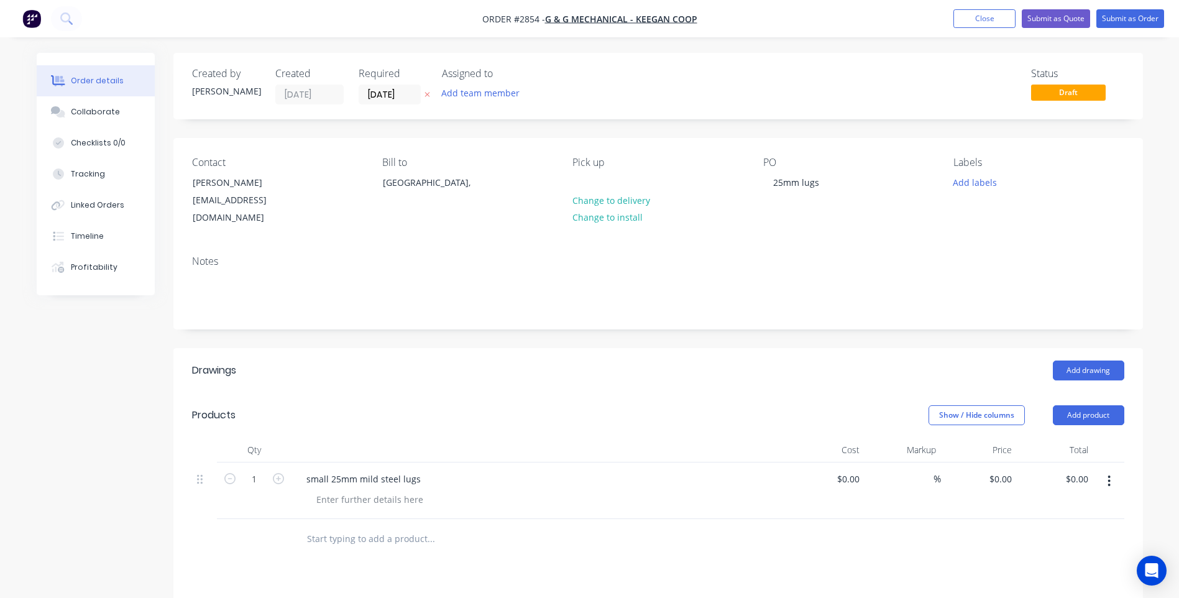
click at [285, 471] on button "button" at bounding box center [278, 477] width 16 height 13
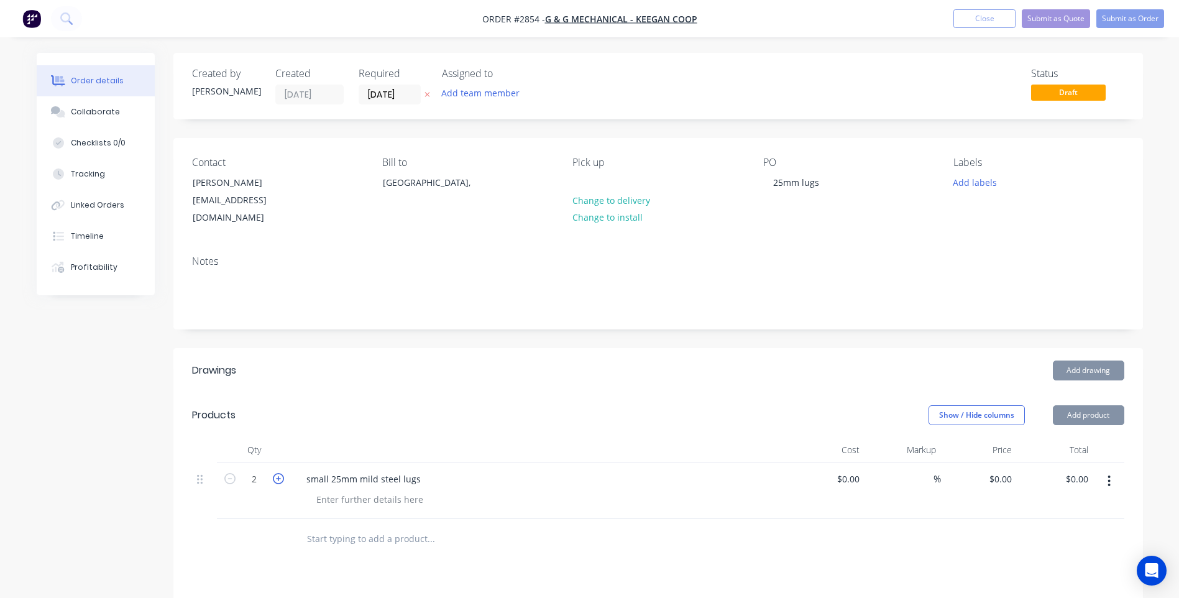
click at [282, 473] on icon "button" at bounding box center [278, 478] width 11 height 11
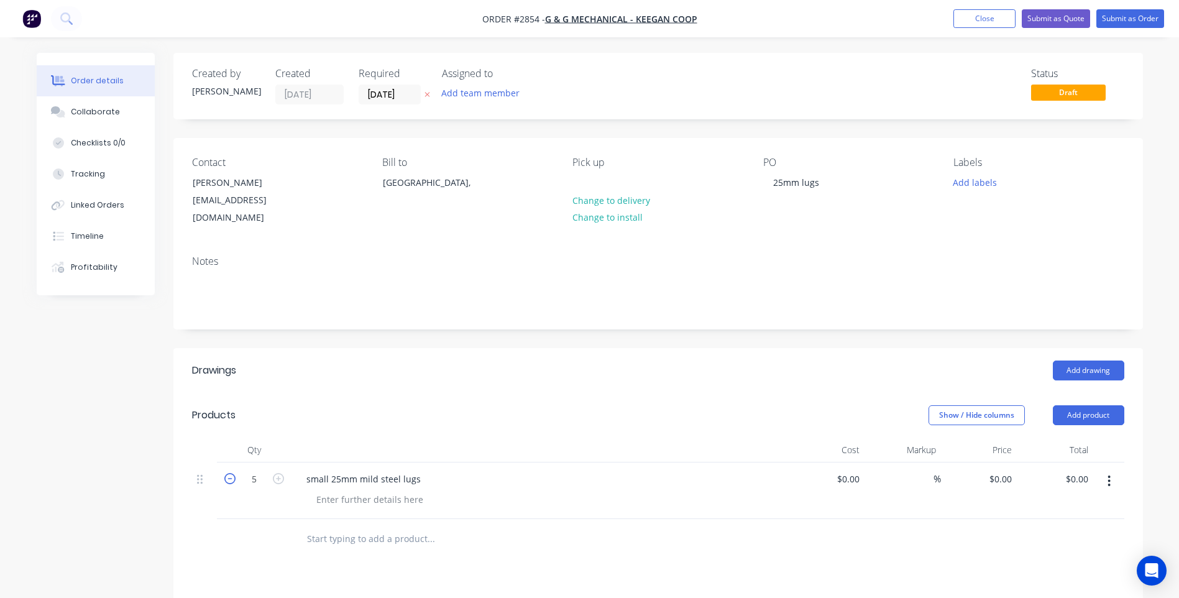
click at [229, 473] on icon "button" at bounding box center [229, 478] width 11 height 11
type input "4"
click at [389, 527] on input "text" at bounding box center [431, 539] width 249 height 25
click at [333, 527] on input "text" at bounding box center [431, 539] width 249 height 25
click at [341, 527] on input "4 x large lugs" at bounding box center [431, 539] width 249 height 25
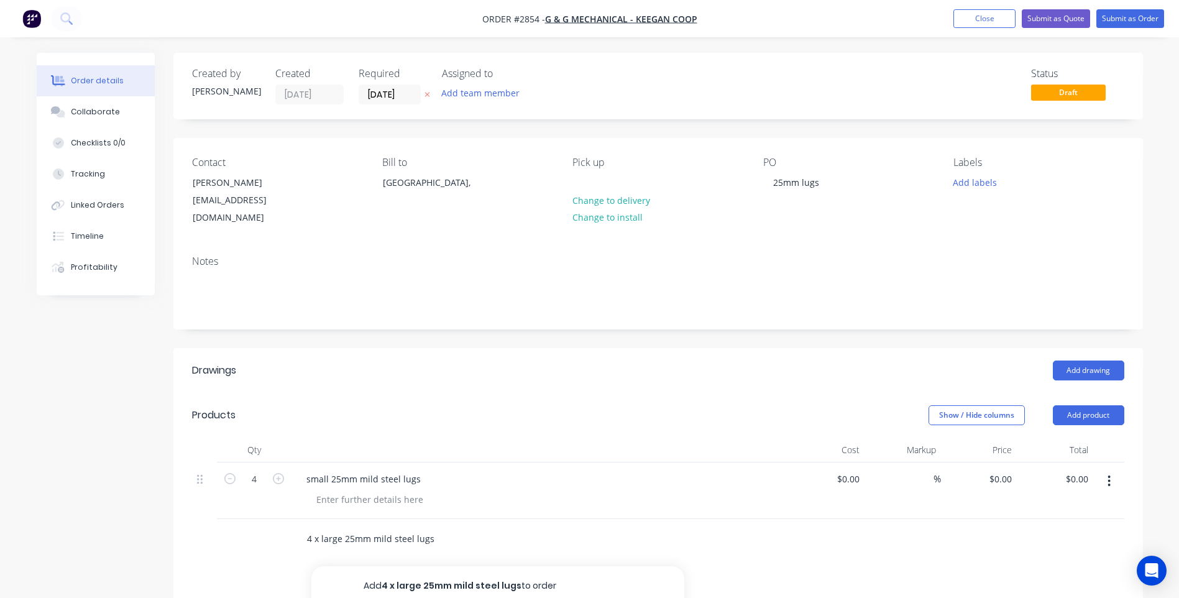
type input "4 x large 25mm mild steel lugs"
click at [412, 566] on button "Add 4 x large 25mm mild steel lugs to order" at bounding box center [497, 586] width 373 height 40
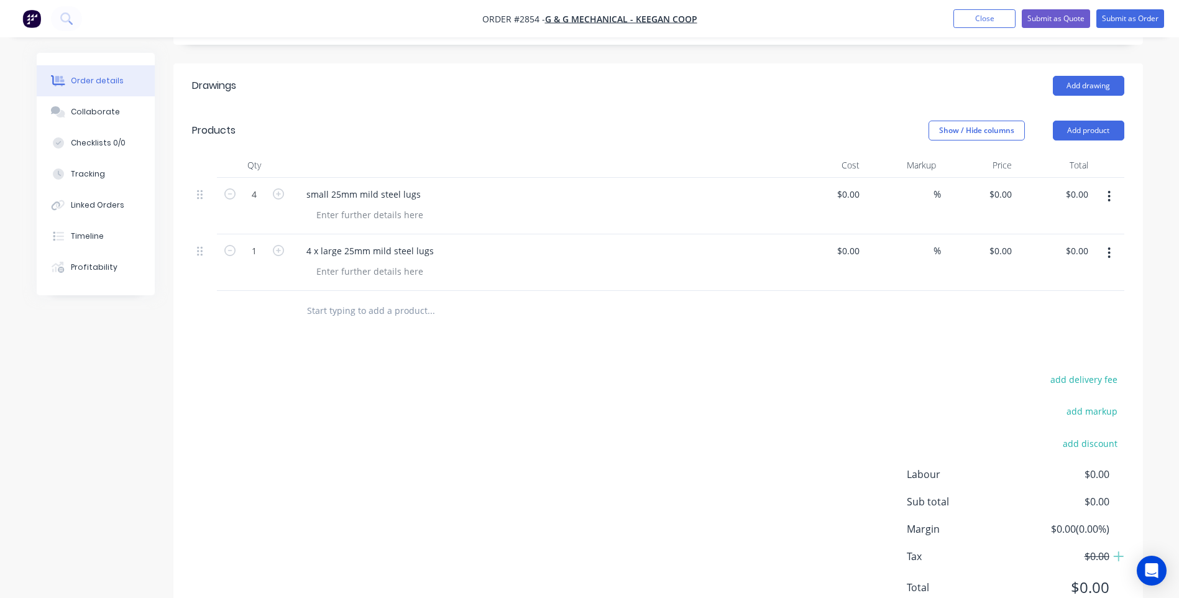
scroll to position [321, 0]
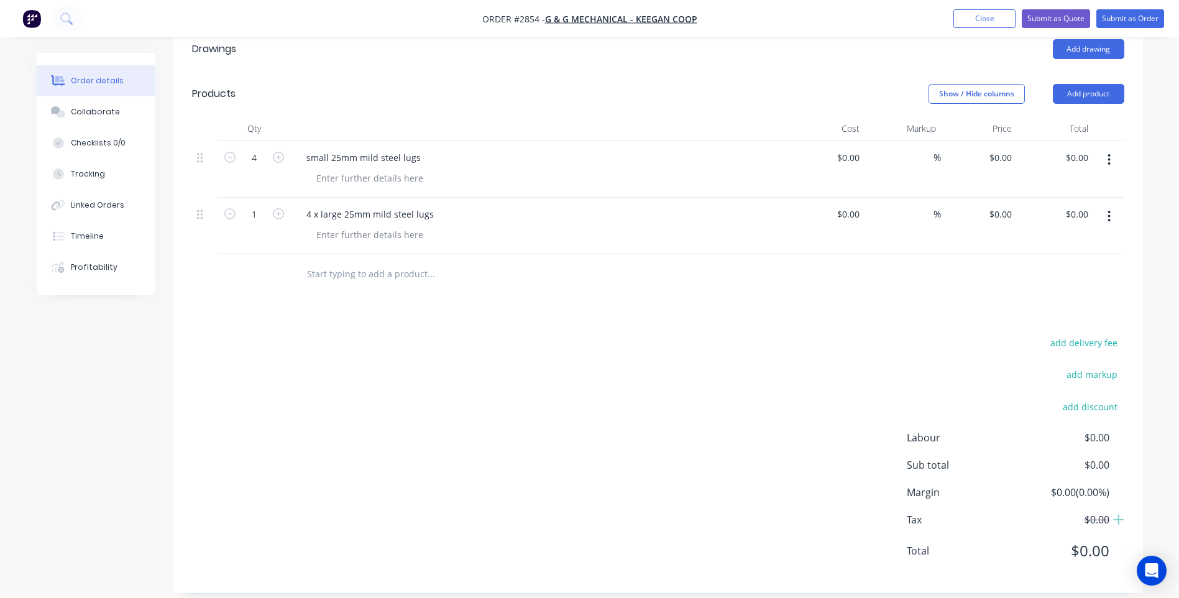
click at [1102, 458] on span "$0.00" at bounding box center [1063, 465] width 92 height 15
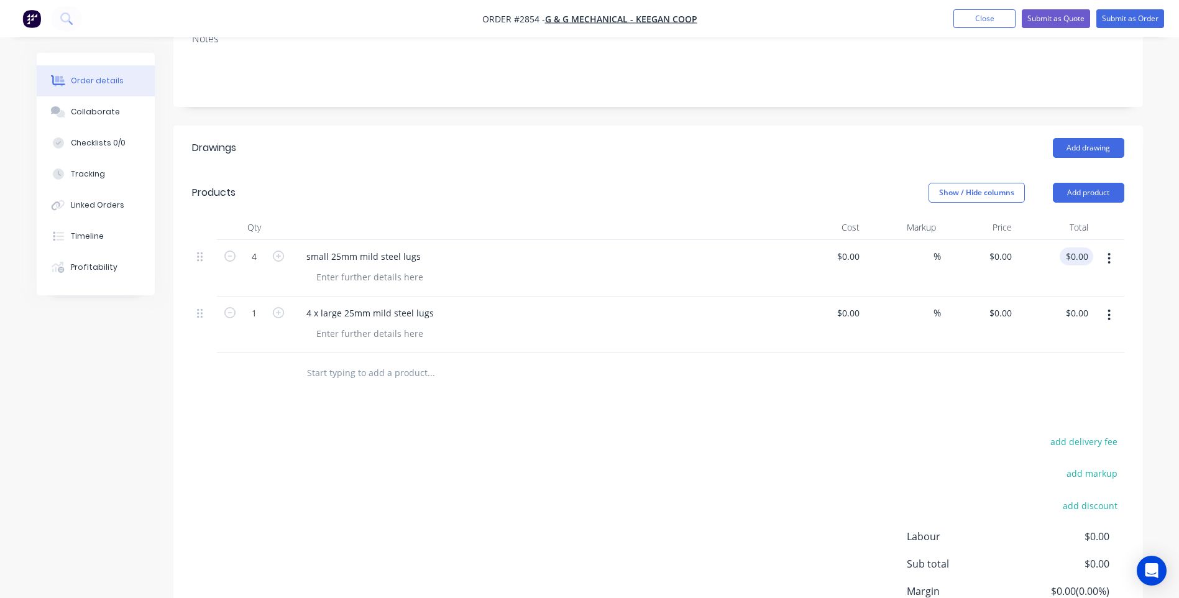
scroll to position [197, 0]
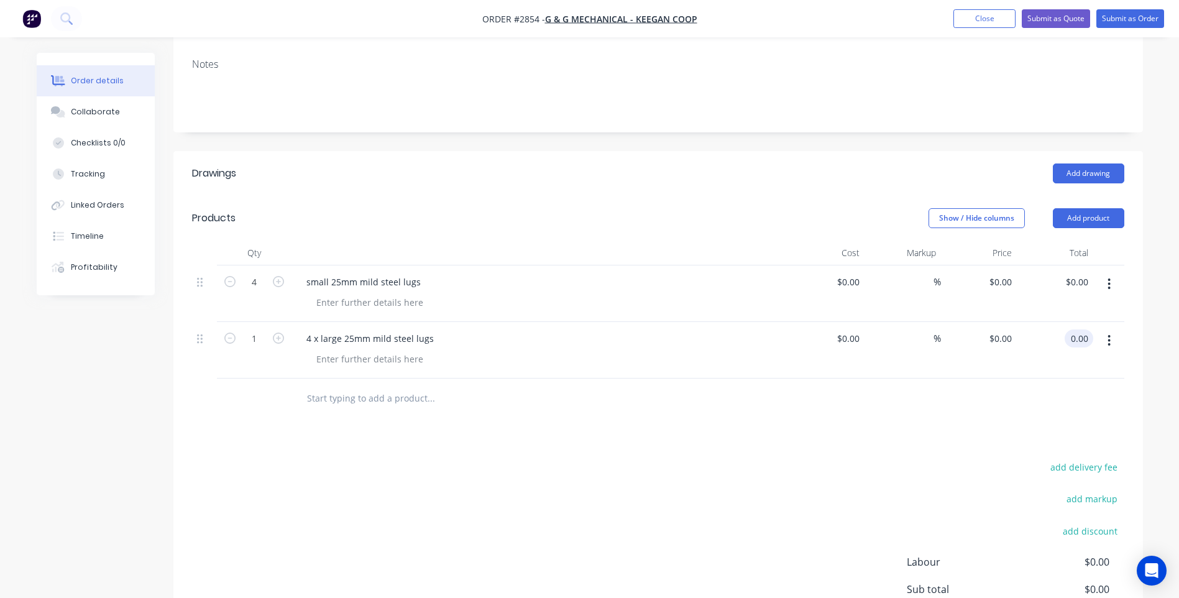
click at [1081, 330] on input "0.00" at bounding box center [1082, 339] width 24 height 18
type input "122.75"
type input "0.00"
type input "$122.75"
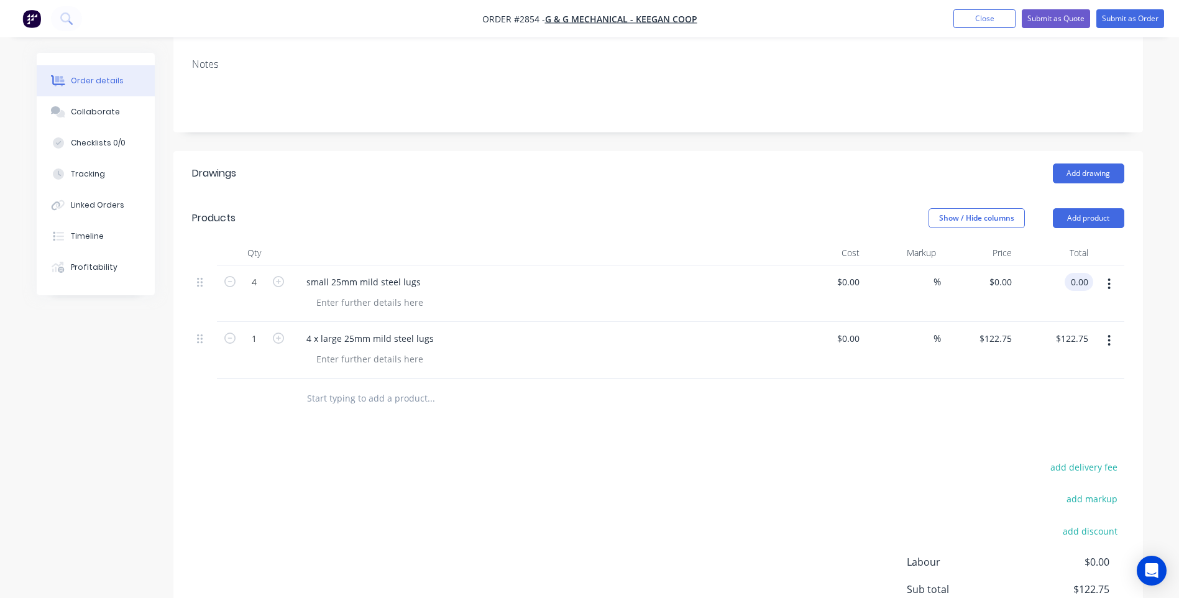
click at [1076, 273] on input "0.00" at bounding box center [1082, 282] width 24 height 18
type input "122.75"
type input "$30.6875"
type input "$122.75"
click at [1010, 413] on div "Drawings Add drawing Products Show / Hide columns Add product Qty Cost Markup P…" at bounding box center [658, 434] width 970 height 566
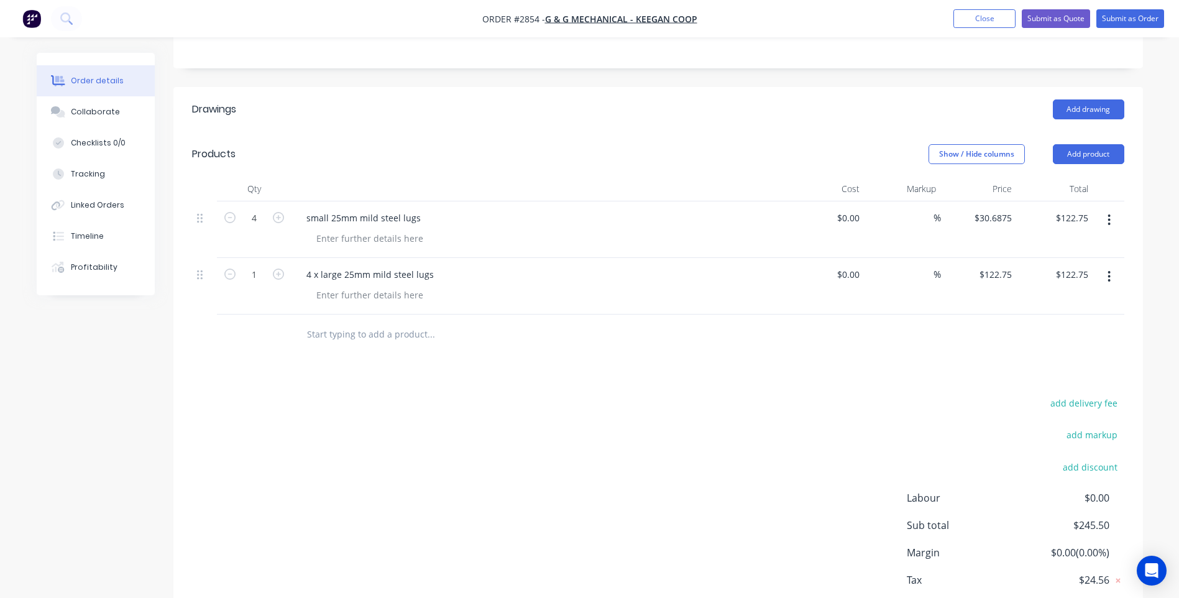
scroll to position [321, 0]
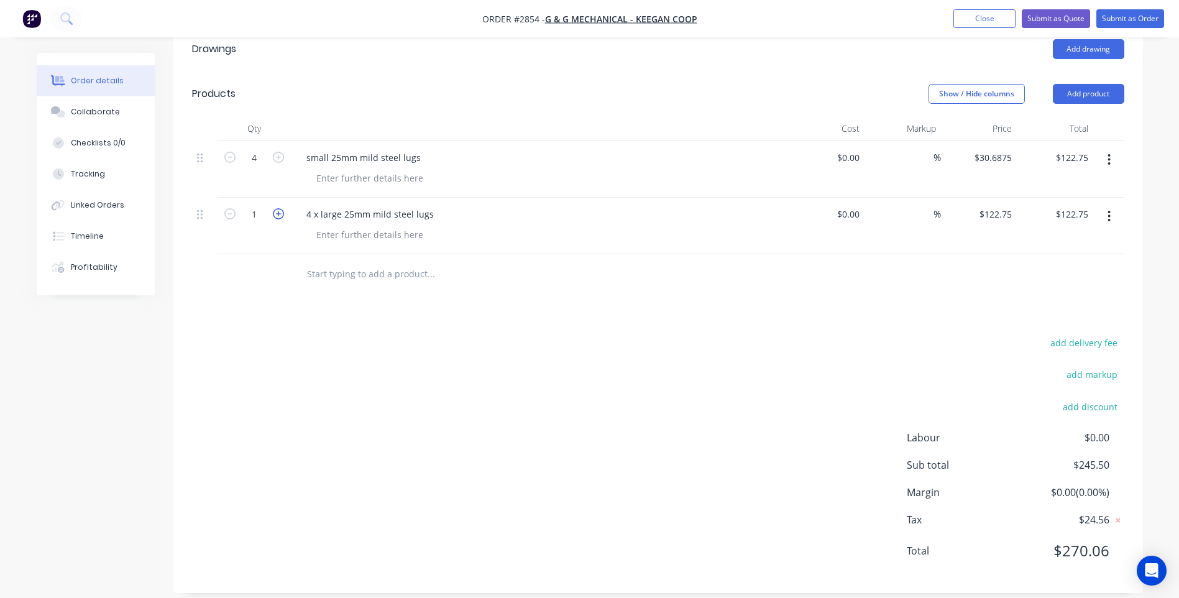
click at [275, 208] on icon "button" at bounding box center [278, 213] width 11 height 11
type input "2"
type input "$245.50"
click at [275, 208] on icon "button" at bounding box center [278, 213] width 11 height 11
type input "3"
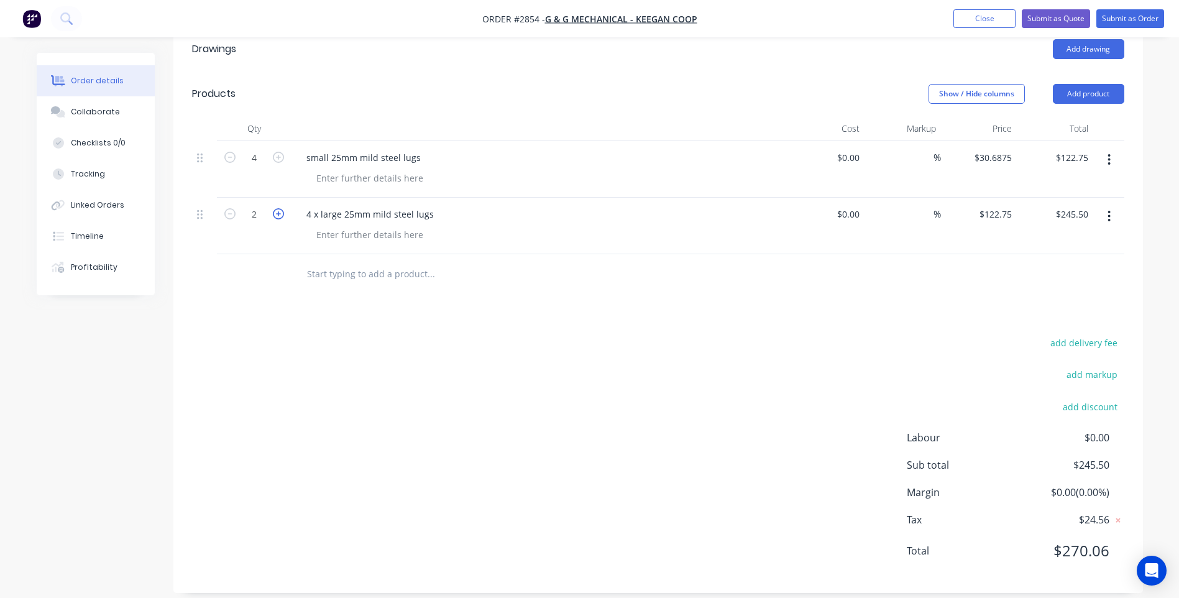
type input "$368.25"
click at [275, 208] on icon "button" at bounding box center [278, 213] width 11 height 11
type input "4"
click at [805, 486] on div "add delivery fee add markup add discount Labour $0.00 Sub total $613.75 Margin …" at bounding box center [658, 455] width 933 height 240
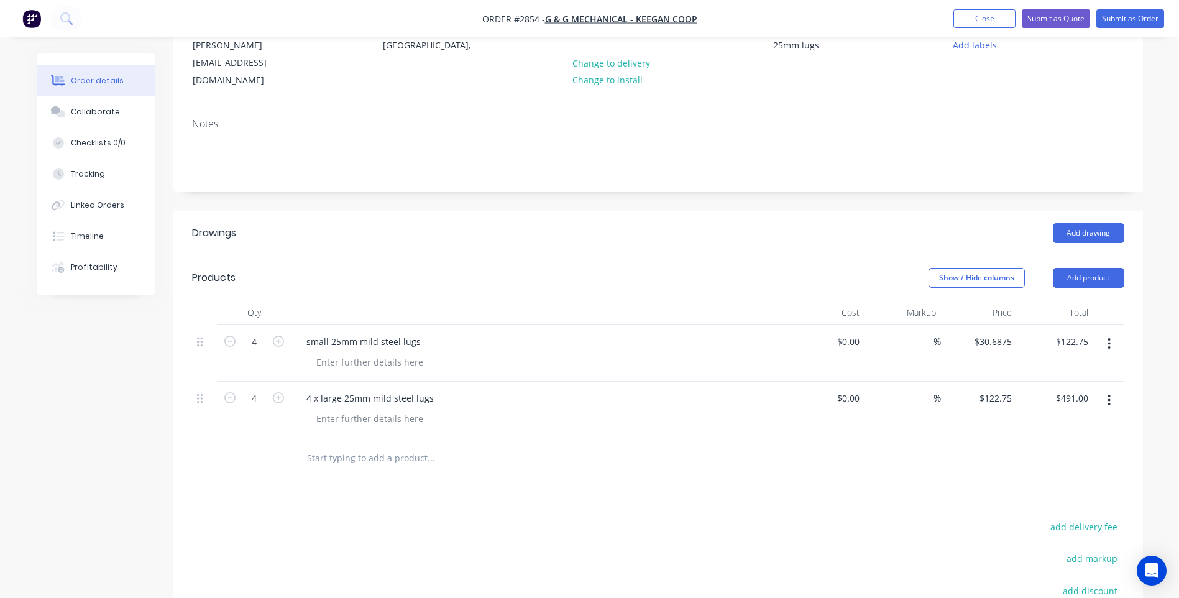
scroll to position [249, 0]
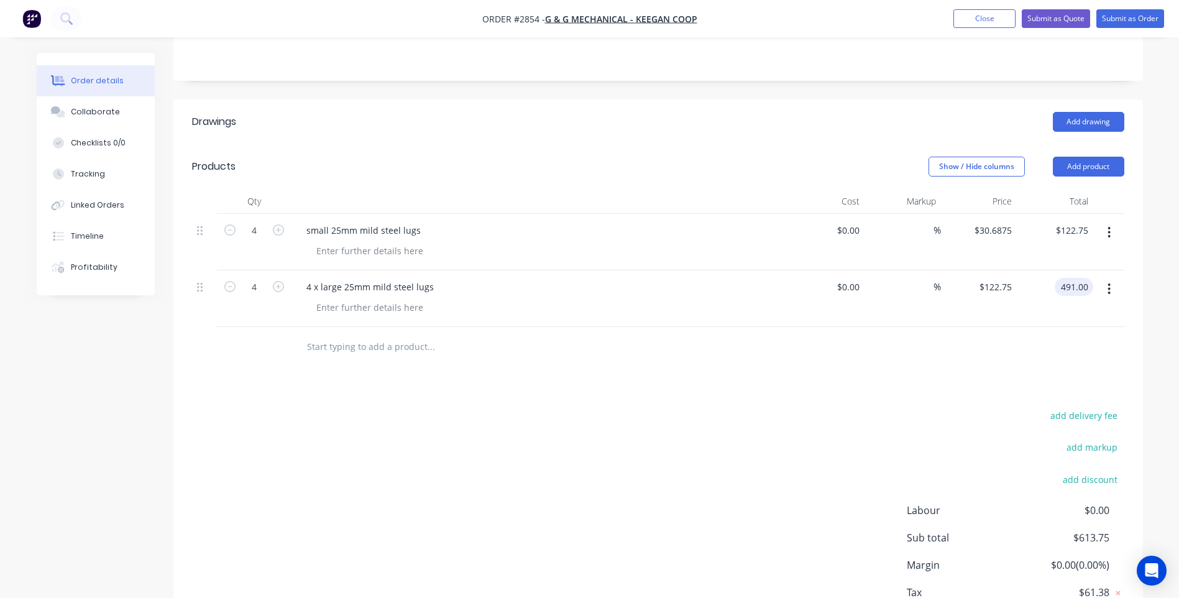
click at [1069, 278] on input "491.00" at bounding box center [1077, 287] width 34 height 18
type input "122.75"
type input "$30.6875"
type input "$122.75"
click at [1036, 343] on div at bounding box center [658, 347] width 933 height 40
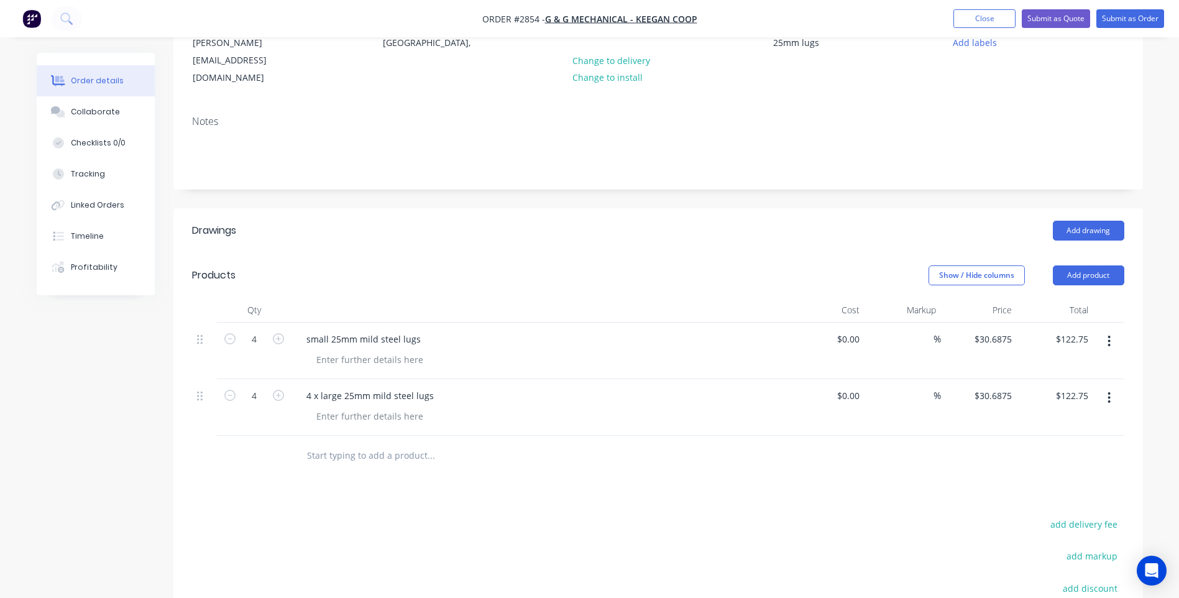
scroll to position [11, 0]
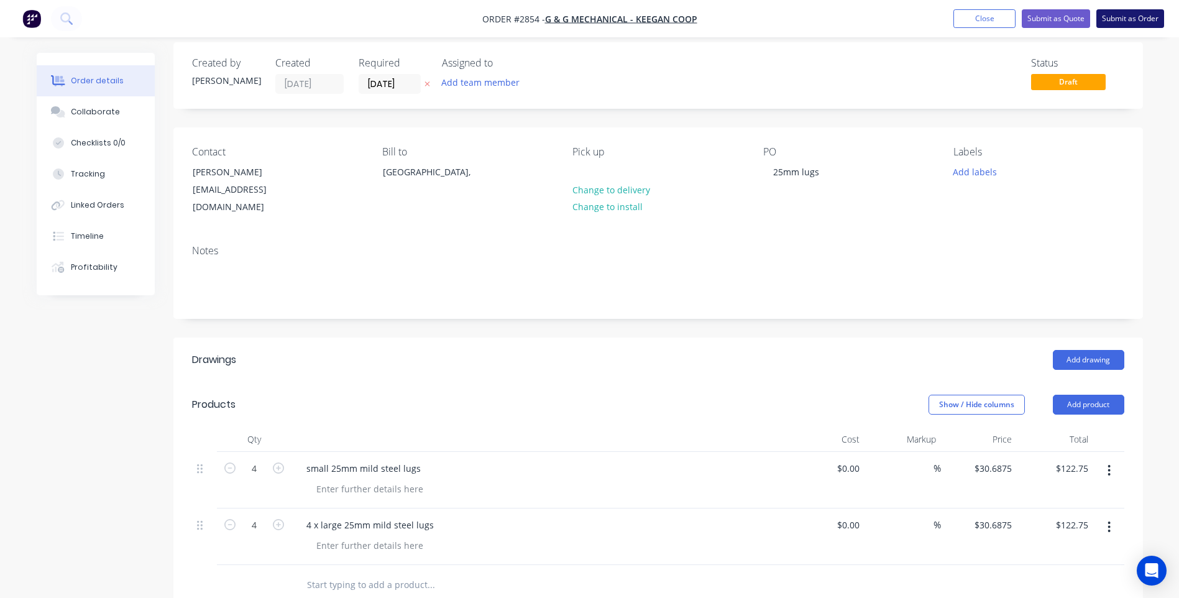
click at [1124, 19] on button "Submit as Order" at bounding box center [1131, 18] width 68 height 19
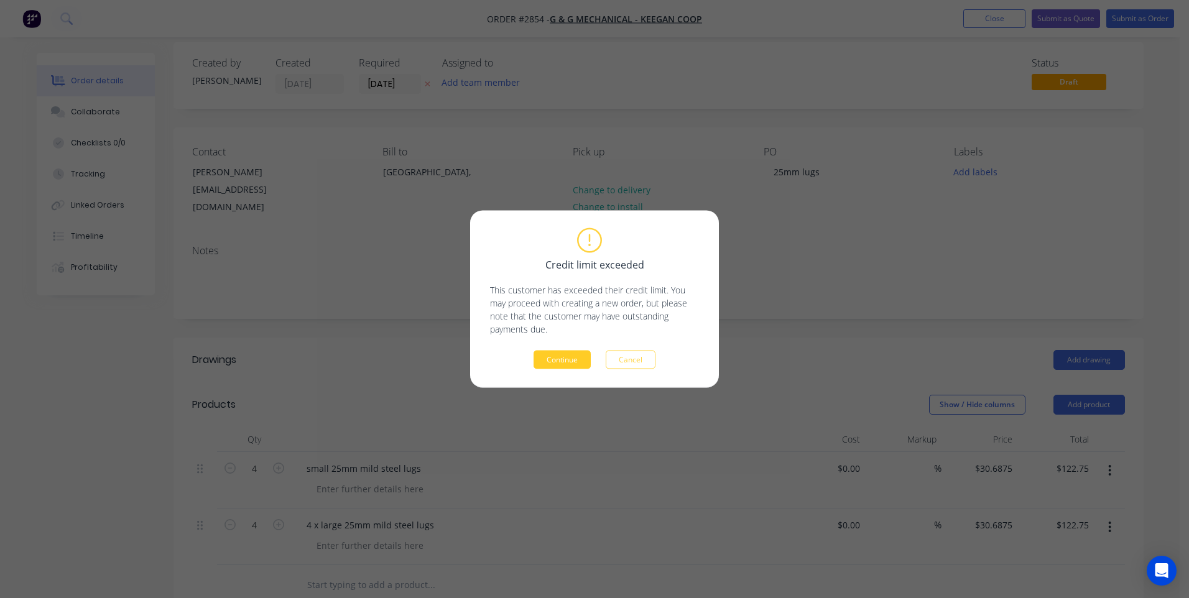
click at [584, 365] on button "Continue" at bounding box center [561, 360] width 57 height 19
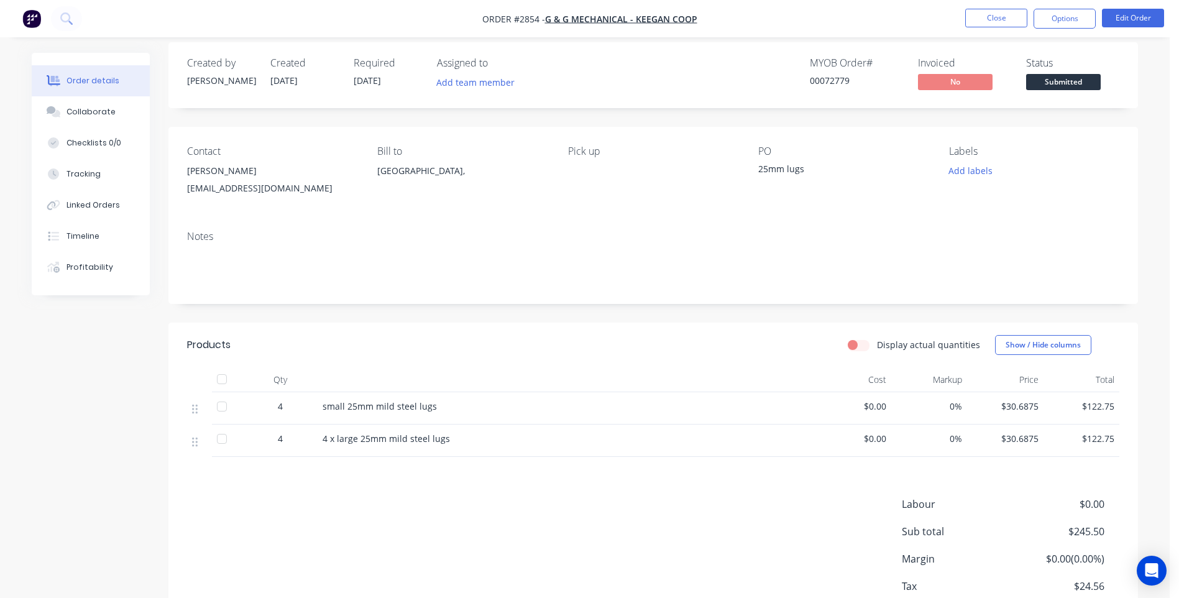
click at [329, 443] on span "4 x large 25mm mild steel lugs" at bounding box center [386, 439] width 127 height 12
click at [1125, 19] on button "Edit Order" at bounding box center [1133, 18] width 62 height 19
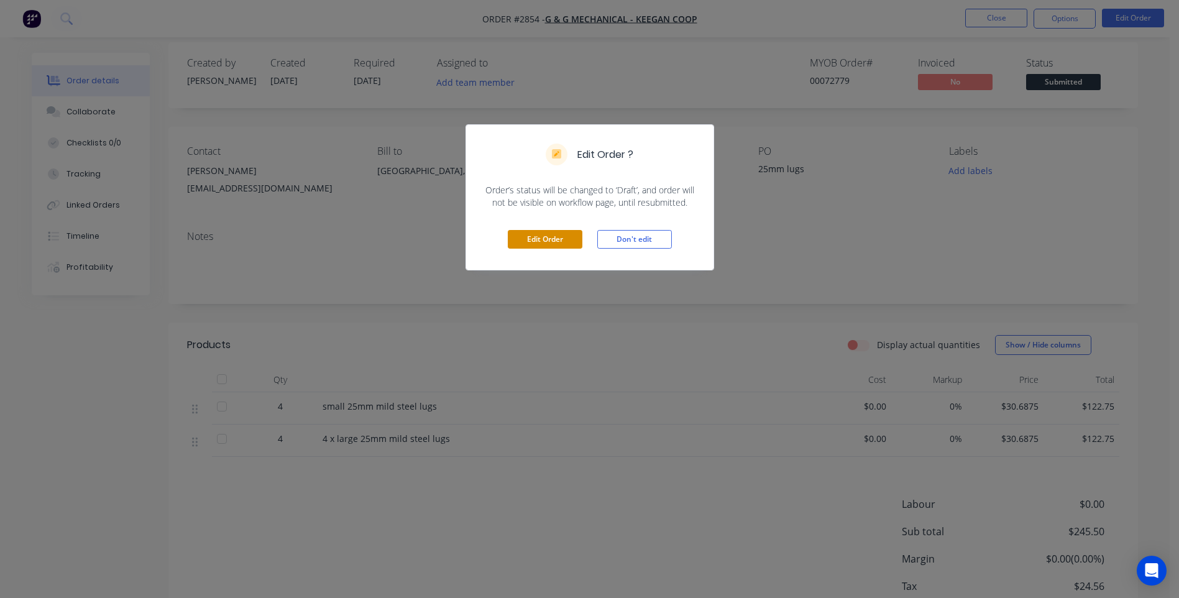
click at [545, 236] on button "Edit Order" at bounding box center [545, 239] width 75 height 19
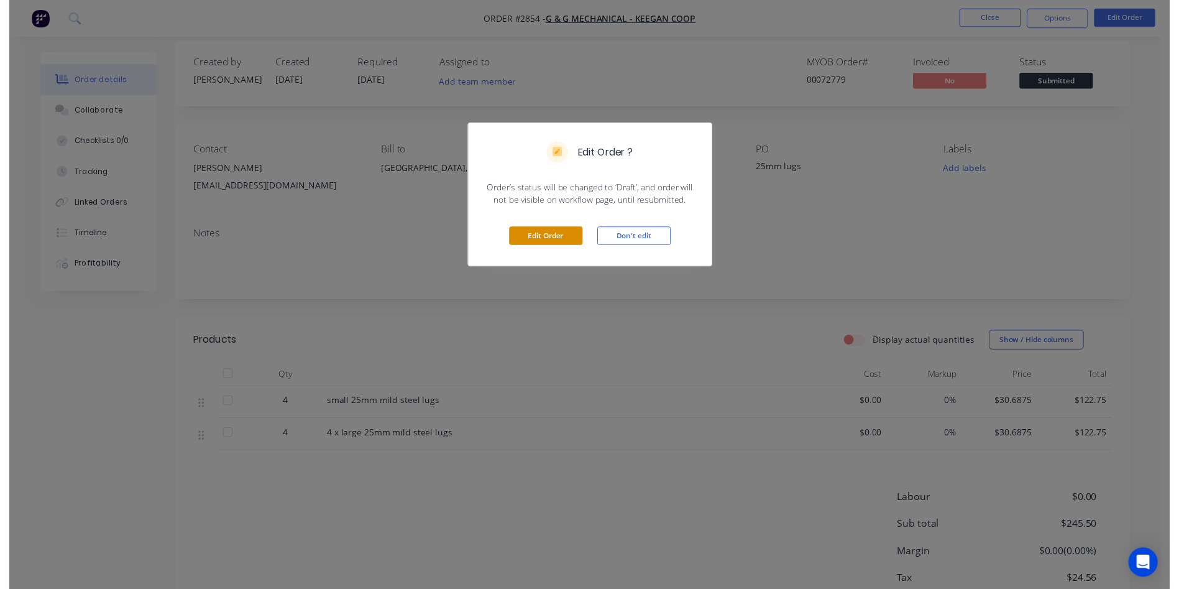
scroll to position [0, 0]
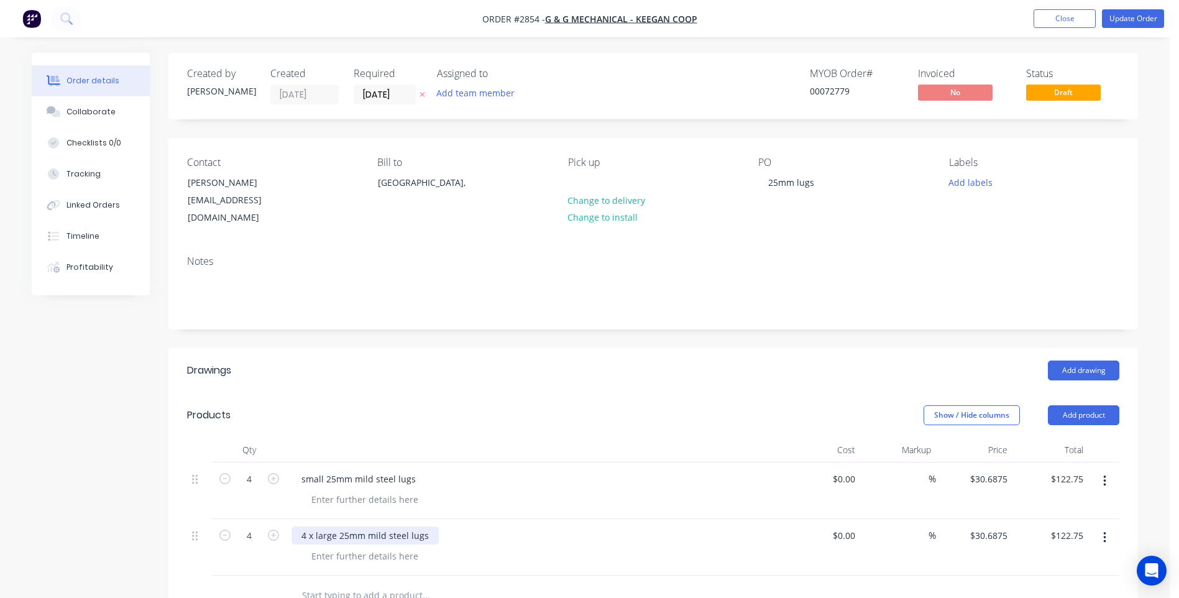
click at [314, 527] on div "4 x large 25mm mild steel lugs" at bounding box center [365, 536] width 147 height 18
click at [316, 527] on div "4 x large 25mm mild steel lugs" at bounding box center [365, 536] width 147 height 18
click at [1144, 22] on button "Update Order" at bounding box center [1133, 18] width 62 height 19
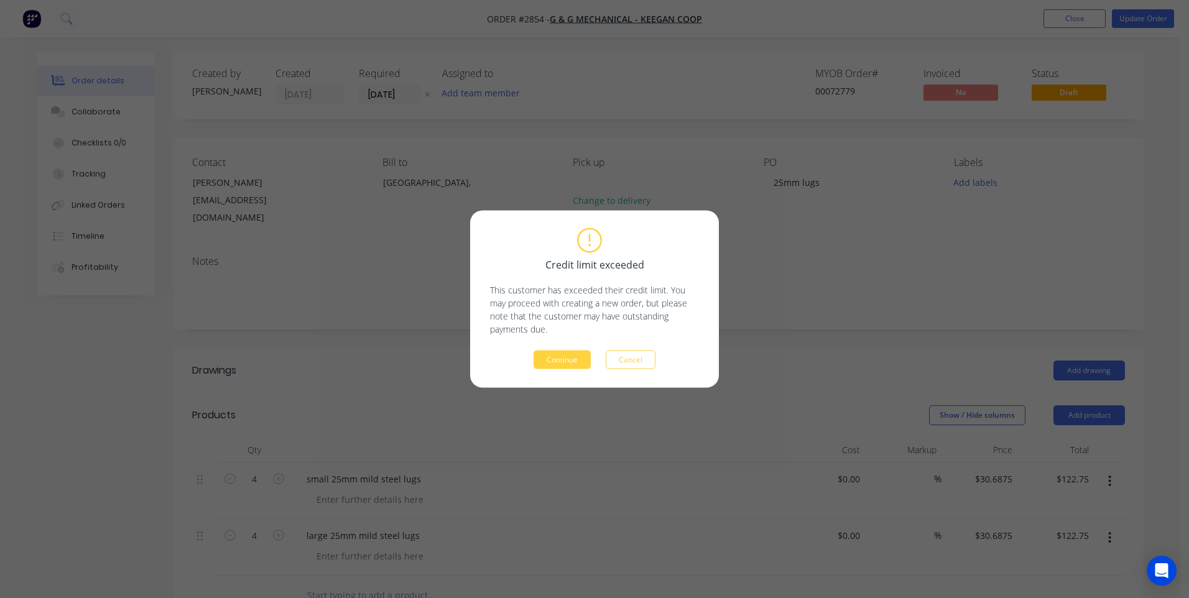
click at [579, 349] on div "Credit limit exceeded This customer has exceeded their credit limit. You may pr…" at bounding box center [594, 299] width 209 height 140
click at [574, 356] on button "Continue" at bounding box center [561, 360] width 57 height 19
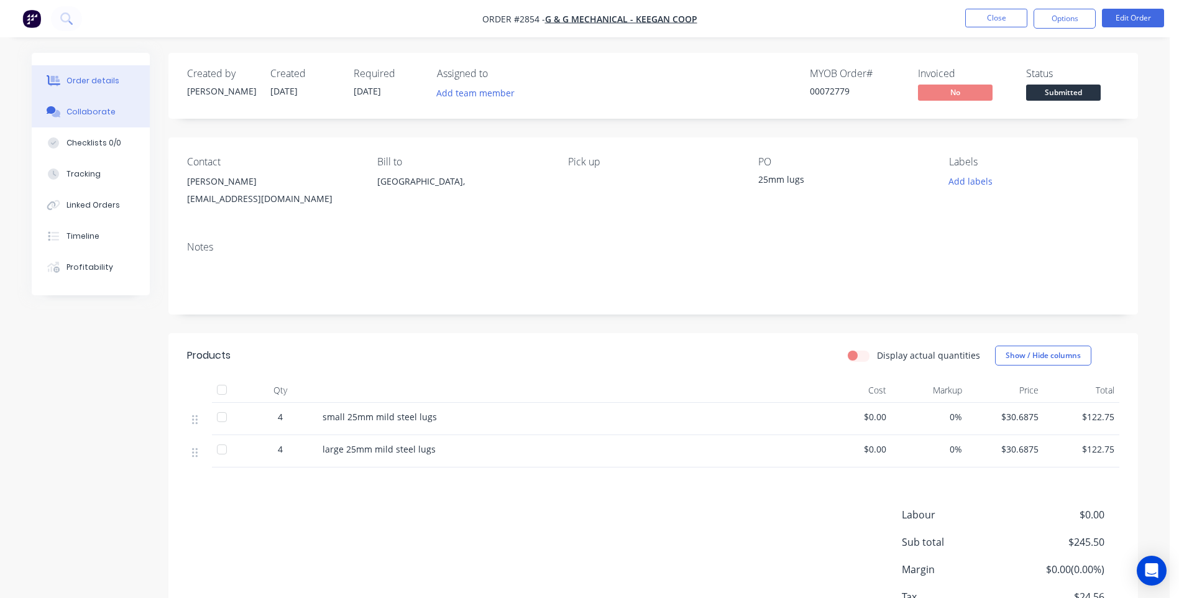
click at [63, 119] on button "Collaborate" at bounding box center [91, 111] width 118 height 31
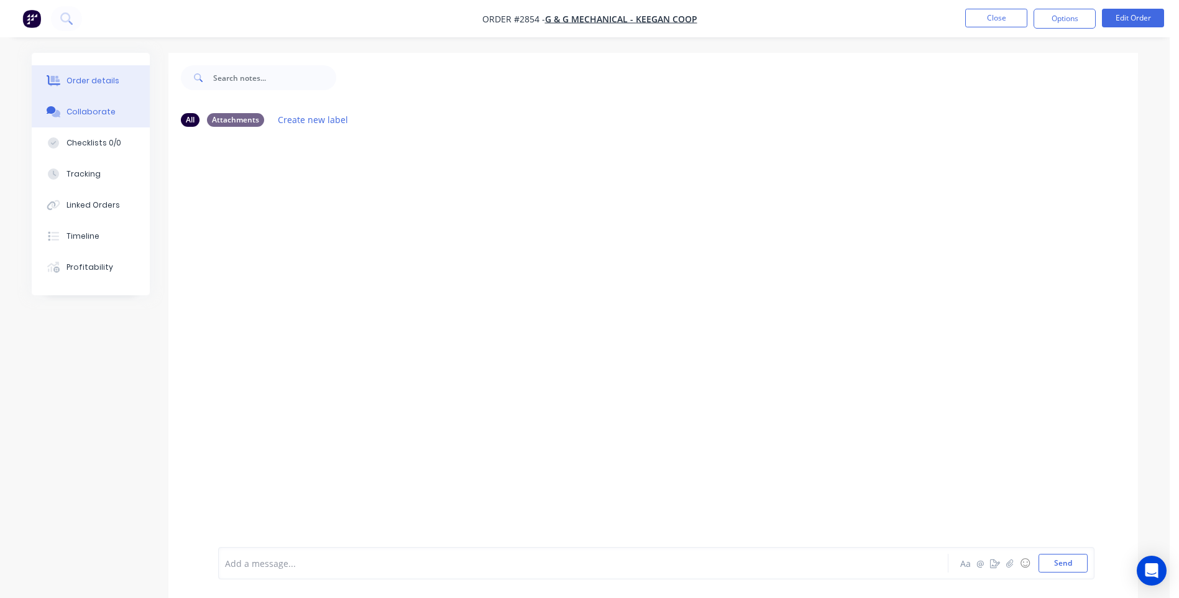
click at [85, 78] on div "Order details" at bounding box center [93, 80] width 53 height 11
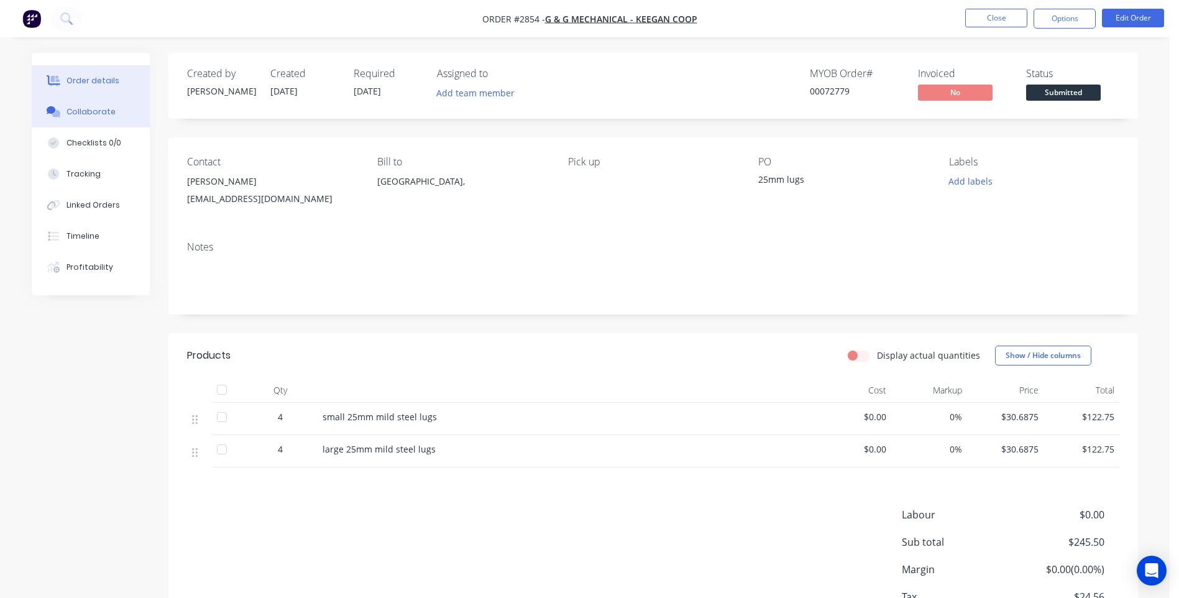
click at [84, 121] on button "Collaborate" at bounding box center [91, 111] width 118 height 31
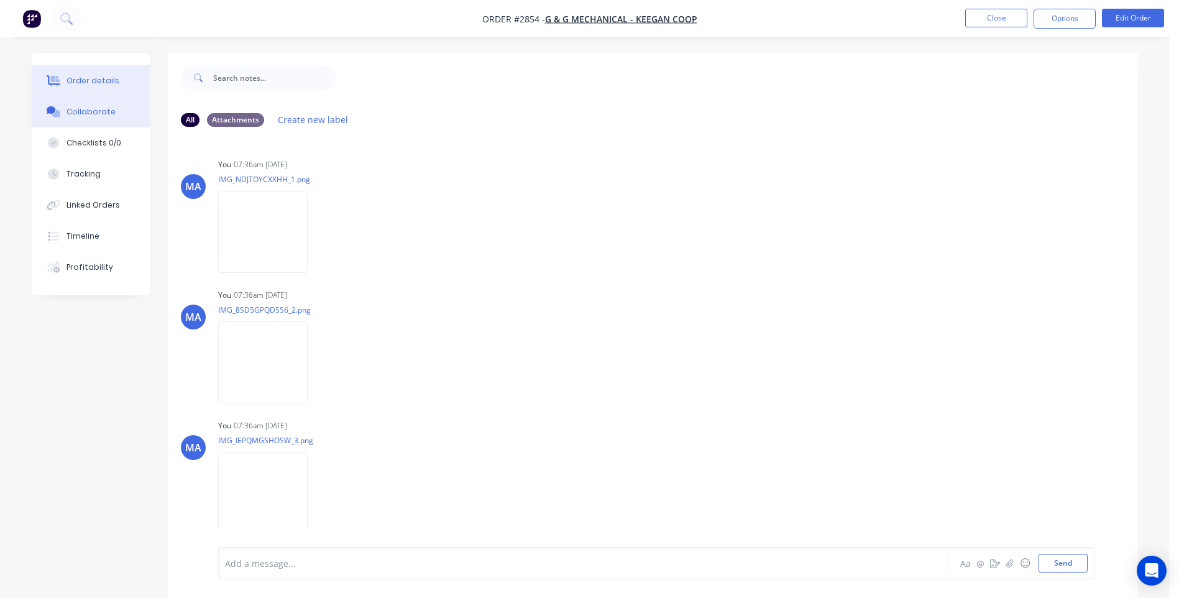
click at [116, 85] on button "Order details" at bounding box center [91, 80] width 118 height 31
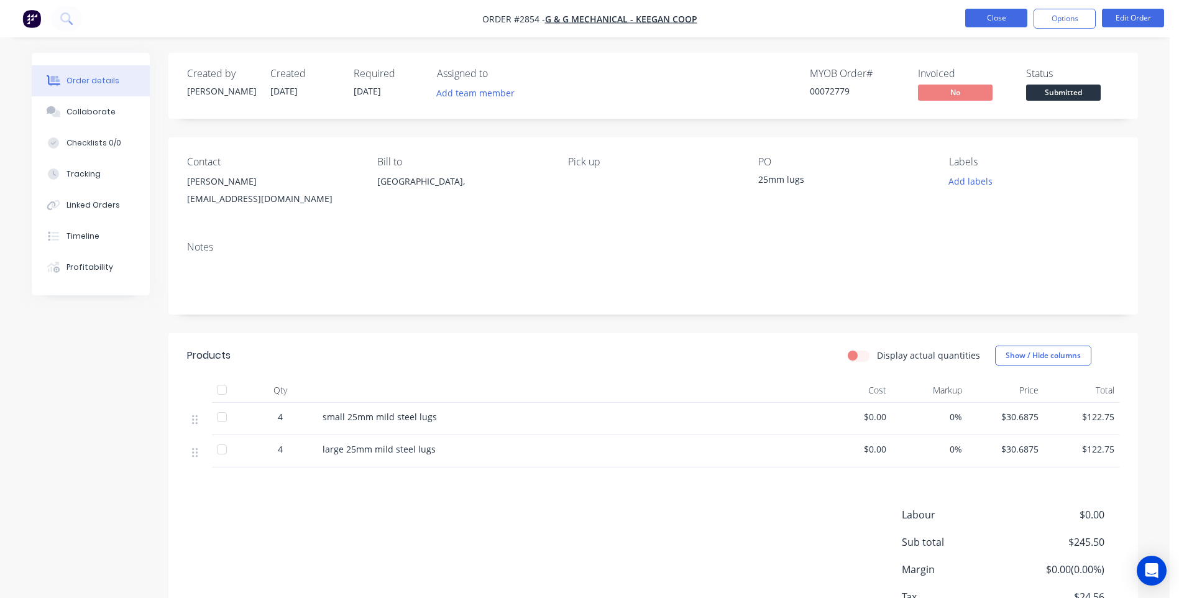
click at [998, 22] on button "Close" at bounding box center [997, 18] width 62 height 19
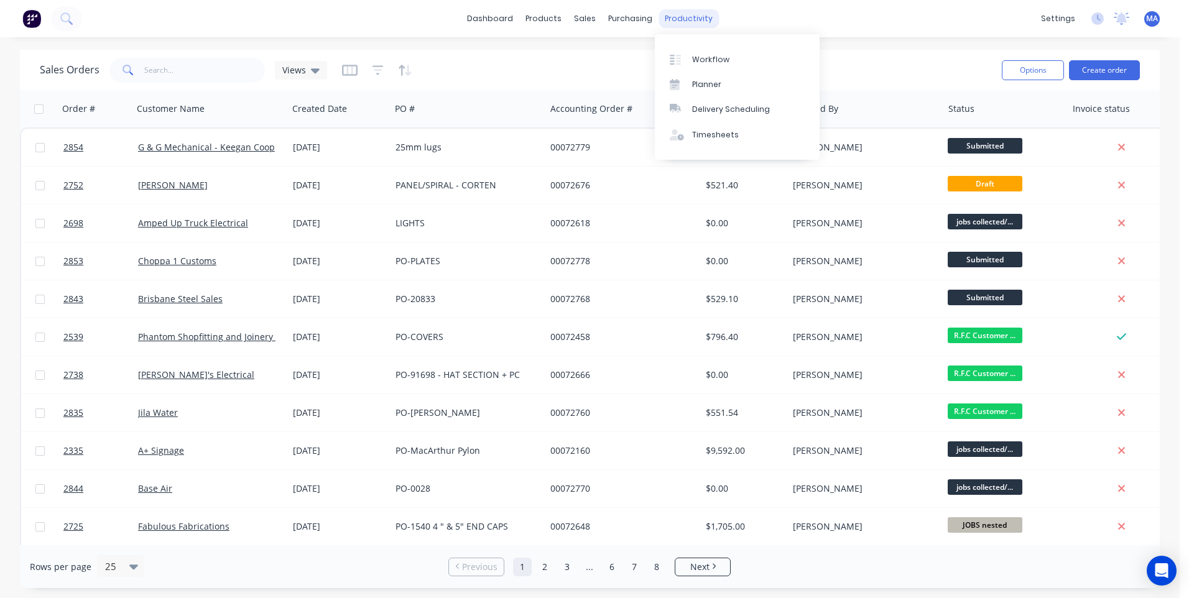
click at [699, 22] on div "productivity" at bounding box center [688, 18] width 60 height 19
click at [699, 63] on div "Workflow" at bounding box center [710, 59] width 37 height 11
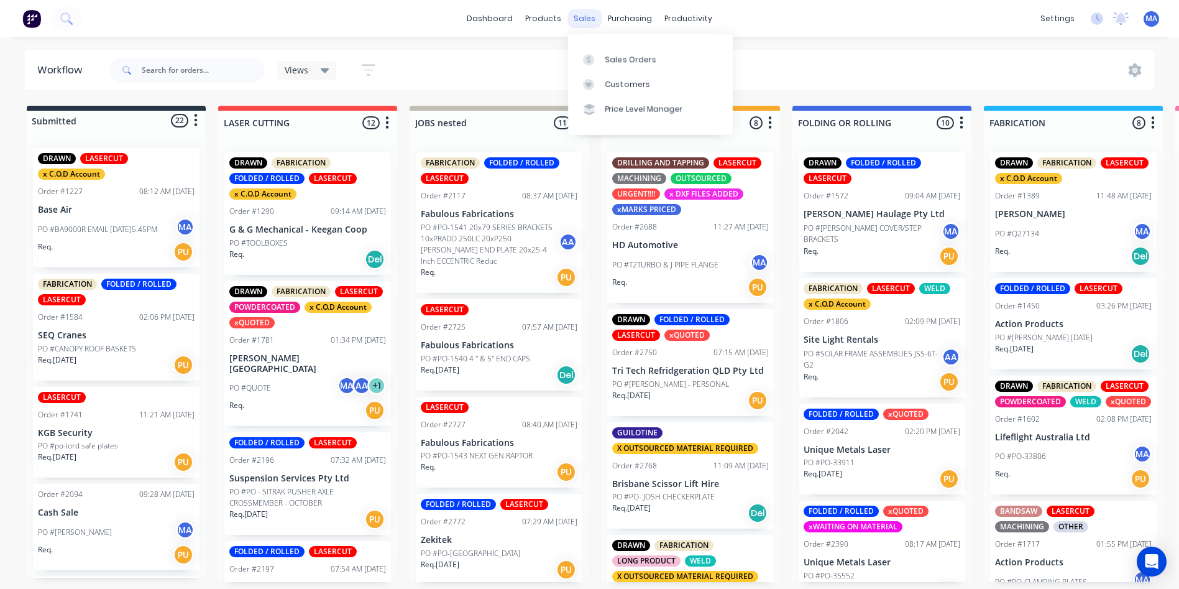
click at [584, 19] on div "sales" at bounding box center [585, 18] width 34 height 19
click at [198, 71] on input "text" at bounding box center [203, 70] width 123 height 25
type input "seq"
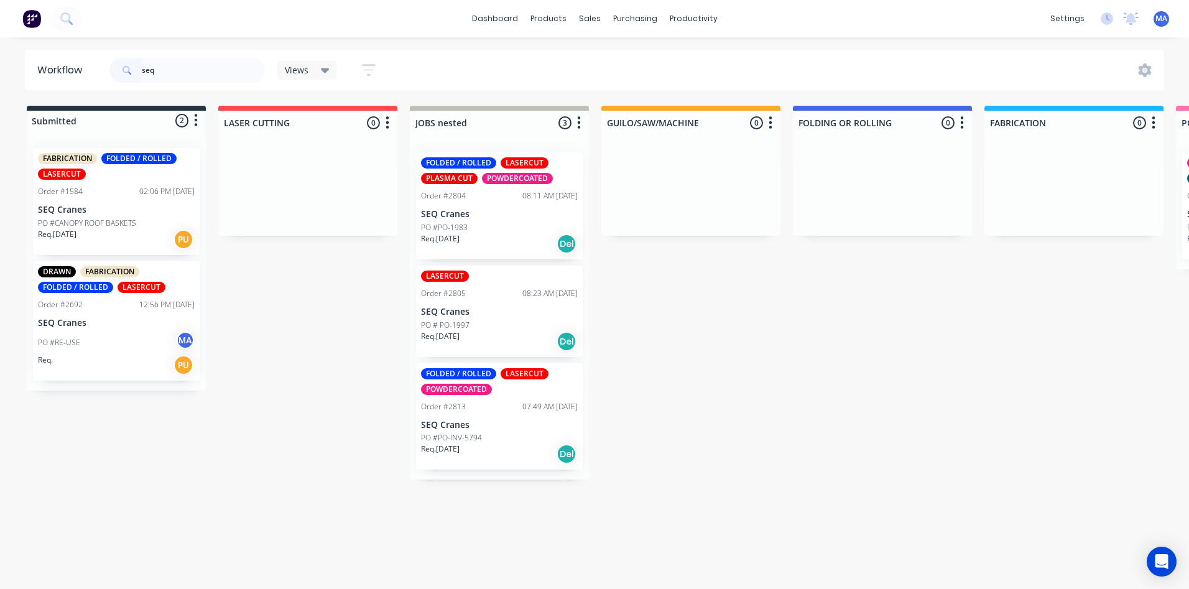
click at [518, 452] on div "Req. [DATE] Del" at bounding box center [499, 453] width 157 height 21
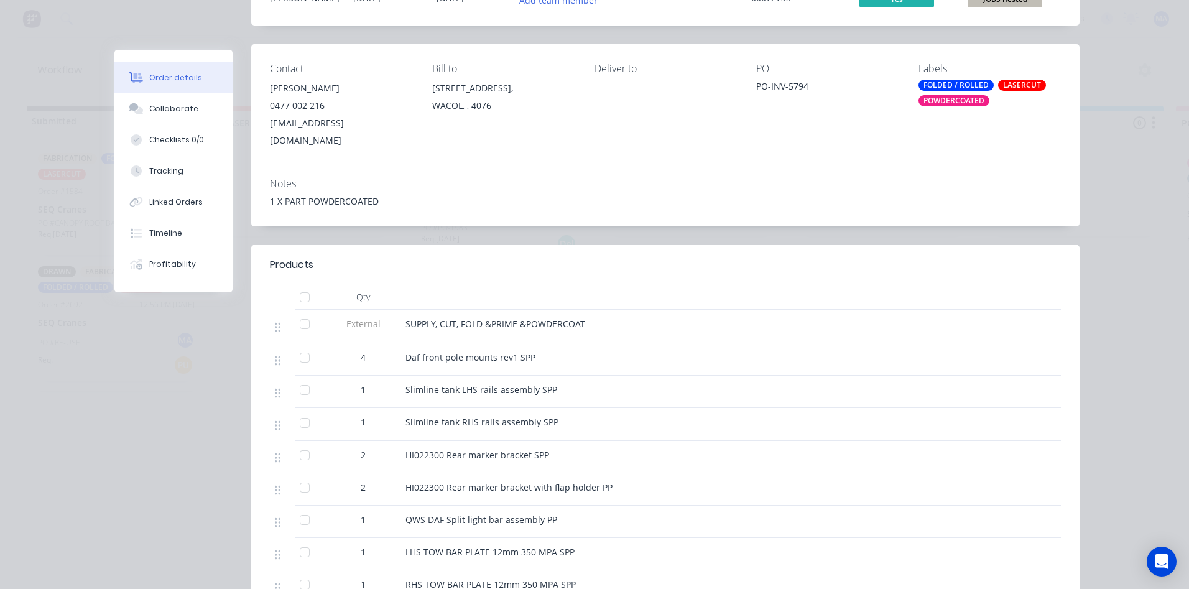
scroll to position [373, 0]
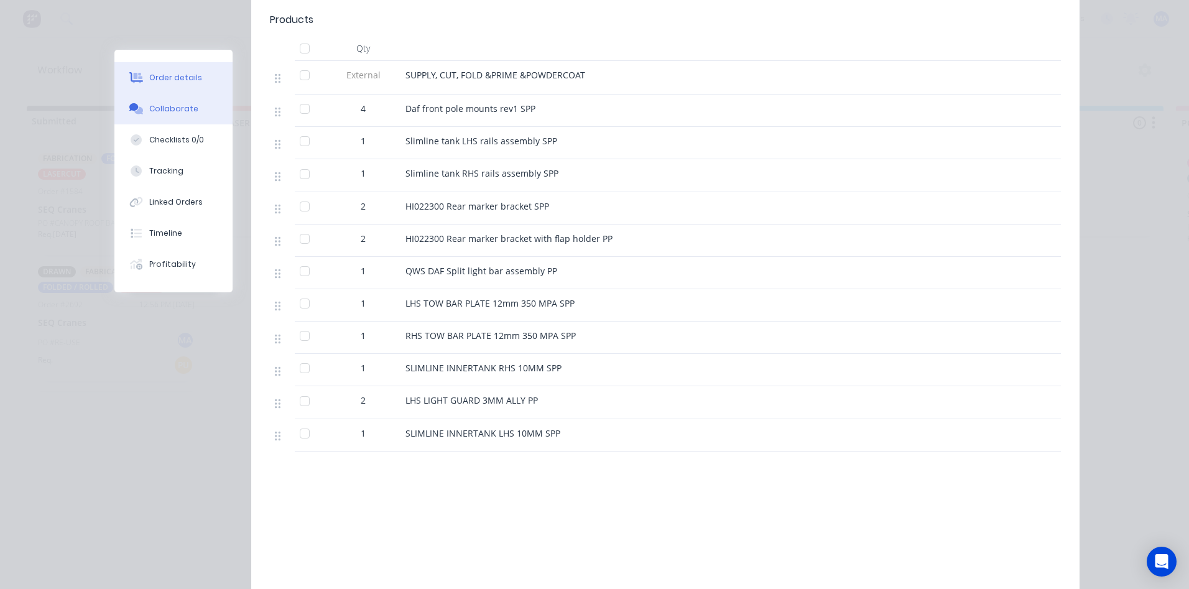
click at [210, 104] on button "Collaborate" at bounding box center [173, 108] width 118 height 31
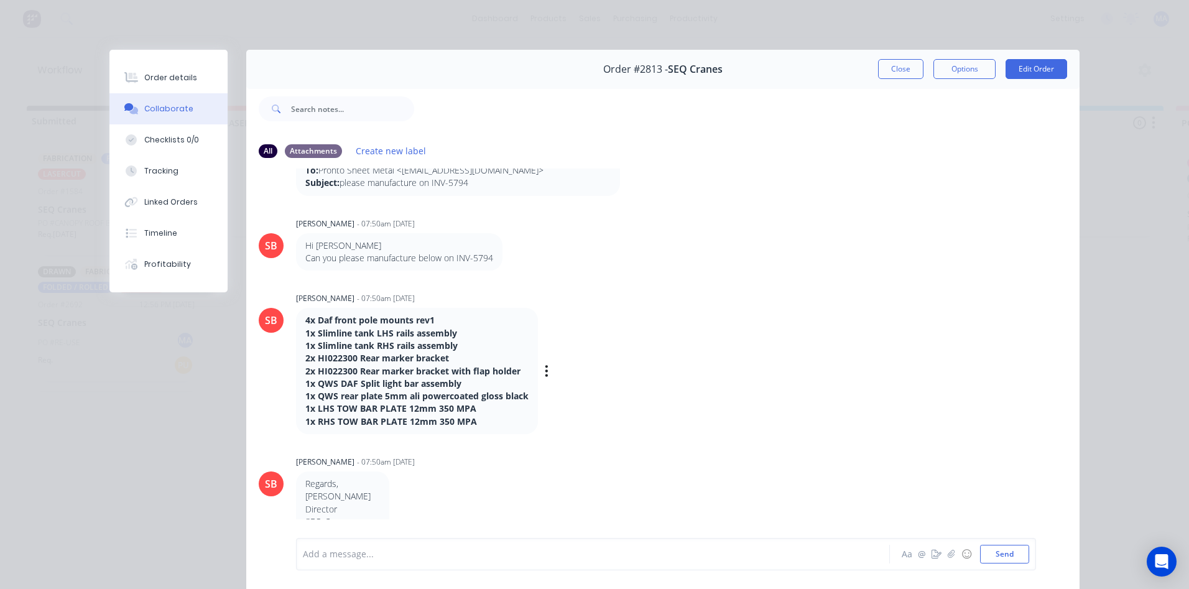
scroll to position [187, 0]
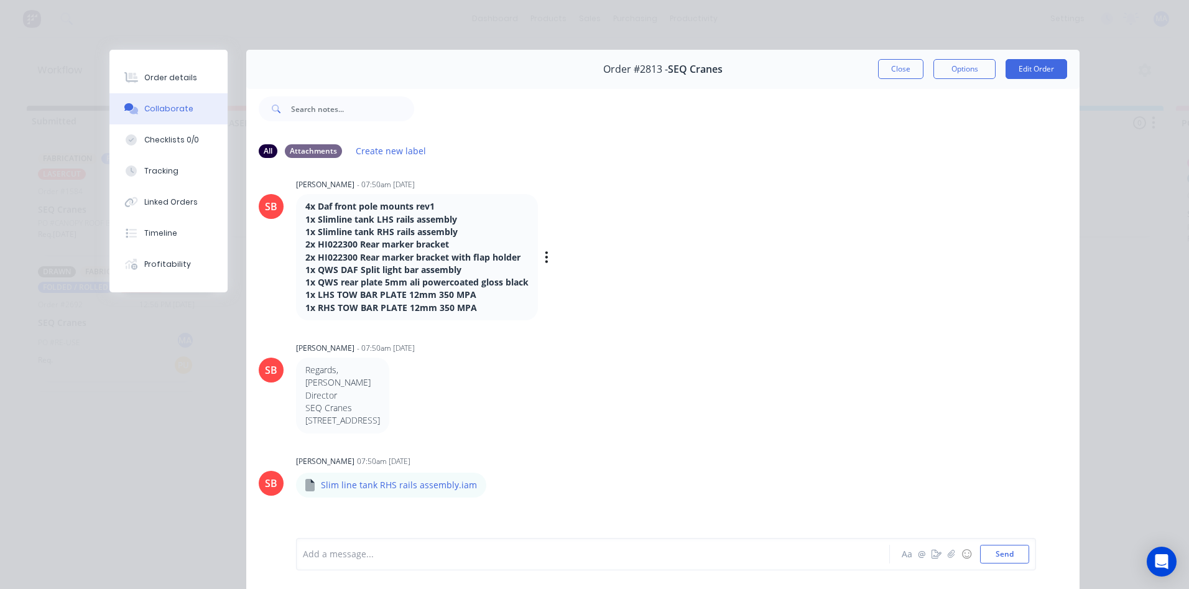
click at [604, 239] on div "4x Daf front pole mounts rev1 1x Slimline tank LHS rails assembly 1x Slimline t…" at bounding box center [490, 257] width 389 height 126
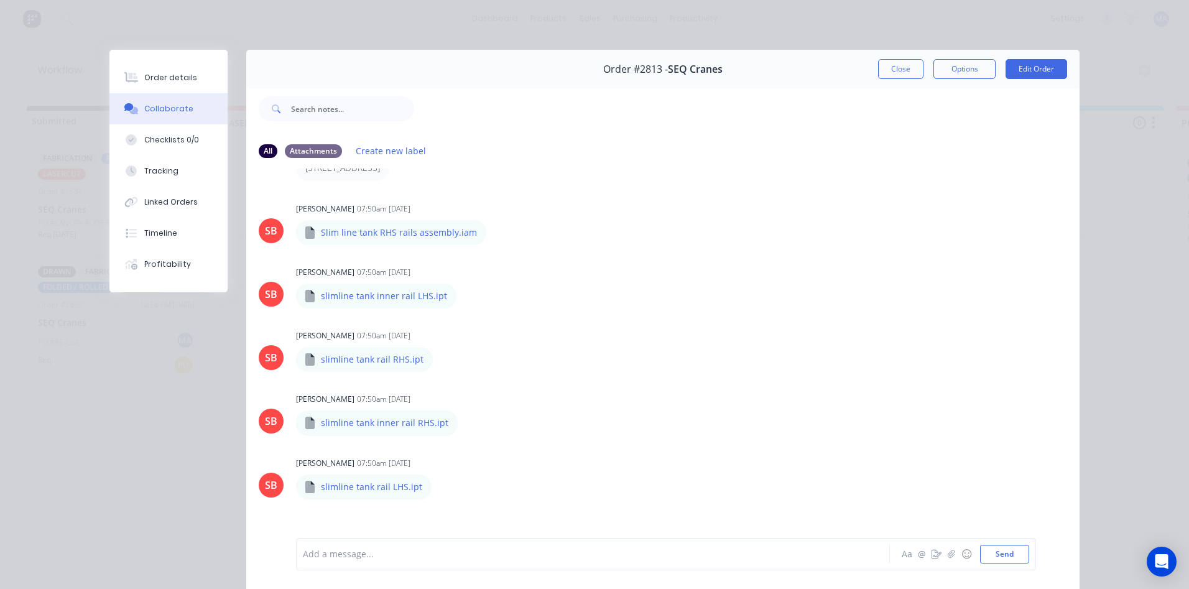
scroll to position [373, 0]
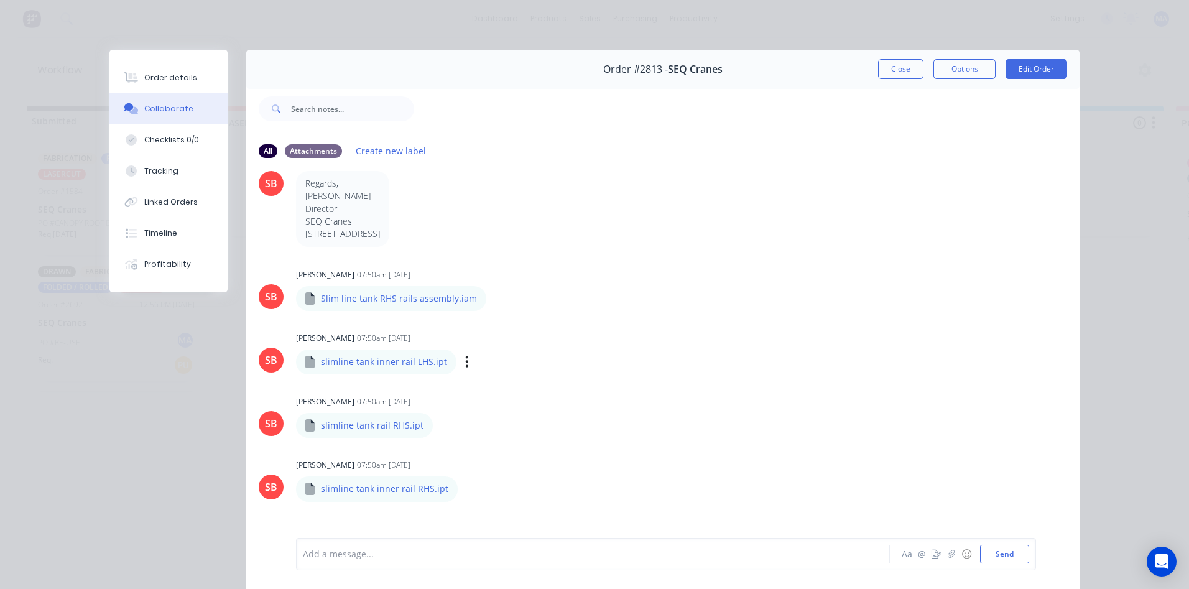
click at [461, 361] on div "Labels Download Delete" at bounding box center [531, 362] width 140 height 18
click at [466, 362] on icon "button" at bounding box center [467, 361] width 2 height 11
click at [508, 390] on button "Download" at bounding box center [549, 395] width 140 height 28
click at [441, 422] on icon "button" at bounding box center [443, 425] width 4 height 14
drag, startPoint x: 460, startPoint y: 488, endPoint x: 490, endPoint y: 494, distance: 30.5
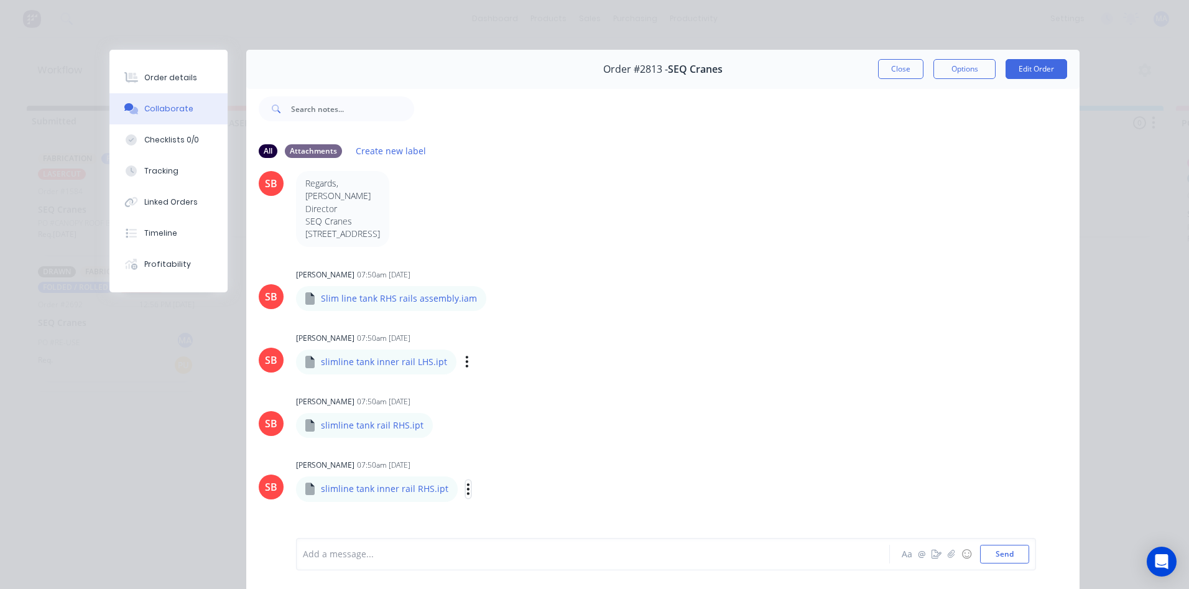
click at [463, 487] on div "Labels Download Delete" at bounding box center [533, 489] width 140 height 18
click at [466, 488] on button "button" at bounding box center [468, 489] width 5 height 18
click at [497, 497] on button "Download" at bounding box center [550, 501] width 140 height 28
drag, startPoint x: 434, startPoint y: 427, endPoint x: 441, endPoint y: 427, distance: 6.9
click at [442, 425] on icon "button" at bounding box center [443, 425] width 2 height 11
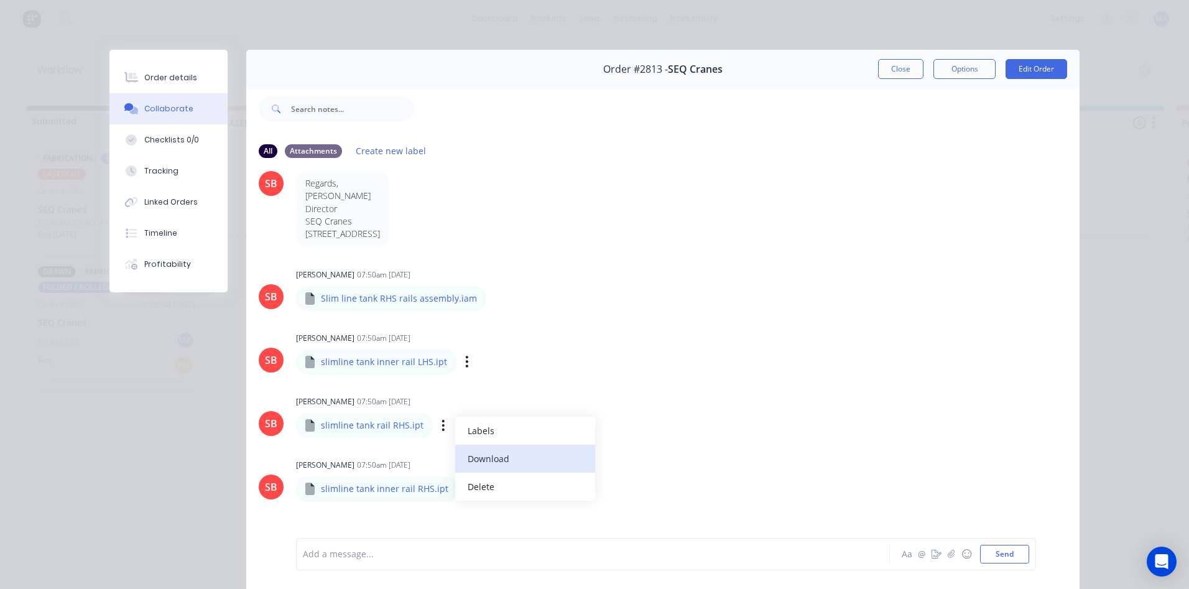
click at [484, 454] on button "Download" at bounding box center [525, 459] width 140 height 28
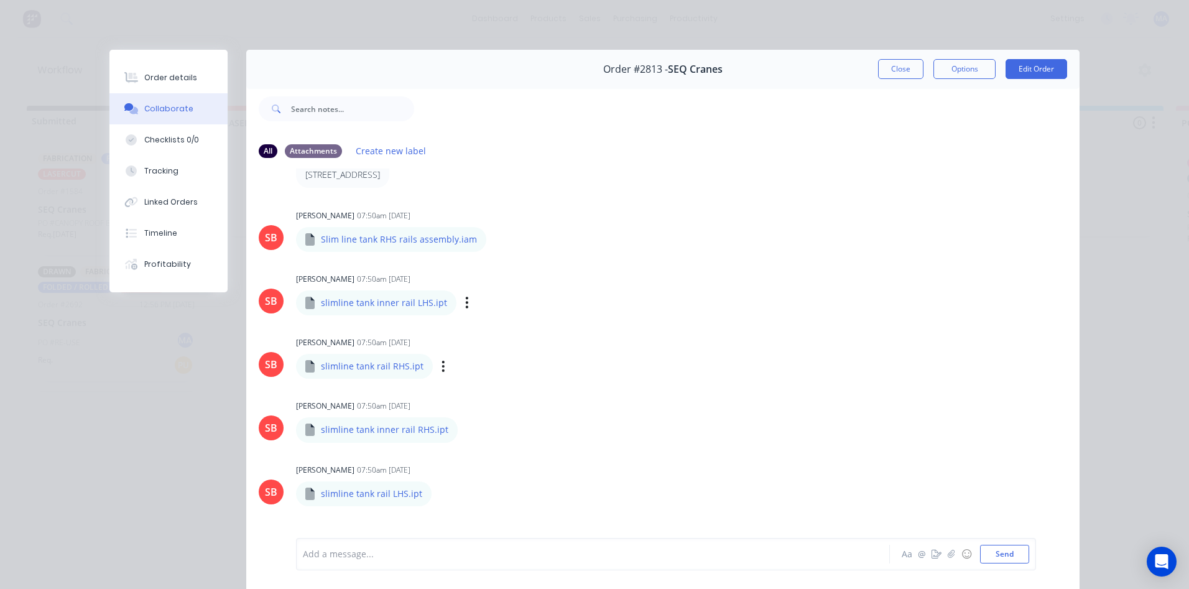
scroll to position [435, 0]
click at [461, 302] on div "Labels Download Delete" at bounding box center [531, 299] width 140 height 18
click at [464, 305] on button "button" at bounding box center [466, 299] width 5 height 18
click at [496, 326] on button "Download" at bounding box center [549, 332] width 140 height 28
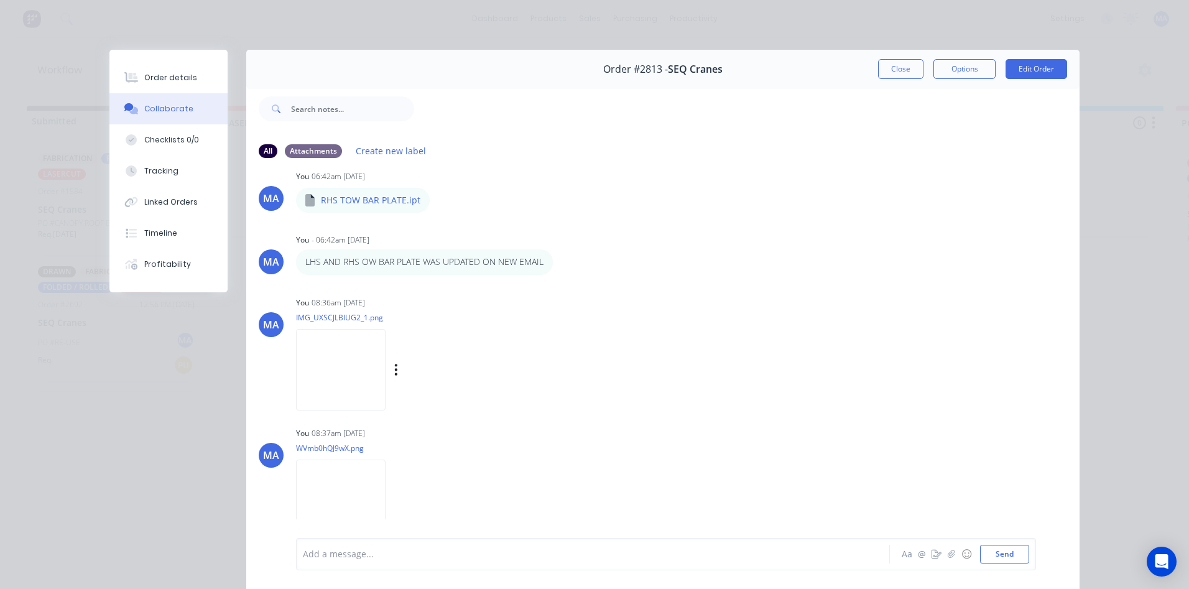
scroll to position [2601, 0]
click at [349, 481] on img at bounding box center [341, 498] width 90 height 81
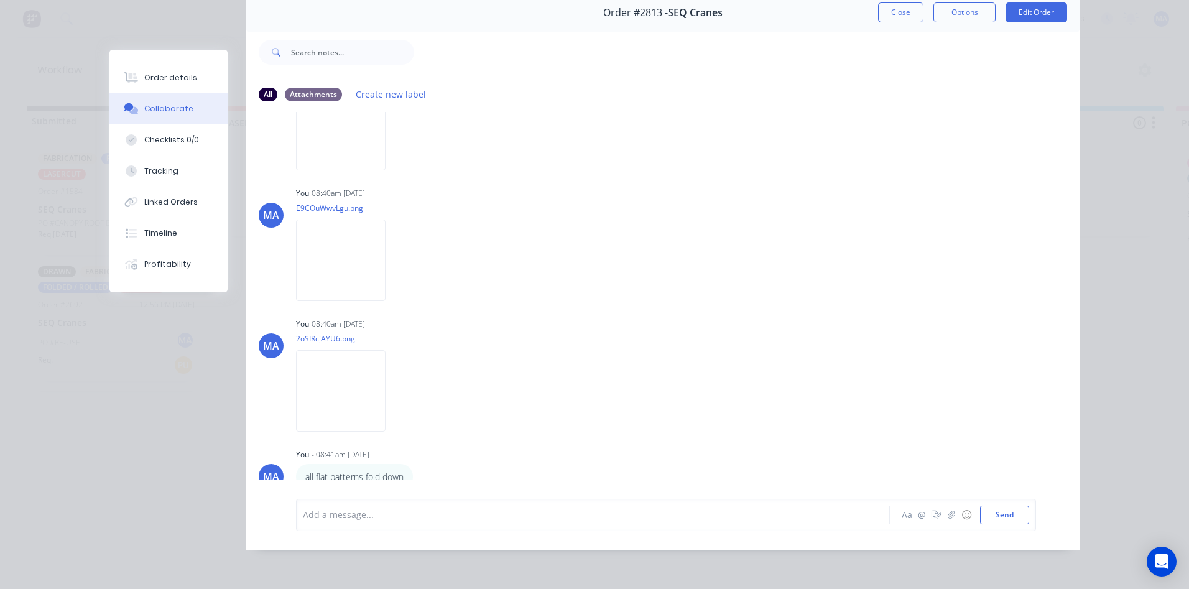
scroll to position [3186, 0]
